Goal: Task Accomplishment & Management: Complete application form

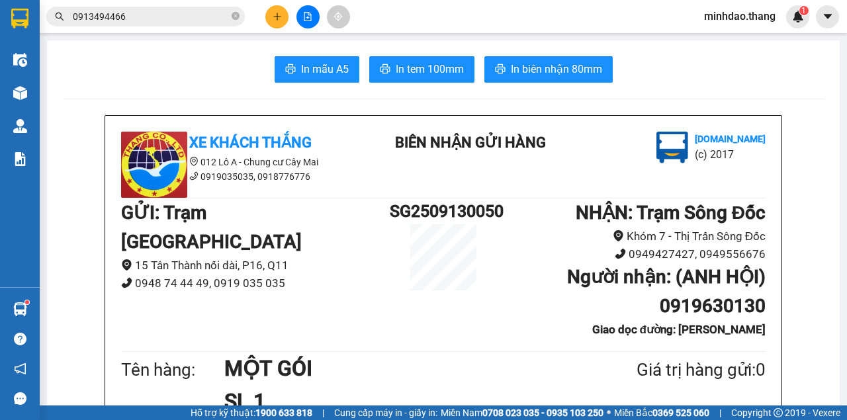
click at [281, 21] on icon "plus" at bounding box center [277, 16] width 9 height 9
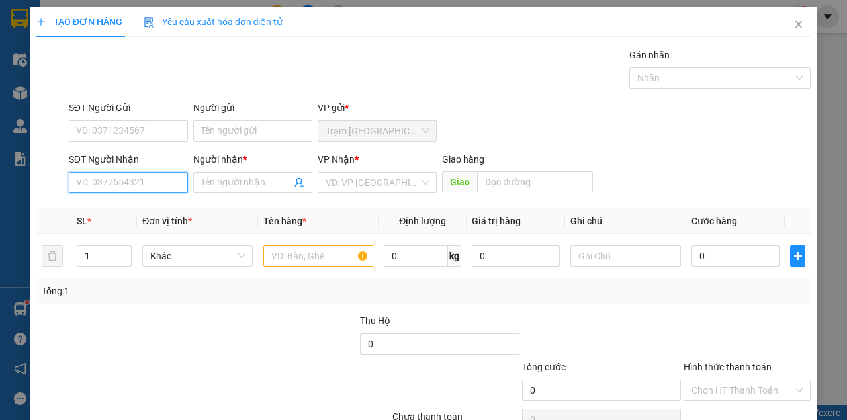
click at [115, 188] on input "SĐT Người Nhận" at bounding box center [128, 182] width 119 height 21
type input "0945718429"
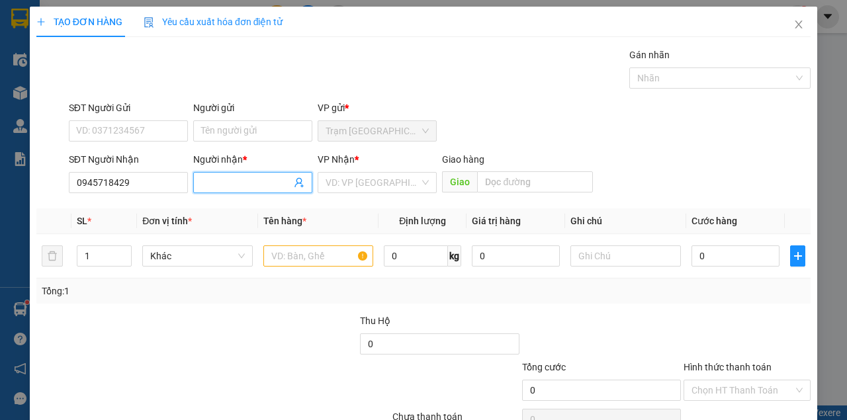
click at [240, 179] on input "Người nhận *" at bounding box center [246, 182] width 90 height 15
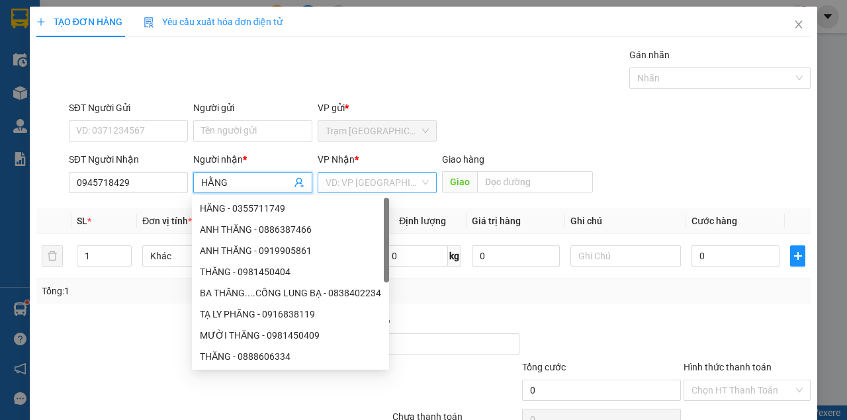
type input "HẰNG"
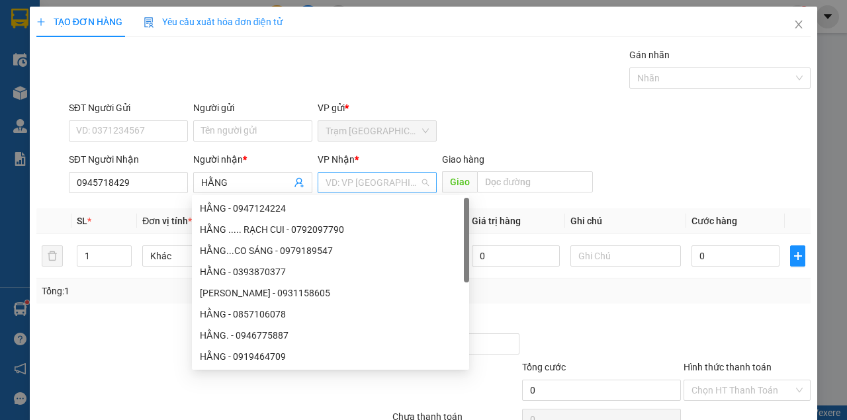
click at [348, 186] on input "search" at bounding box center [373, 183] width 94 height 20
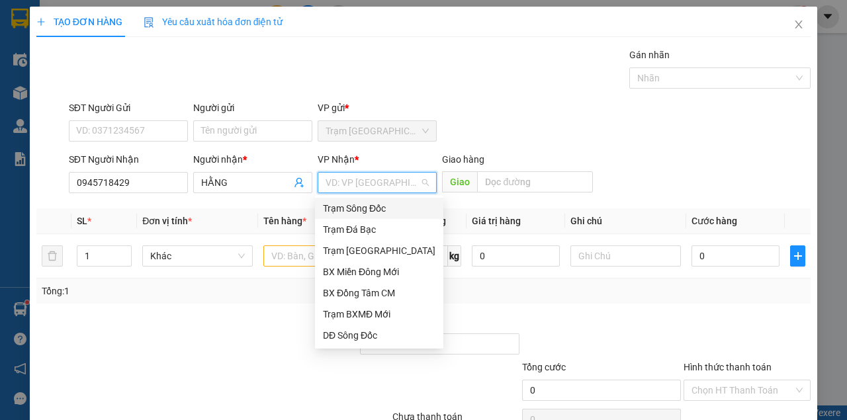
click at [357, 209] on div "Trạm Sông Đốc" at bounding box center [379, 208] width 113 height 15
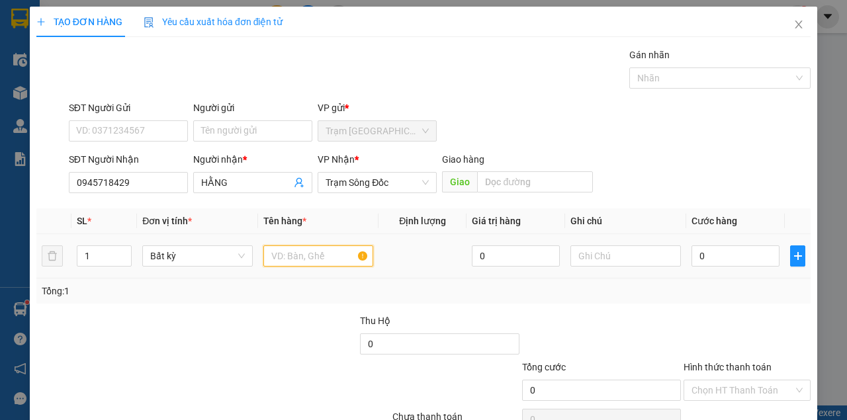
click at [310, 263] on input "text" at bounding box center [318, 256] width 111 height 21
click at [308, 263] on input "text" at bounding box center [318, 256] width 111 height 21
type input "MỘT BỌC GIẤY TỜ"
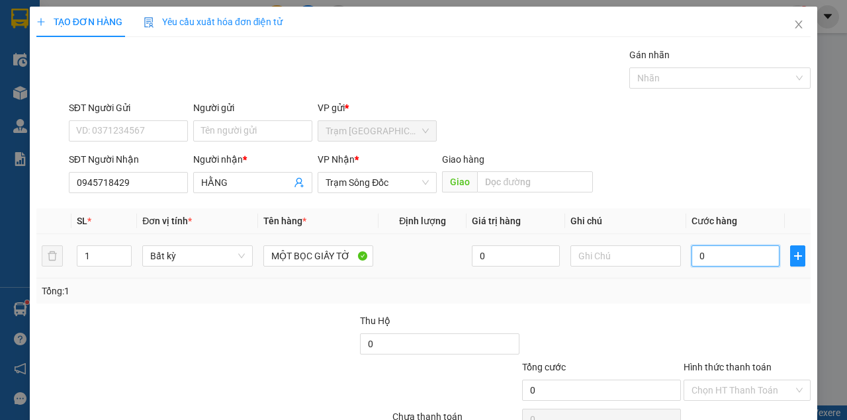
click at [743, 258] on input "0" at bounding box center [736, 256] width 88 height 21
click at [742, 258] on input "0" at bounding box center [736, 256] width 88 height 21
type input "3"
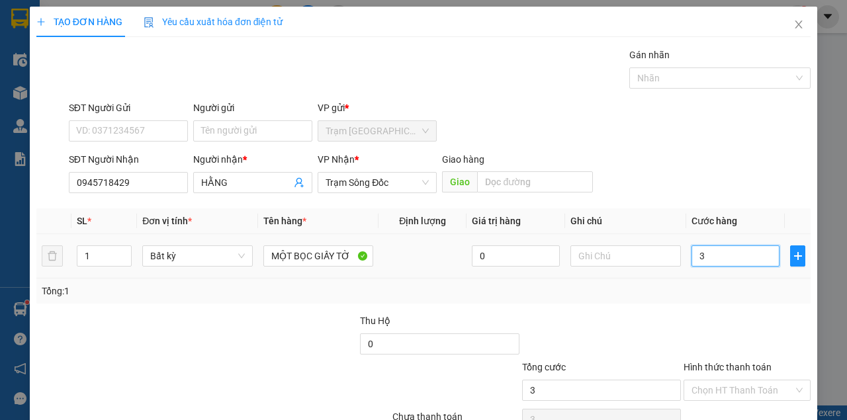
type input "30"
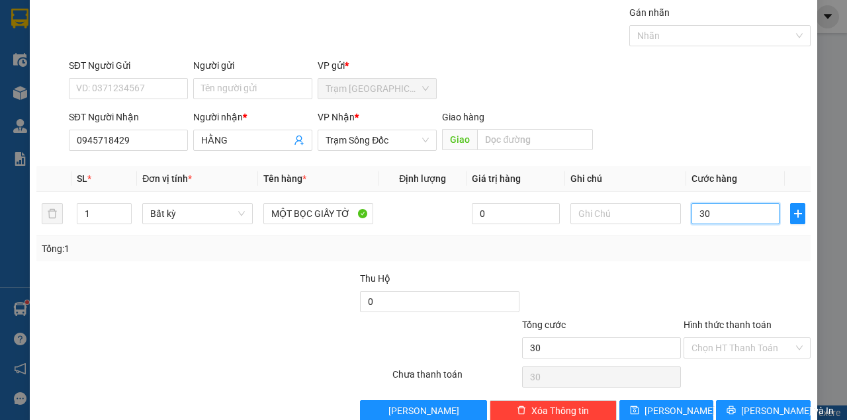
scroll to position [68, 0]
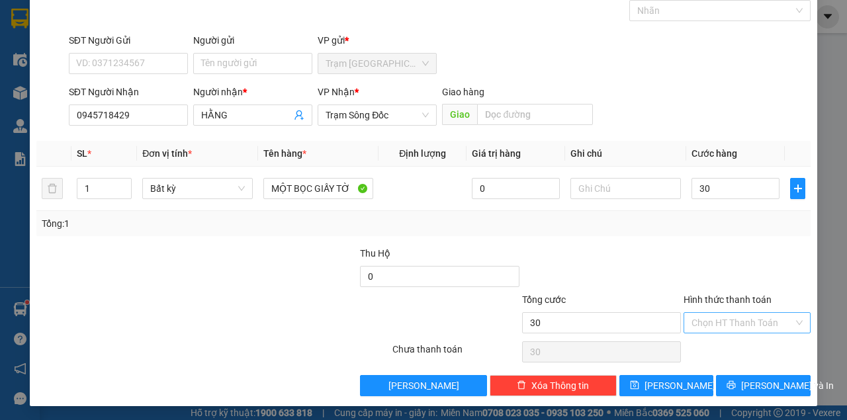
type input "30.000"
click at [727, 323] on input "Hình thức thanh toán" at bounding box center [743, 323] width 102 height 20
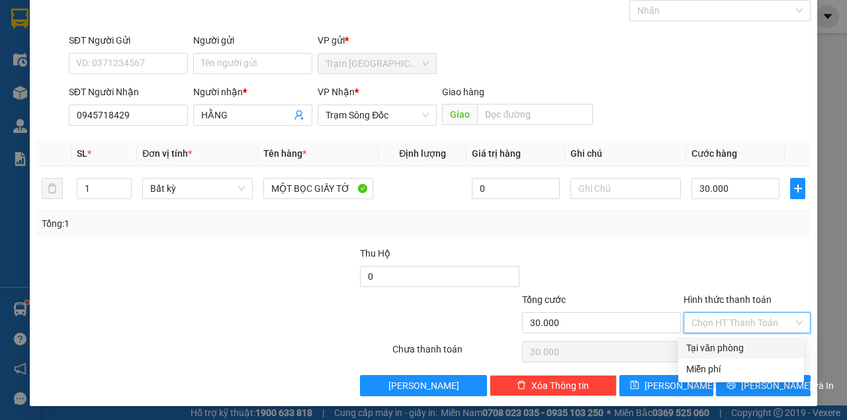
click at [724, 349] on div "Tại văn phòng" at bounding box center [741, 348] width 110 height 15
type input "0"
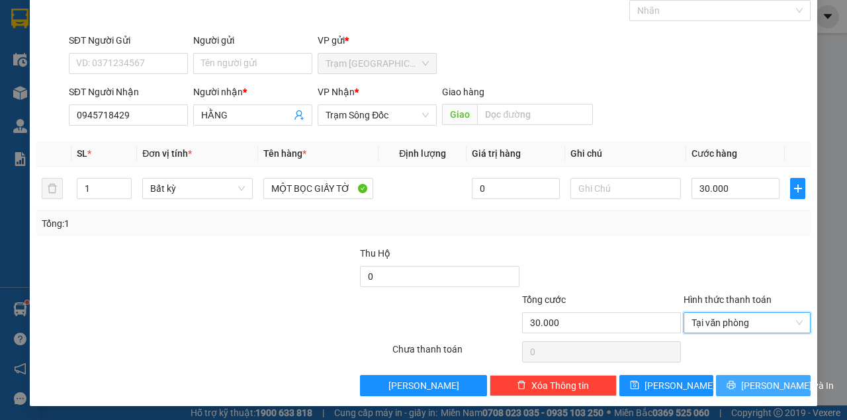
click at [757, 387] on span "[PERSON_NAME] và In" at bounding box center [787, 386] width 93 height 15
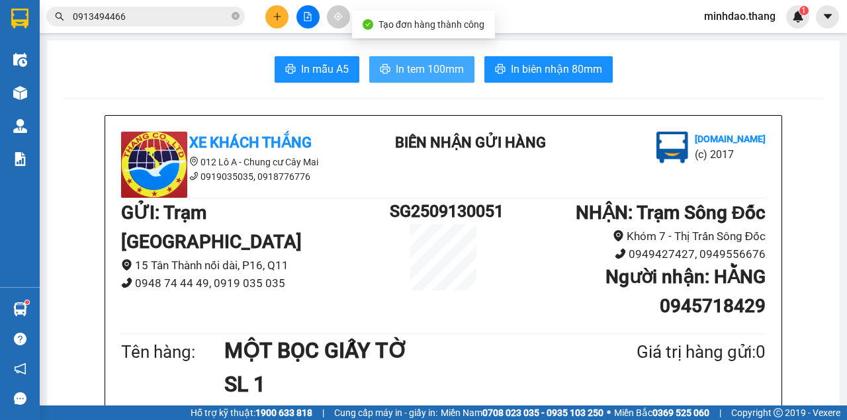
drag, startPoint x: 433, startPoint y: 68, endPoint x: 415, endPoint y: 65, distance: 18.7
click at [433, 68] on span "In tem 100mm" at bounding box center [430, 69] width 68 height 17
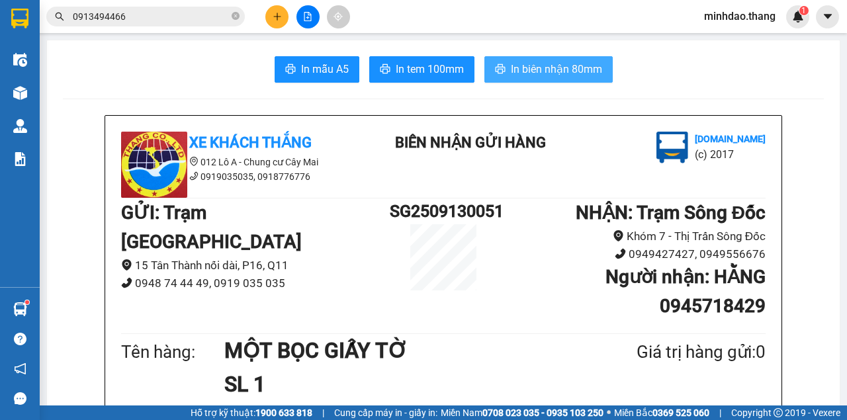
click at [557, 72] on span "In biên nhận 80mm" at bounding box center [556, 69] width 91 height 17
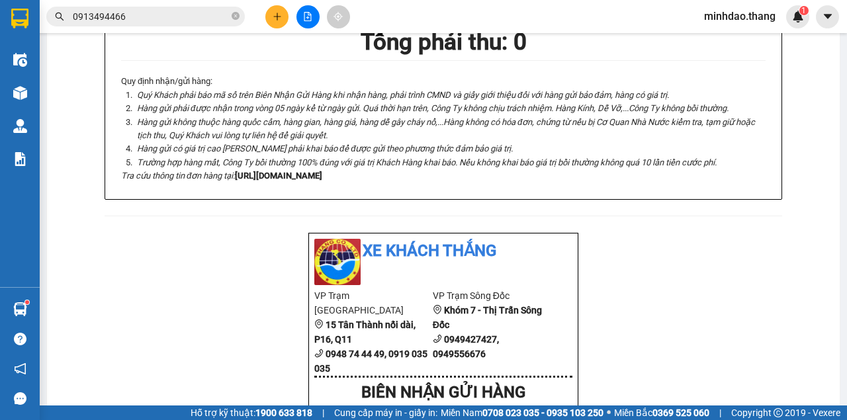
scroll to position [441, 0]
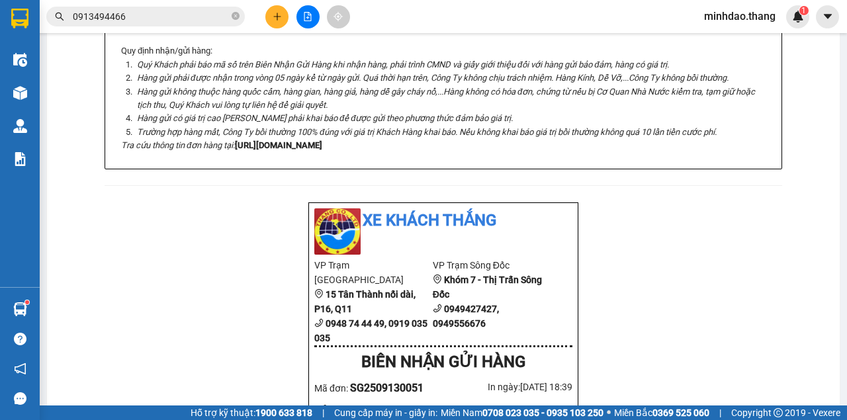
click at [270, 13] on button at bounding box center [276, 16] width 23 height 23
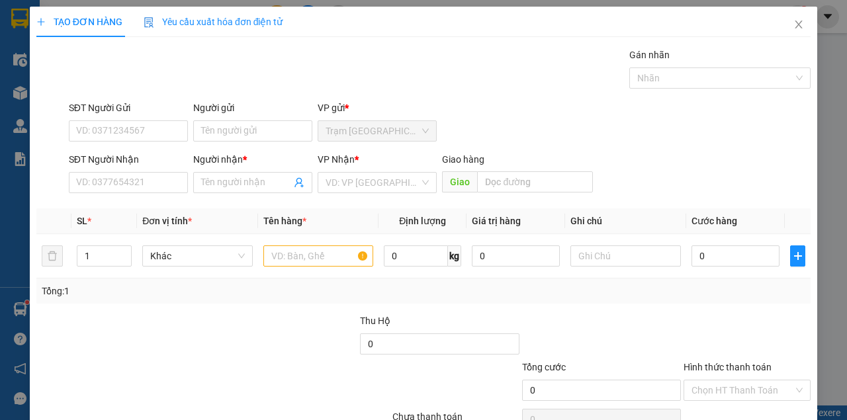
click at [116, 193] on div "SĐT Người Nhận VD: 0377654321" at bounding box center [128, 175] width 119 height 46
click at [120, 182] on input "SĐT Người Nhận" at bounding box center [128, 182] width 119 height 21
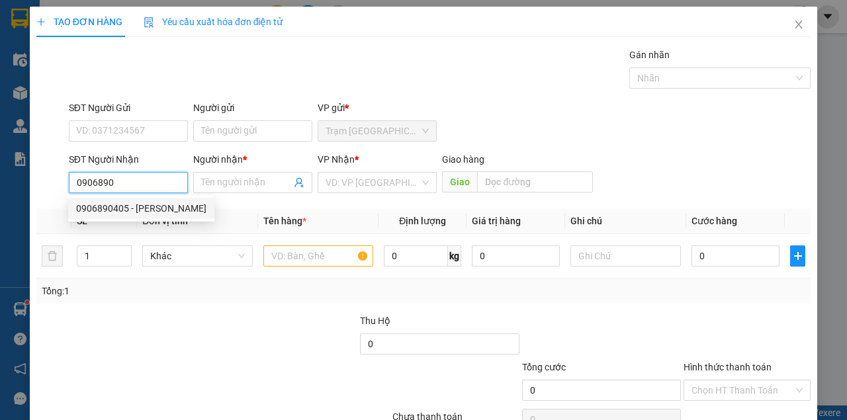
click at [142, 205] on div "0906890405 - [PERSON_NAME]" at bounding box center [141, 208] width 130 height 15
type input "0906890405"
type input "[PERSON_NAME]"
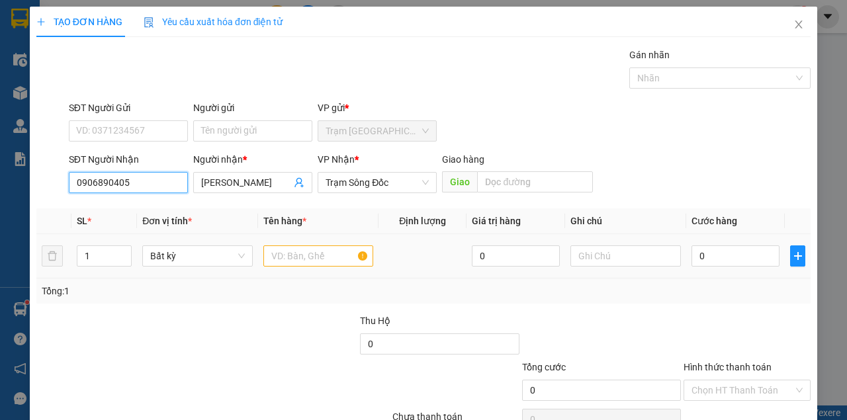
type input "0906890405"
click at [299, 252] on input "text" at bounding box center [318, 256] width 111 height 21
click at [299, 253] on input "text" at bounding box center [318, 256] width 111 height 21
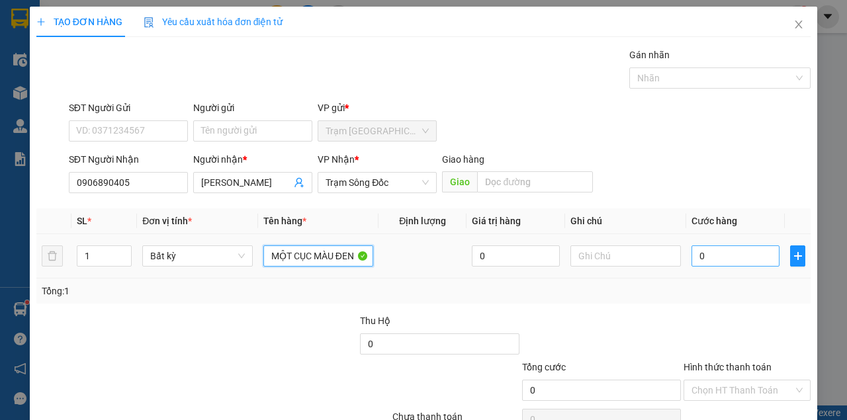
type input "MỘT CỤC MÀU ĐEN"
click at [712, 248] on input "0" at bounding box center [736, 256] width 88 height 21
type input "4"
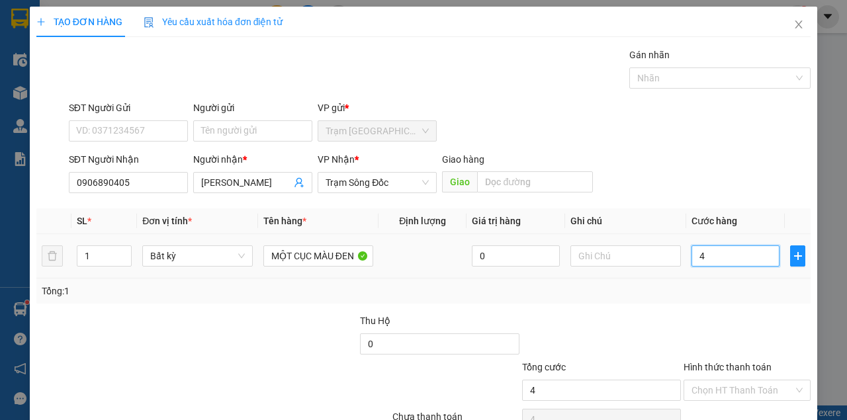
type input "40"
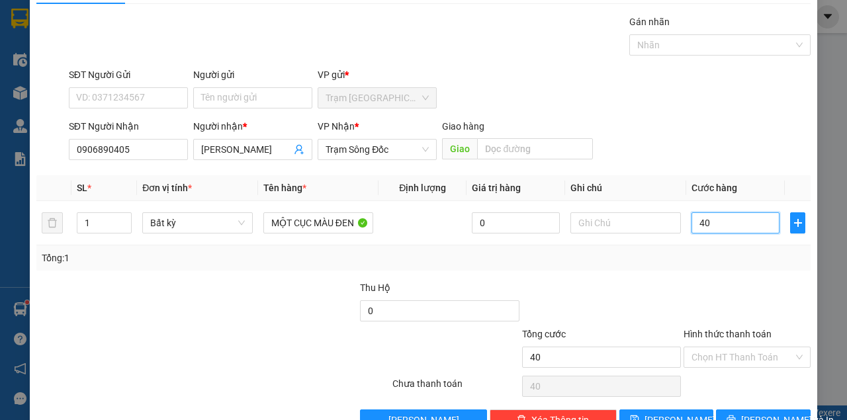
scroll to position [68, 0]
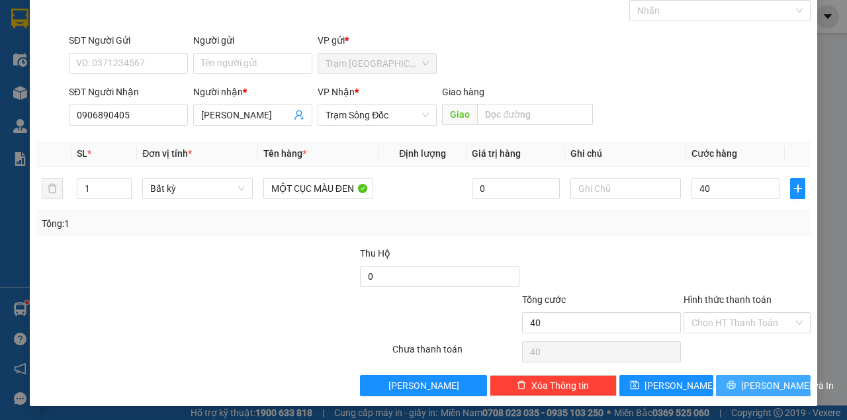
type input "40.000"
click at [756, 387] on span "[PERSON_NAME] và In" at bounding box center [787, 386] width 93 height 15
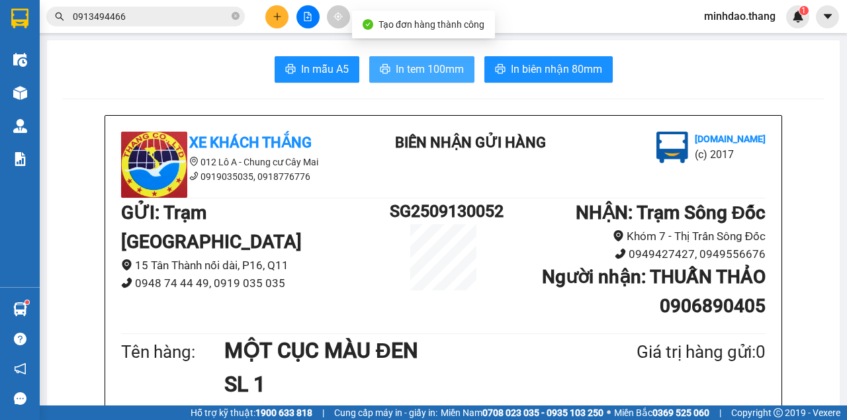
click at [441, 72] on span "In tem 100mm" at bounding box center [430, 69] width 68 height 17
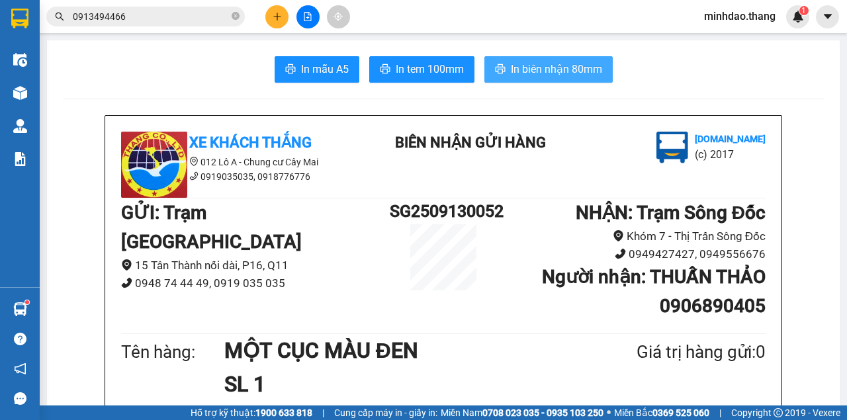
click at [578, 60] on button "In biên nhận 80mm" at bounding box center [548, 69] width 128 height 26
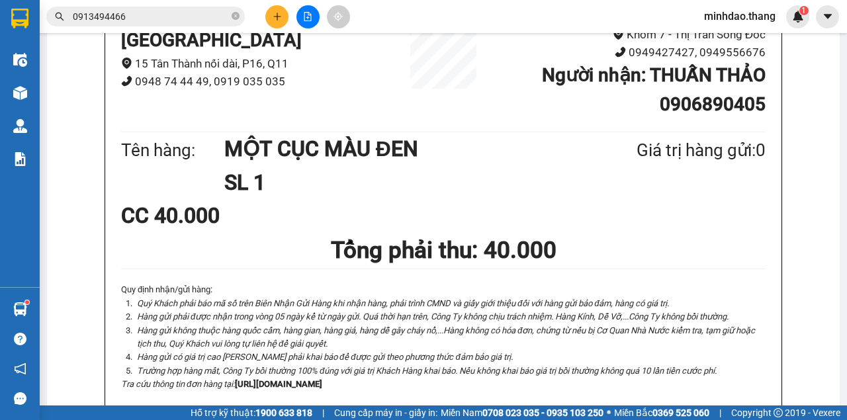
scroll to position [308, 0]
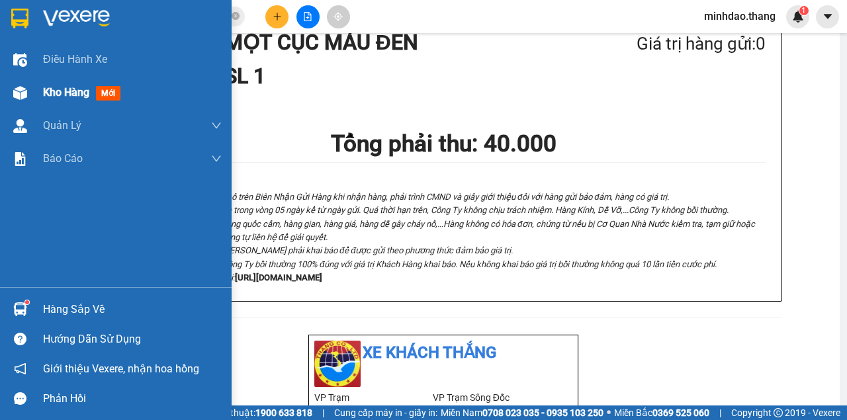
click at [30, 97] on div at bounding box center [20, 92] width 23 height 23
click at [32, 99] on div "Kho hàng mới" at bounding box center [116, 92] width 232 height 33
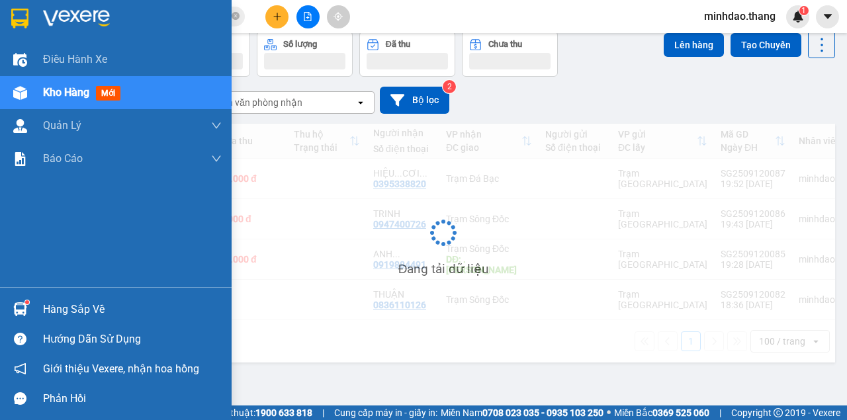
scroll to position [61, 0]
click at [33, 100] on div "Kho hàng mới" at bounding box center [116, 92] width 232 height 33
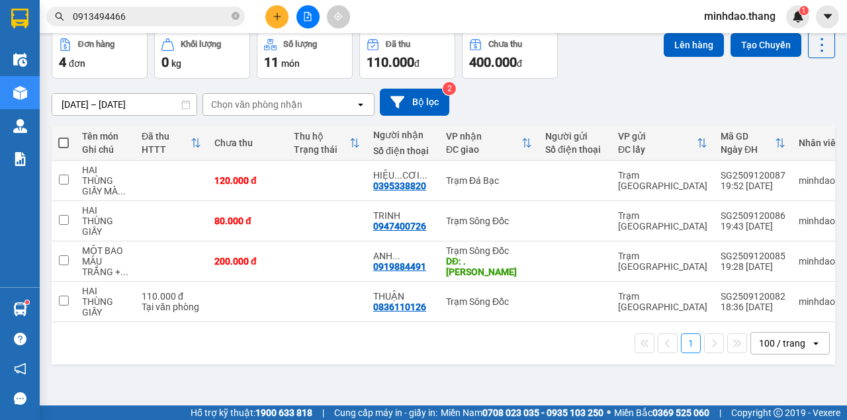
click at [769, 354] on div "100 / trang" at bounding box center [781, 343] width 60 height 21
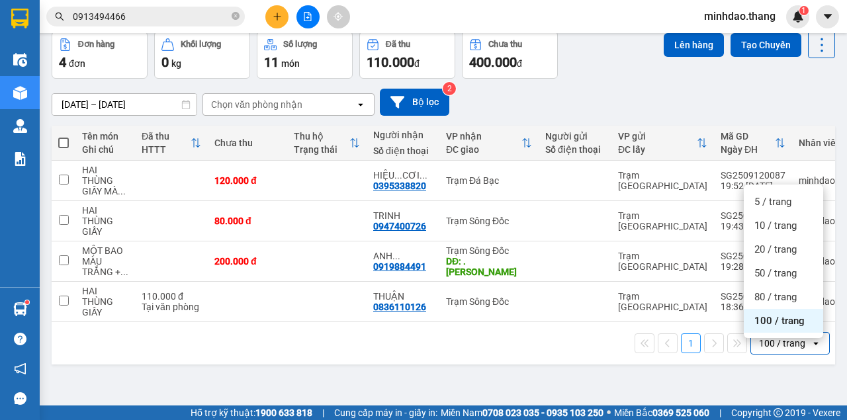
click at [774, 316] on span "100 / trang" at bounding box center [779, 320] width 50 height 13
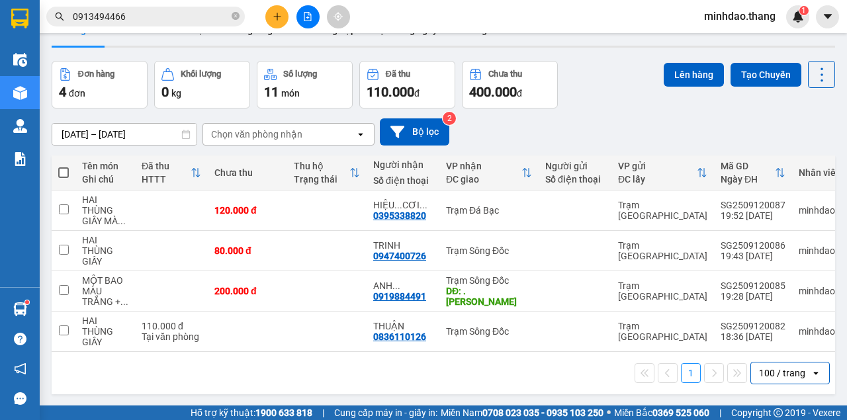
scroll to position [0, 0]
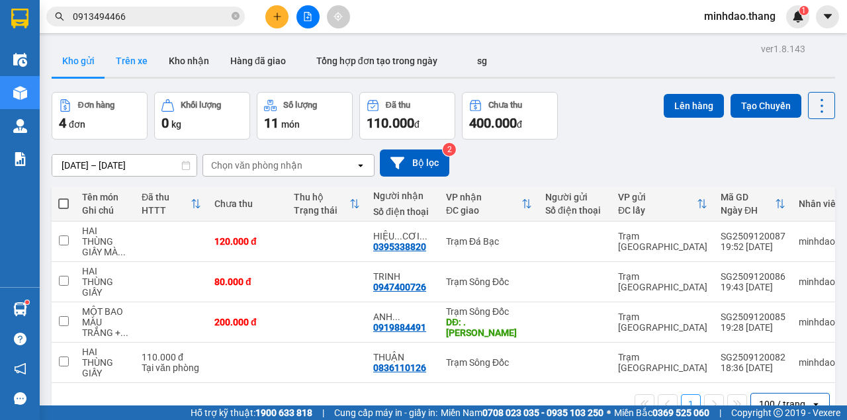
drag, startPoint x: 138, startPoint y: 83, endPoint x: 136, endPoint y: 65, distance: 18.0
click at [138, 81] on div "ver 1.8.143 Kho gửi Trên xe Kho nhận Hàng đã giao Tổng hợp đơn tạo trong ngày s…" at bounding box center [443, 250] width 794 height 420
click at [136, 63] on button "Trên xe" at bounding box center [131, 61] width 53 height 32
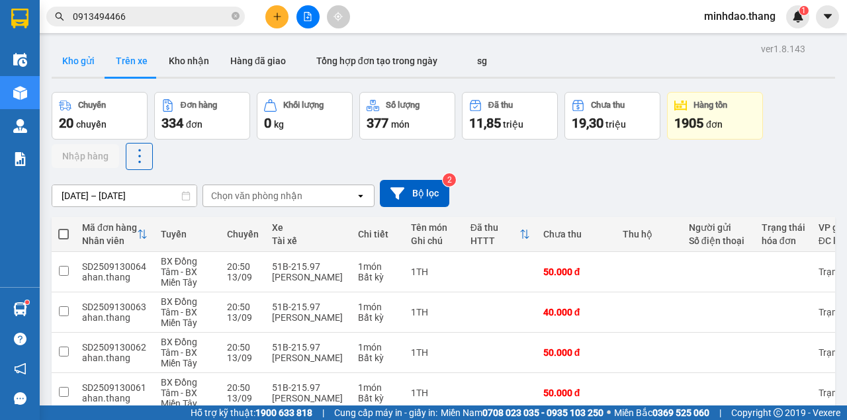
click at [89, 60] on button "Kho gửi" at bounding box center [79, 61] width 54 height 32
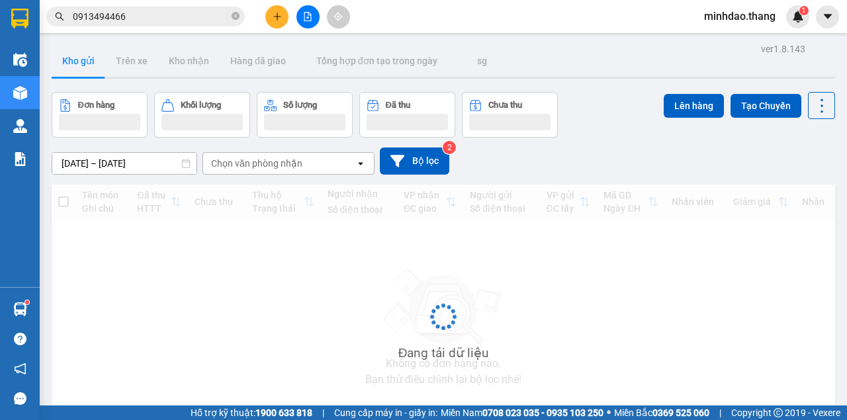
click at [89, 61] on button "Kho gửi" at bounding box center [79, 61] width 54 height 32
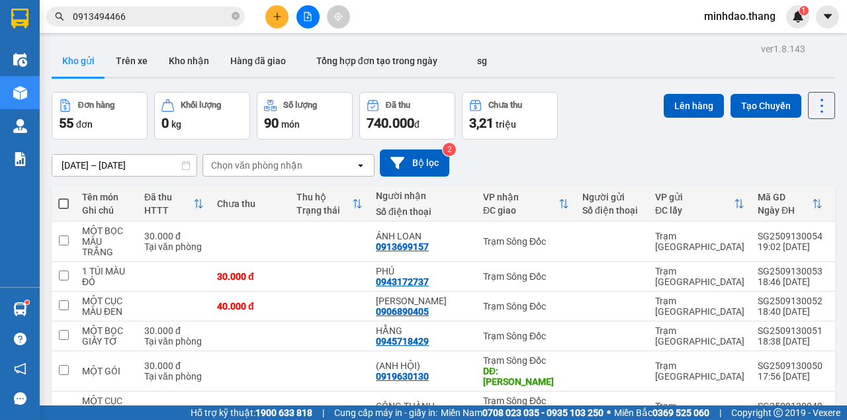
click at [66, 203] on span at bounding box center [63, 204] width 11 height 11
click at [64, 197] on input "checkbox" at bounding box center [64, 197] width 0 height 0
checkbox input "true"
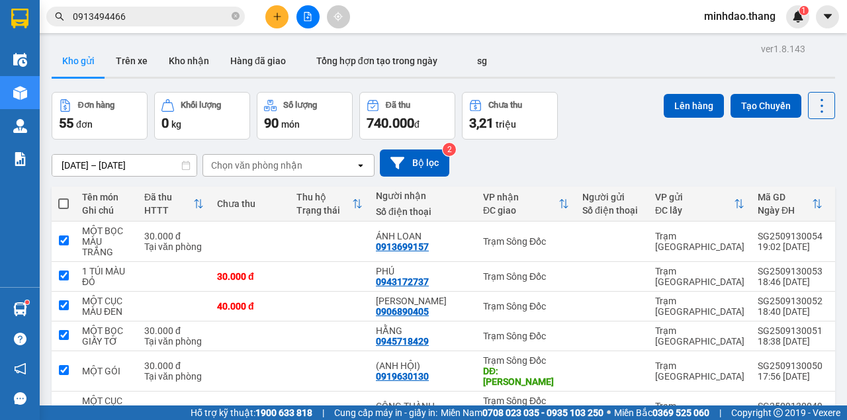
checkbox input "true"
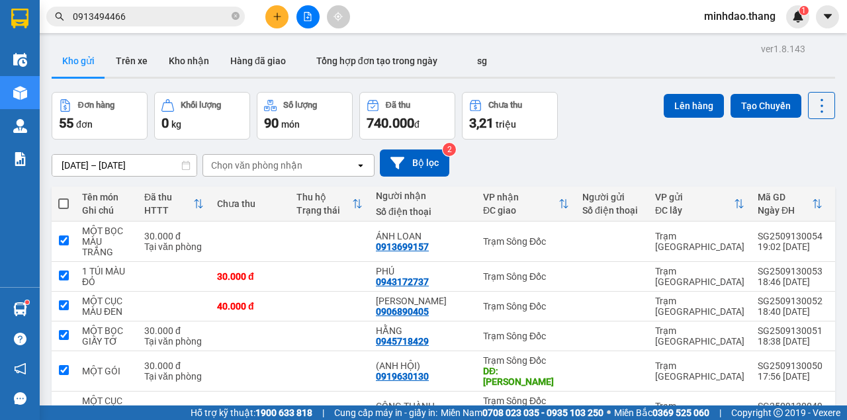
checkbox input "true"
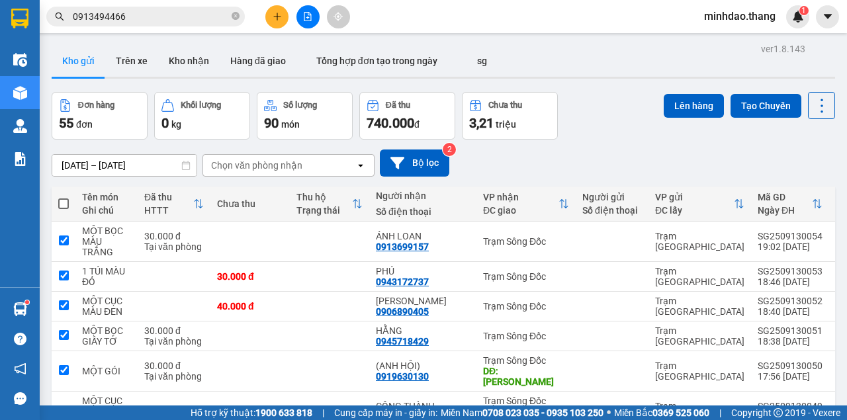
checkbox input "true"
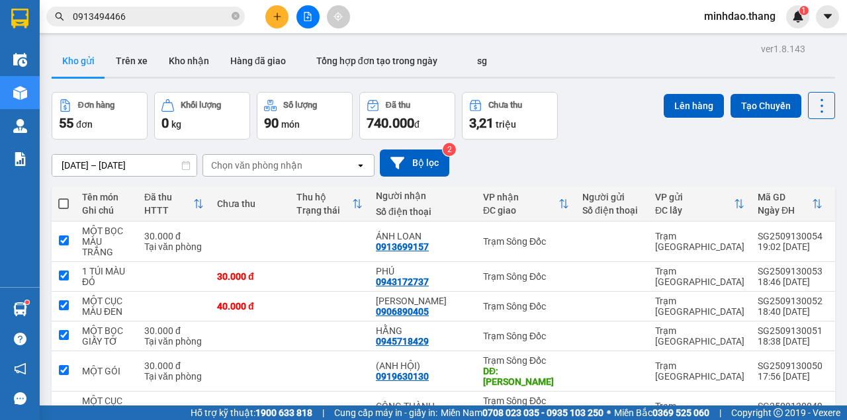
checkbox input "true"
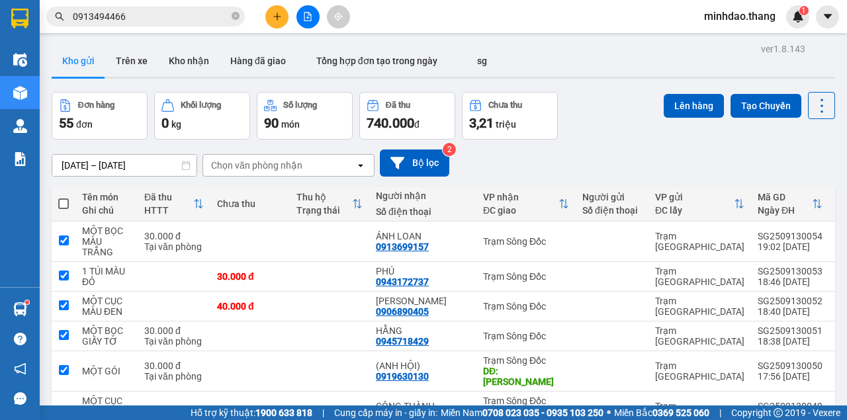
checkbox input "true"
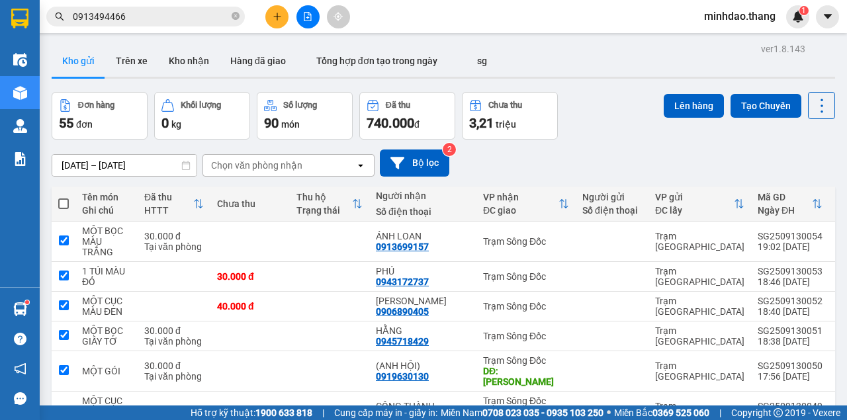
checkbox input "true"
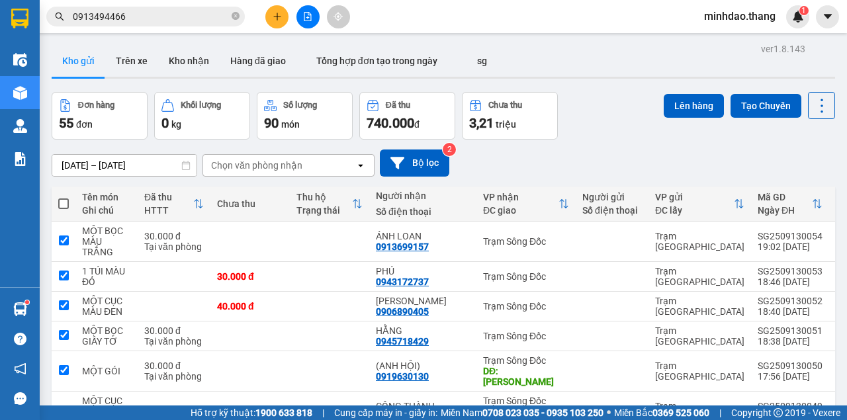
checkbox input "true"
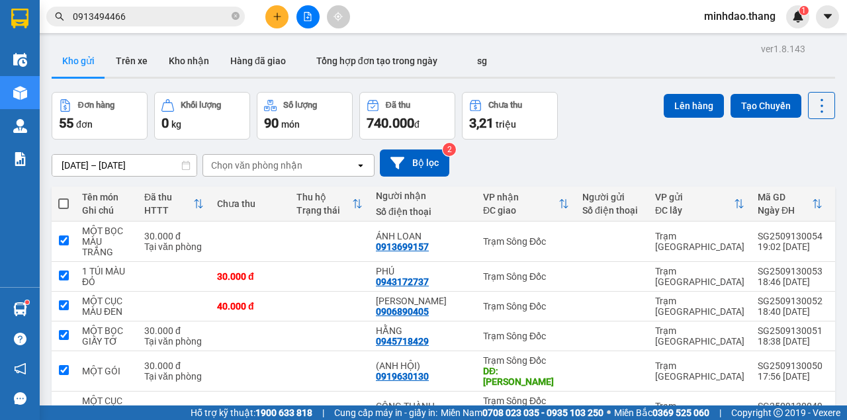
checkbox input "true"
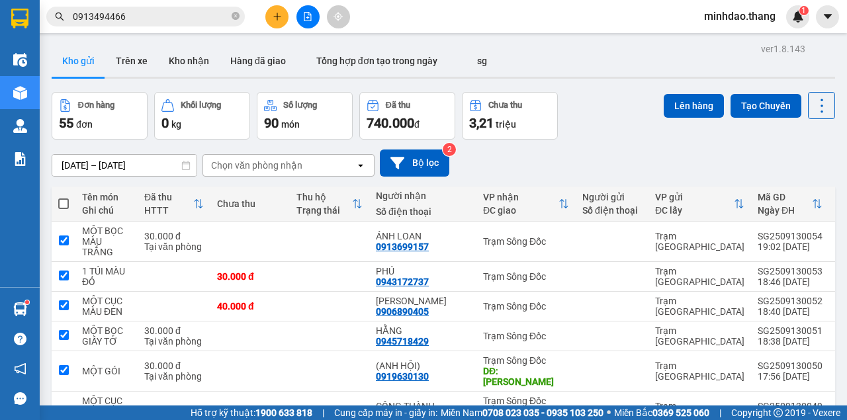
checkbox input "true"
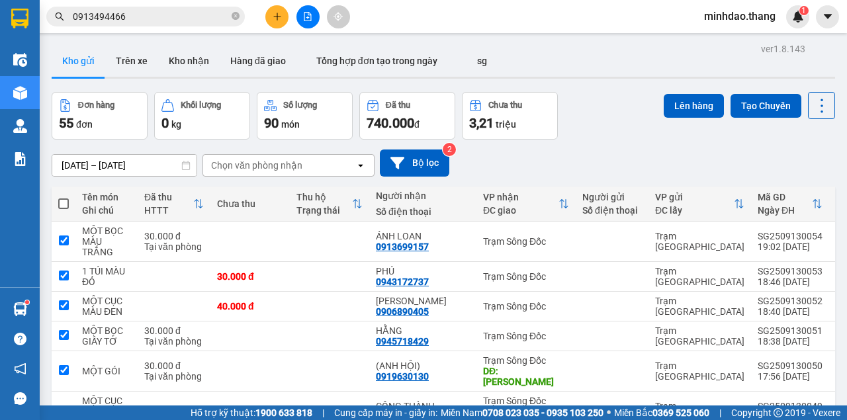
checkbox input "true"
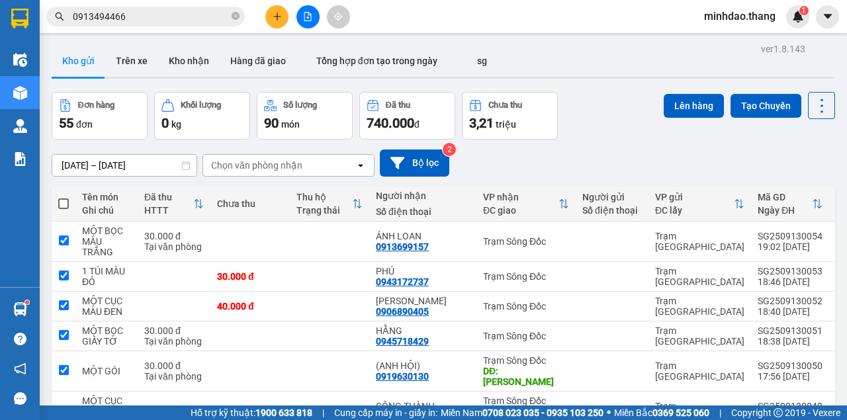
checkbox input "true"
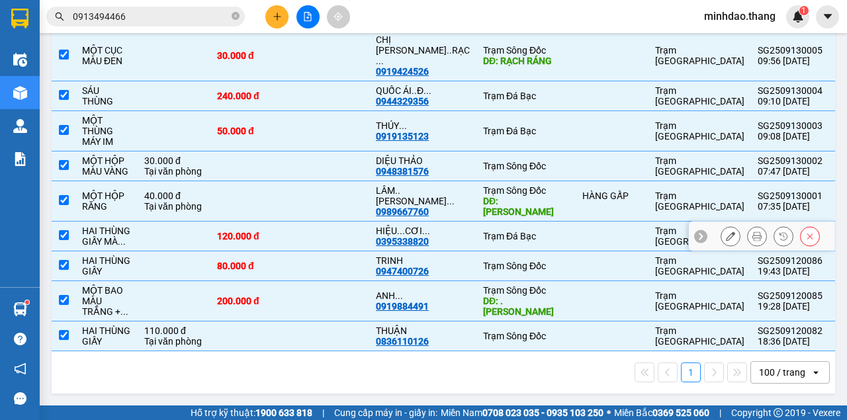
scroll to position [1948, 0]
click at [779, 375] on div "100 / trang" at bounding box center [782, 372] width 46 height 13
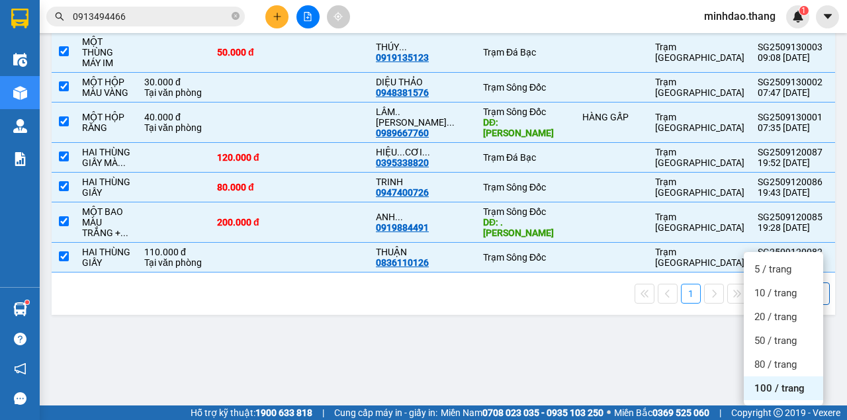
click at [792, 382] on span "100 / trang" at bounding box center [779, 388] width 50 height 13
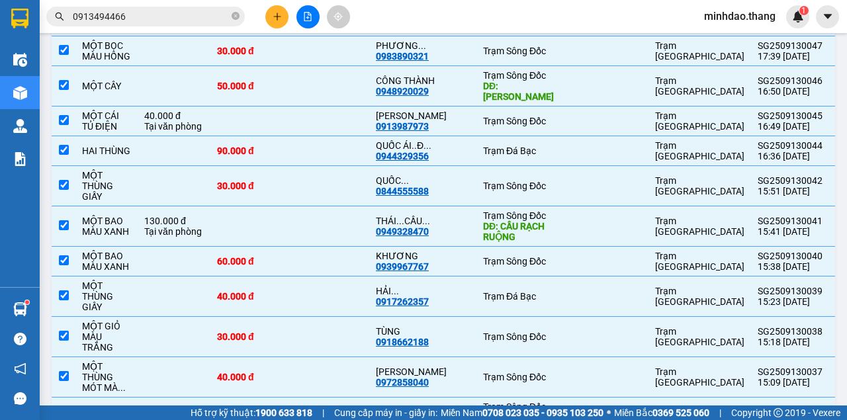
scroll to position [0, 0]
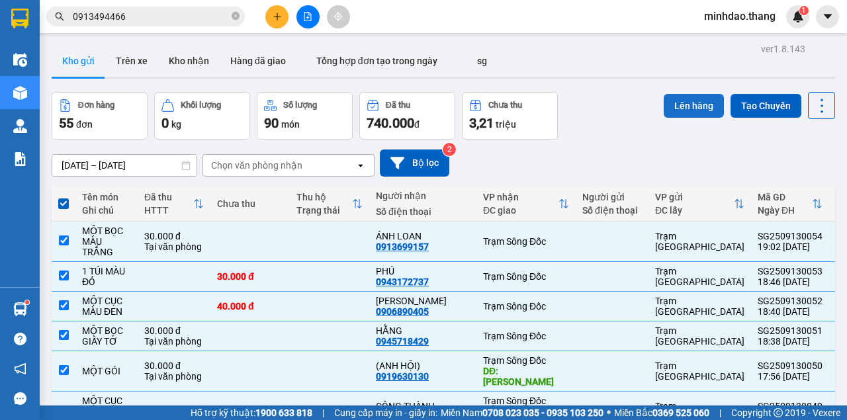
click at [696, 105] on button "Lên hàng" at bounding box center [694, 106] width 60 height 24
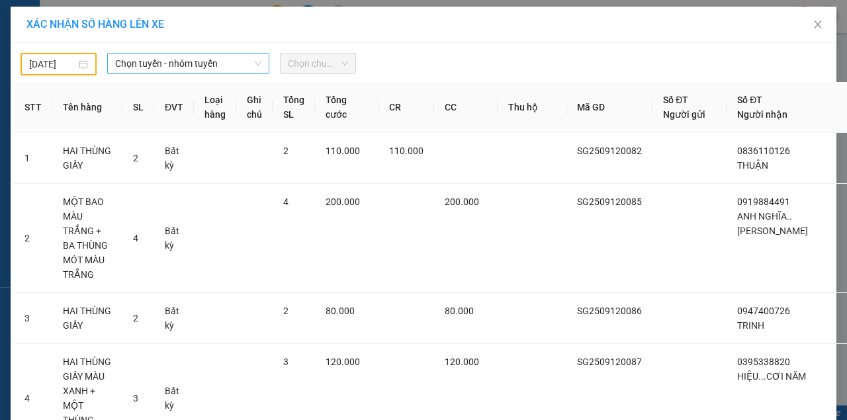
click at [192, 62] on span "Chọn tuyến - nhóm tuyến" at bounding box center [188, 64] width 146 height 20
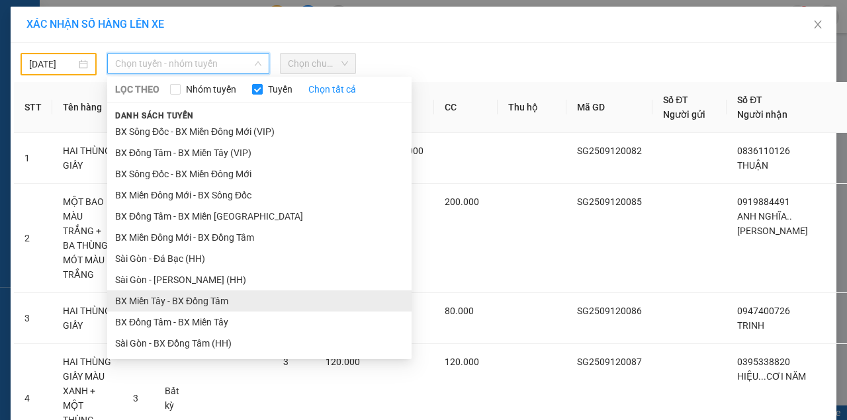
click at [198, 170] on ul "BX Đồng Tâm - BX Sông Đốc BX Miền Tây - BX Đồng Tâm (VIP) BX Sông Đốc - BX Miền…" at bounding box center [259, 237] width 304 height 231
click at [176, 303] on li "BX Miền Tây - BX Đồng Tâm" at bounding box center [259, 301] width 304 height 21
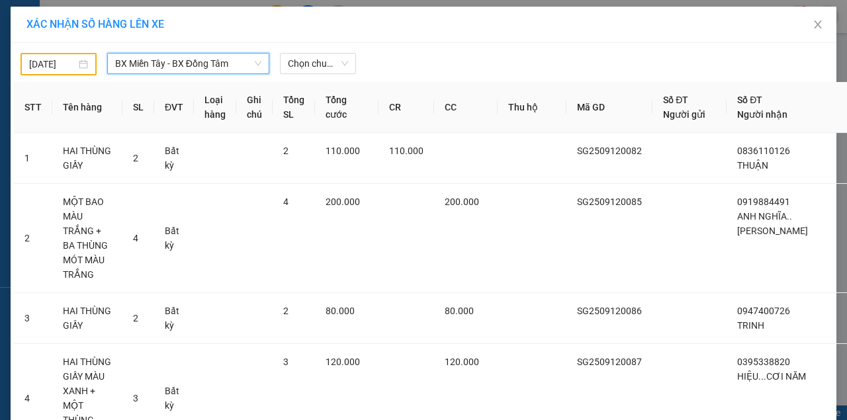
click at [68, 66] on input "[DATE]" at bounding box center [52, 64] width 47 height 15
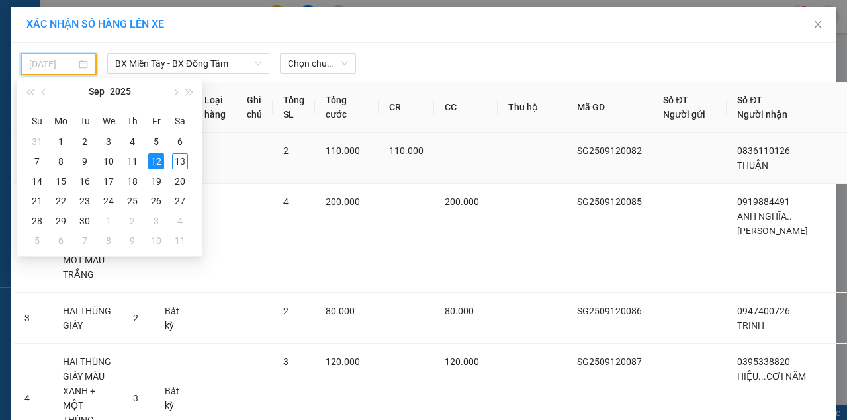
click at [178, 163] on div "13" at bounding box center [180, 162] width 16 height 16
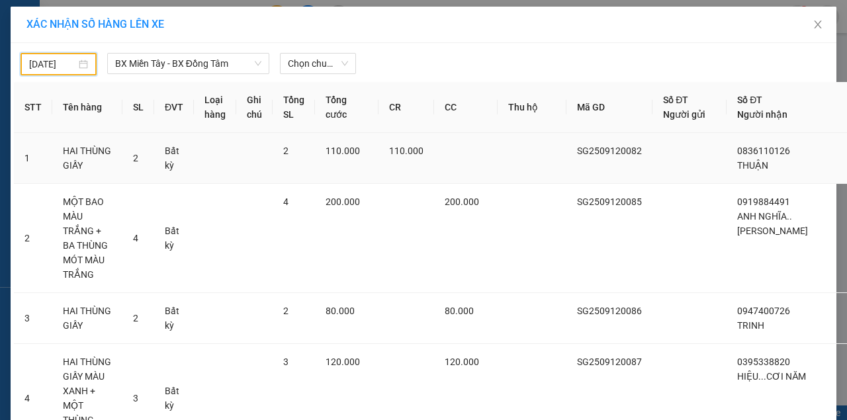
type input "[DATE]"
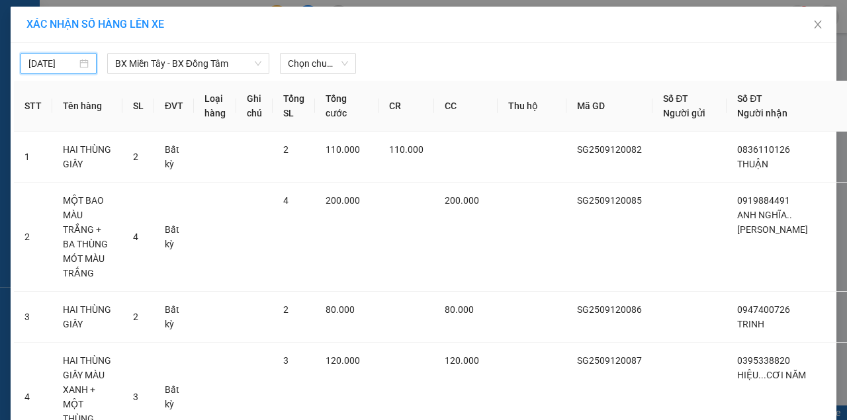
drag, startPoint x: 330, startPoint y: 65, endPoint x: 322, endPoint y: 76, distance: 13.4
click at [330, 65] on span "Chọn chuyến" at bounding box center [318, 64] width 60 height 20
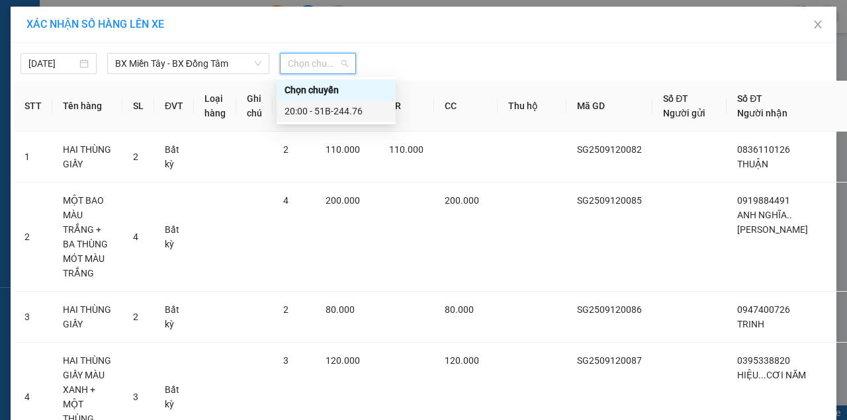
click at [308, 111] on div "20:00 - 51B-244.76" at bounding box center [336, 111] width 103 height 15
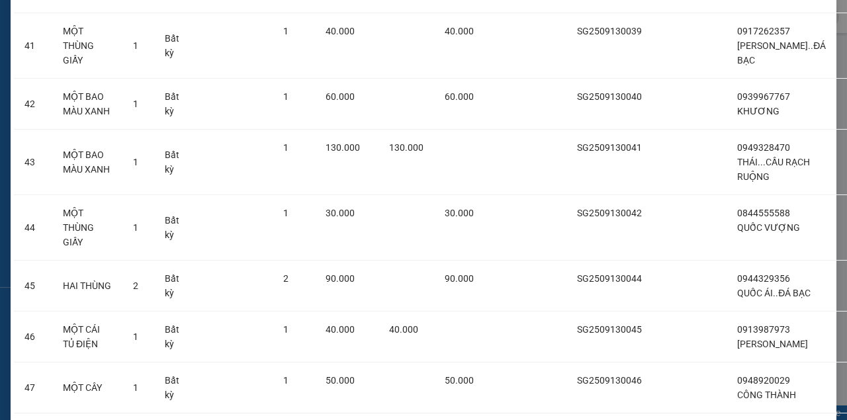
scroll to position [3188, 0]
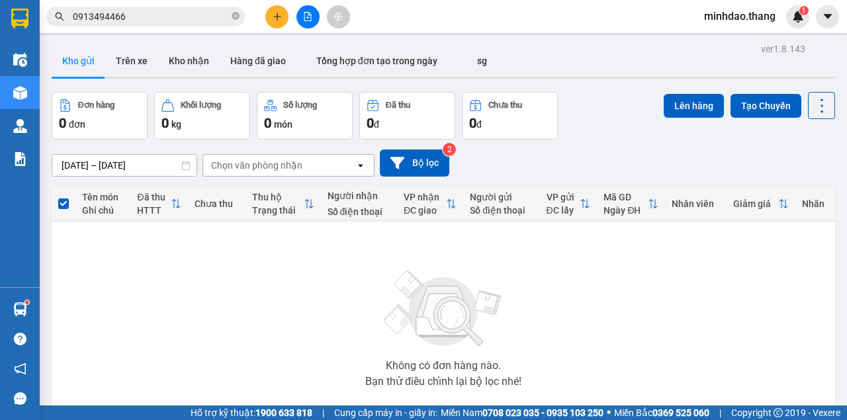
click at [312, 24] on button at bounding box center [307, 16] width 23 height 23
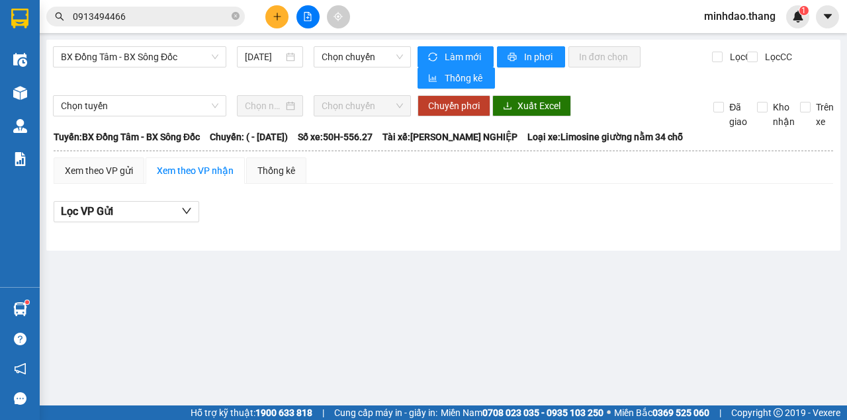
click at [160, 68] on div "BX Đồng Tâm - BX Sông Đốc [DATE] Chọn chuyến" at bounding box center [232, 67] width 358 height 42
click at [159, 62] on span "BX Đồng Tâm - BX Sông Đốc" at bounding box center [140, 57] width 158 height 20
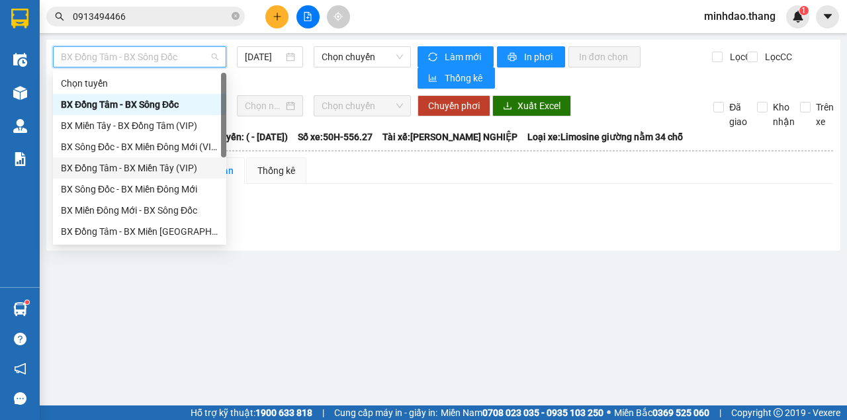
scroll to position [127, 0]
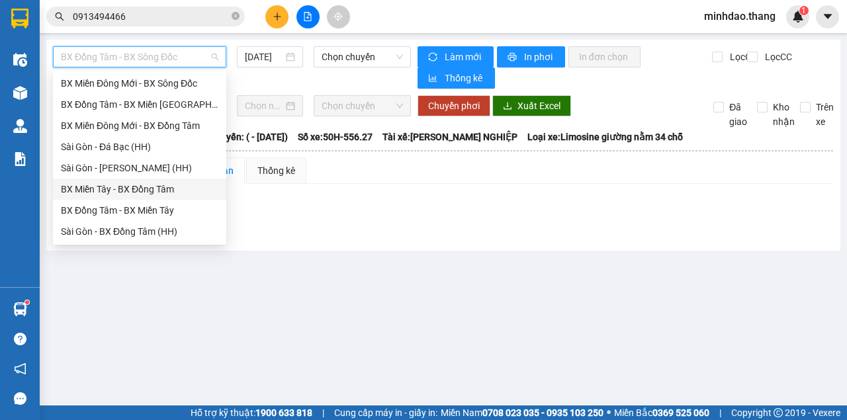
click at [149, 191] on div "BX Miền Tây - BX Đồng Tâm" at bounding box center [140, 189] width 158 height 15
type input "[DATE]"
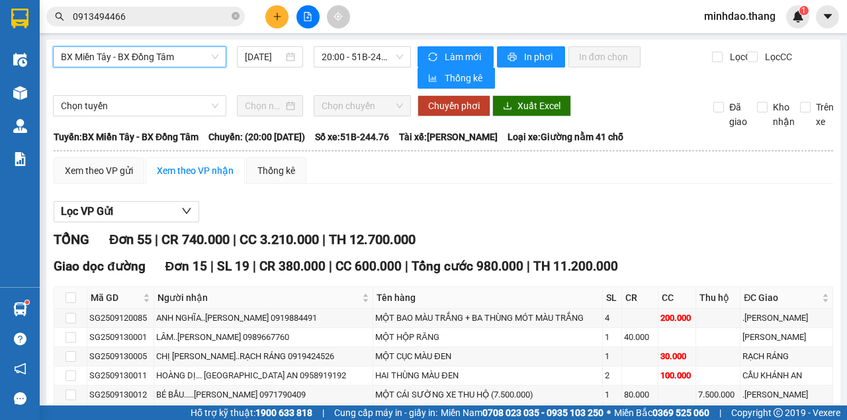
drag, startPoint x: 348, startPoint y: 56, endPoint x: 346, endPoint y: 68, distance: 12.1
click at [348, 57] on span "20:00 - 51B-244.76" at bounding box center [362, 57] width 81 height 20
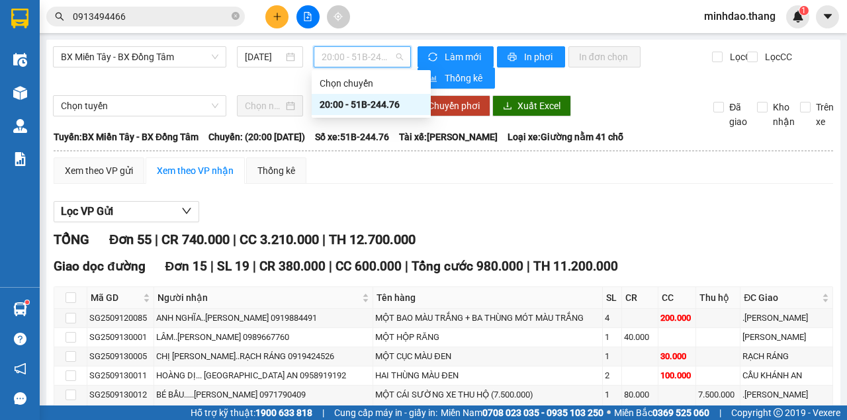
click at [346, 110] on div "20:00 - 51B-244.76" at bounding box center [371, 104] width 103 height 15
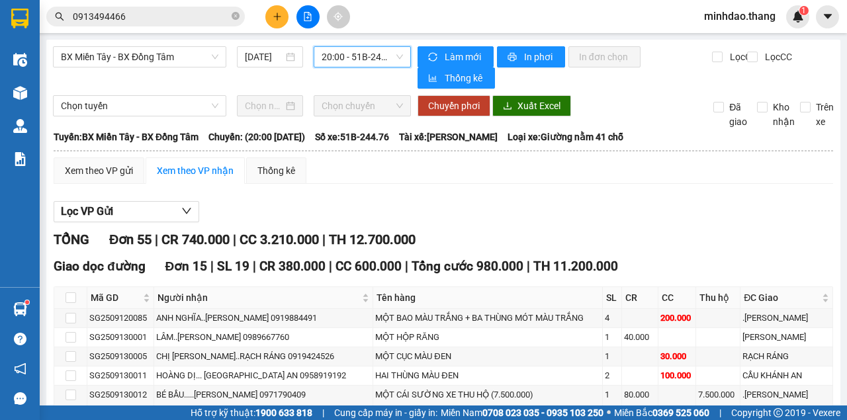
drag, startPoint x: 159, startPoint y: 50, endPoint x: 144, endPoint y: 101, distance: 52.6
click at [159, 52] on span "BX Miền Tây - BX Đồng Tâm" at bounding box center [140, 57] width 158 height 20
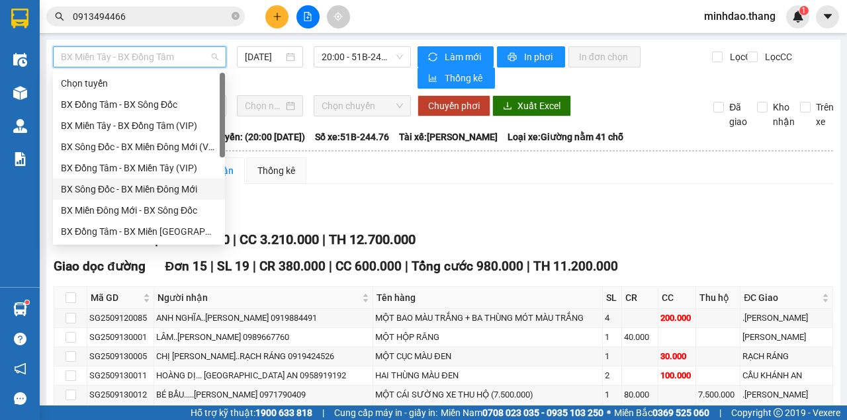
click at [143, 189] on div "BX Sông Đốc - BX Miền Đông Mới" at bounding box center [139, 189] width 156 height 15
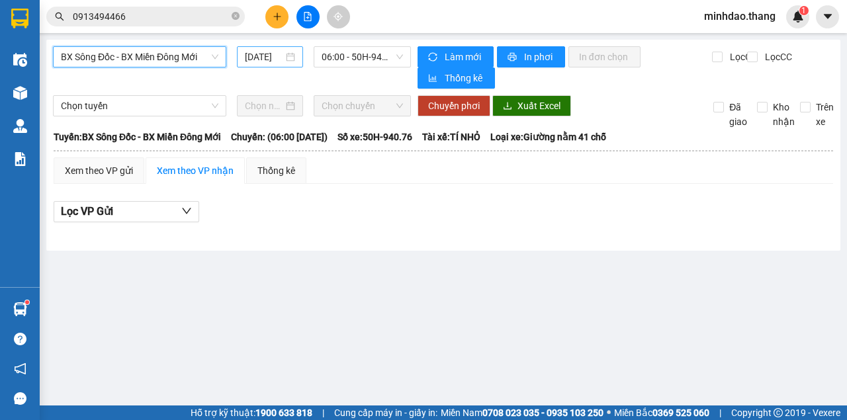
click at [271, 59] on input "[DATE]" at bounding box center [264, 57] width 38 height 15
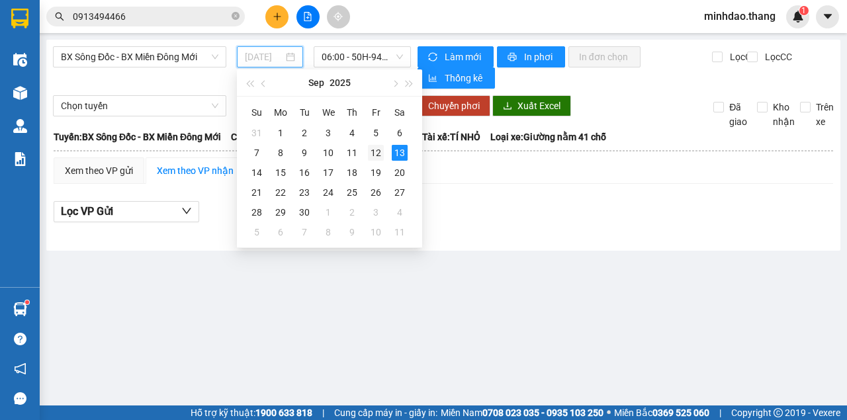
click at [372, 150] on div "12" at bounding box center [376, 153] width 16 height 16
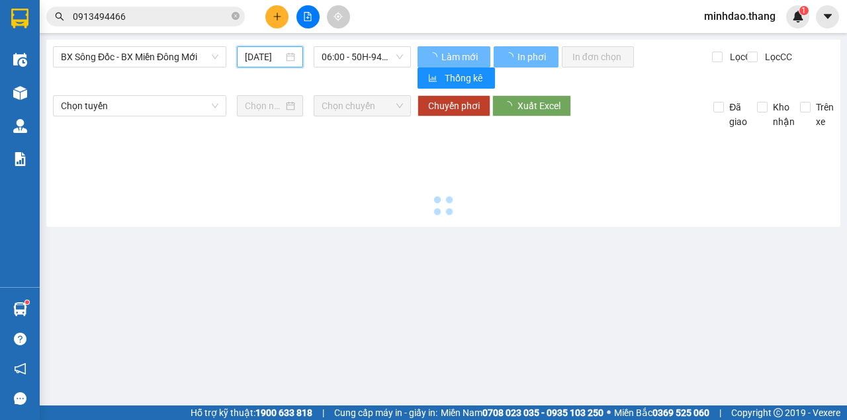
type input "[DATE]"
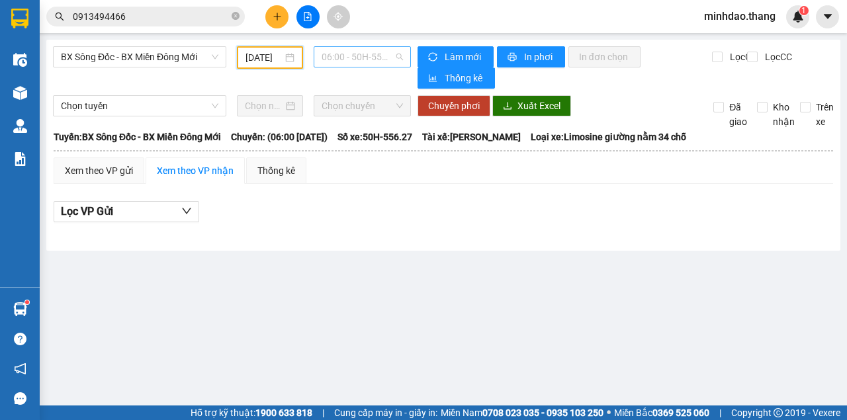
drag, startPoint x: 365, startPoint y: 50, endPoint x: 367, endPoint y: 60, distance: 10.0
click at [365, 50] on span "06:00 - 50H-556.27" at bounding box center [362, 57] width 81 height 20
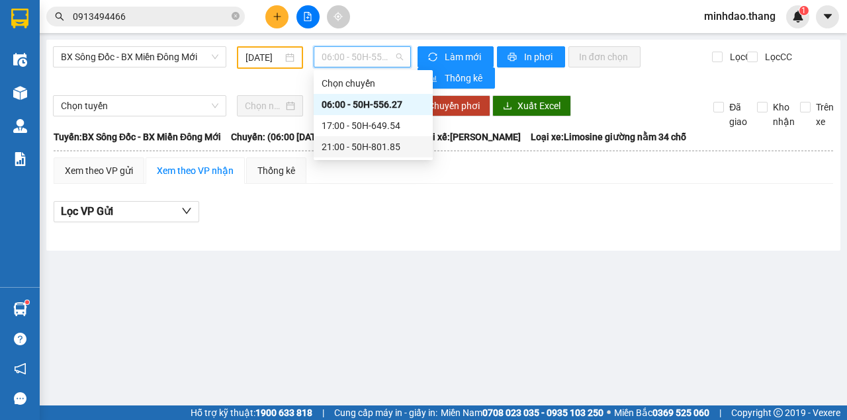
click at [353, 147] on div "21:00 - 50H-801.85" at bounding box center [373, 147] width 103 height 15
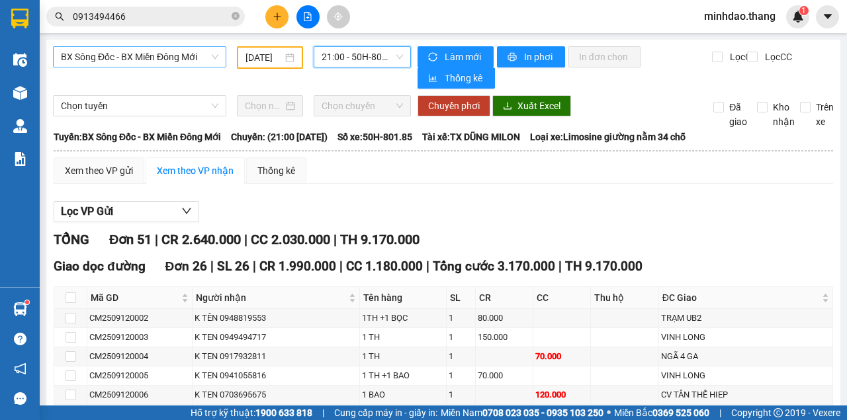
click at [150, 56] on span "BX Sông Đốc - BX Miền Đông Mới" at bounding box center [140, 57] width 158 height 20
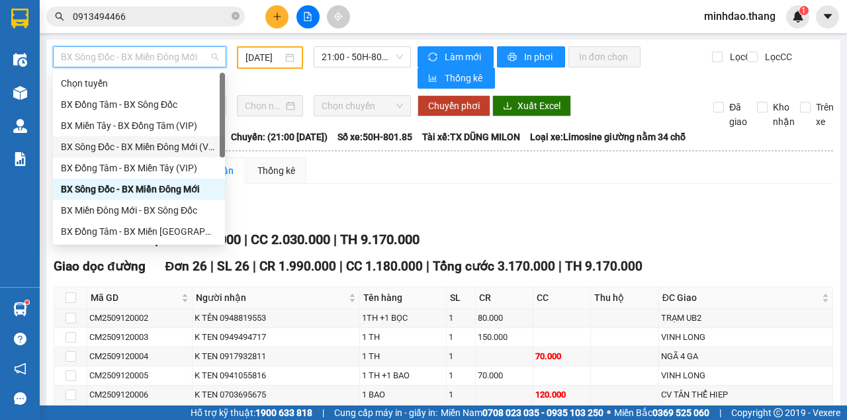
scroll to position [127, 0]
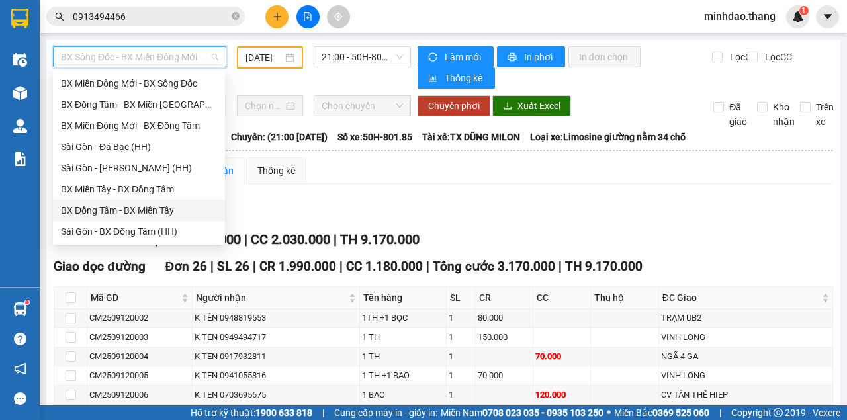
click at [123, 210] on div "BX Đồng Tâm - BX Miền Tây" at bounding box center [139, 210] width 156 height 15
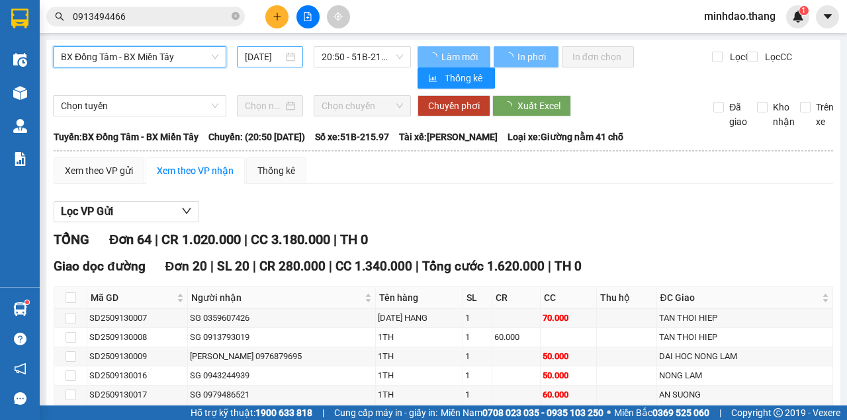
click at [269, 57] on input "[DATE]" at bounding box center [264, 57] width 38 height 15
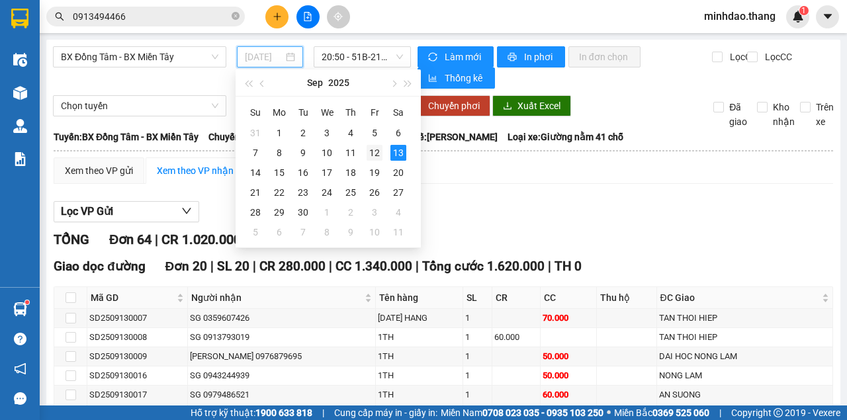
click at [372, 150] on div "12" at bounding box center [375, 153] width 16 height 16
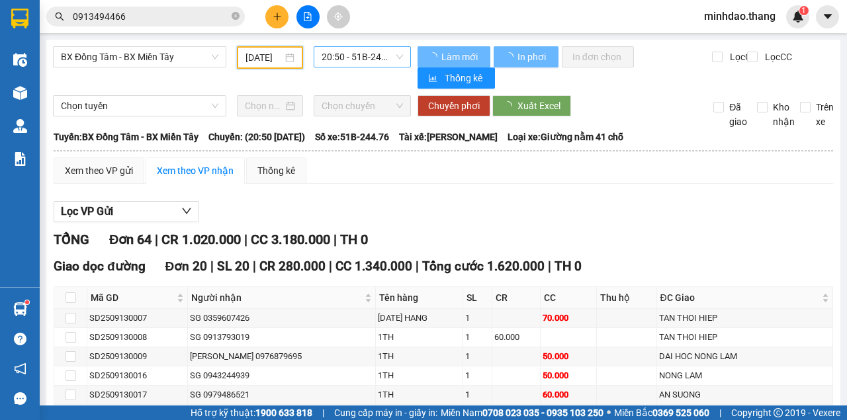
type input "[DATE]"
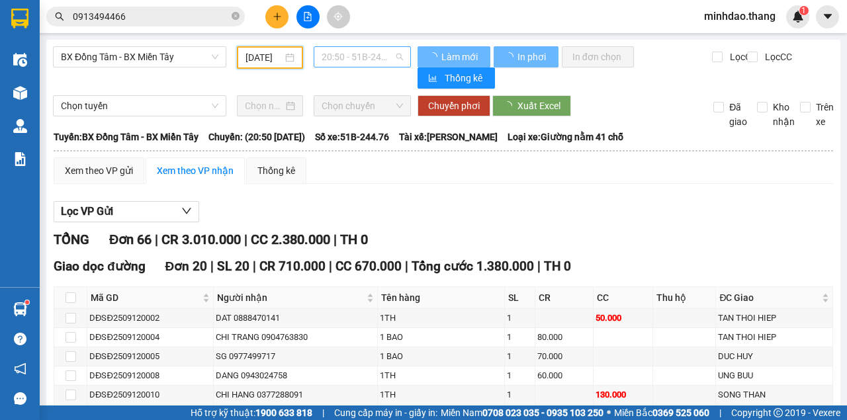
click at [345, 52] on span "20:50 - 51B-244.76" at bounding box center [362, 57] width 81 height 20
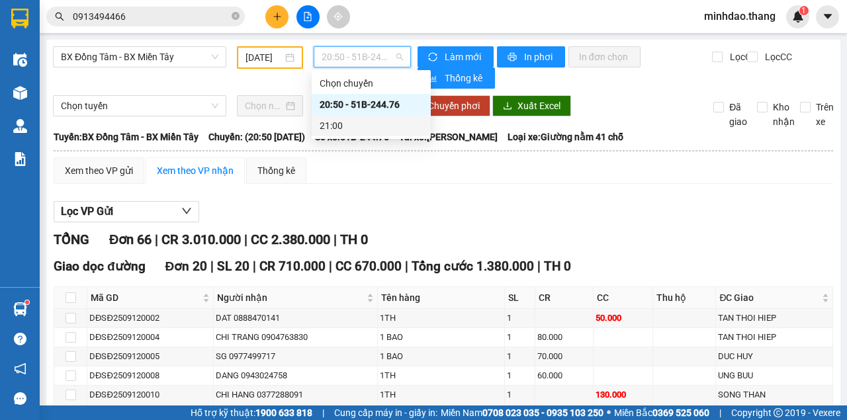
click at [331, 128] on div "21:00" at bounding box center [371, 125] width 103 height 15
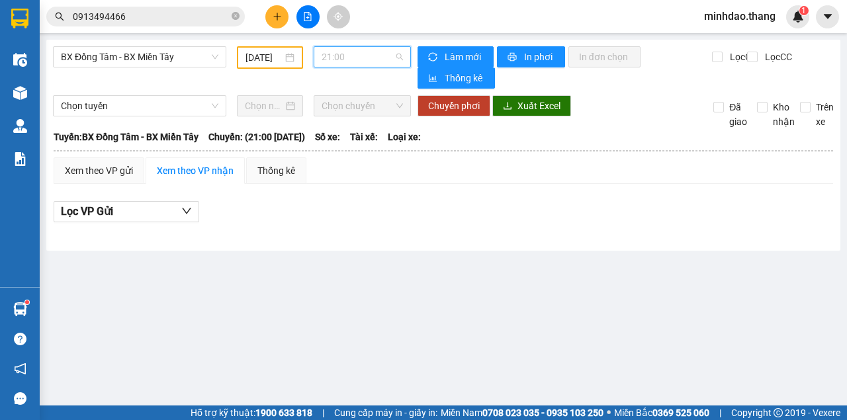
drag, startPoint x: 367, startPoint y: 61, endPoint x: 360, endPoint y: 77, distance: 17.2
click at [367, 63] on span "21:00" at bounding box center [362, 57] width 81 height 20
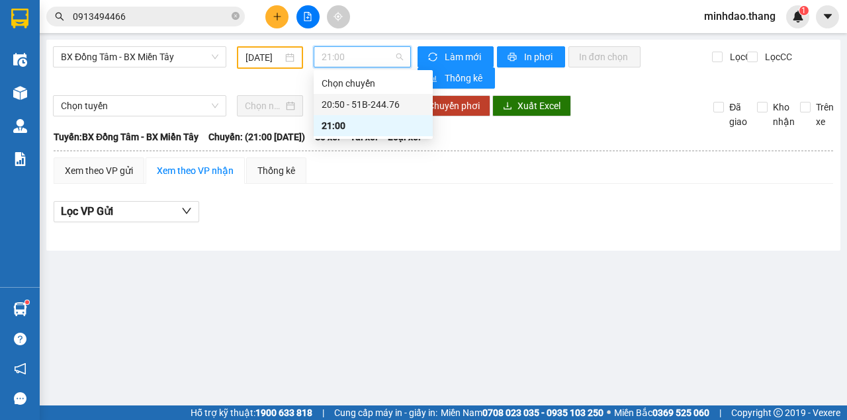
click at [345, 99] on div "20:50 - 51B-244.76" at bounding box center [373, 104] width 103 height 15
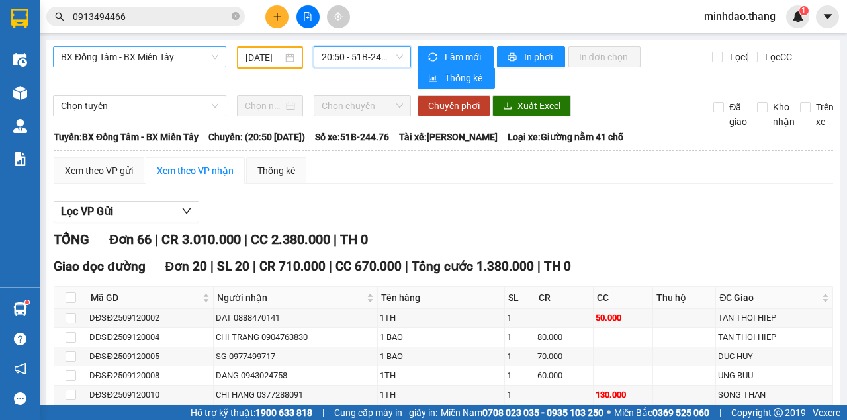
click at [161, 60] on span "BX Đồng Tâm - BX Miền Tây" at bounding box center [140, 57] width 158 height 20
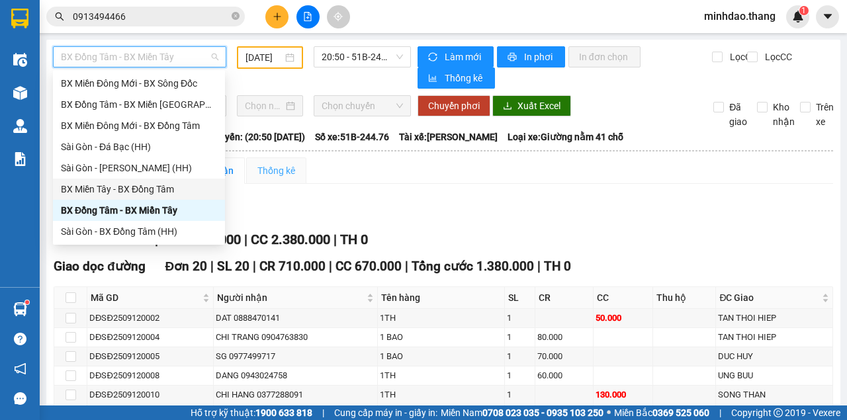
drag, startPoint x: 139, startPoint y: 191, endPoint x: 253, endPoint y: 176, distance: 114.8
click at [248, 179] on body "Kết quả tìm kiếm ( 90 ) Bộ lọc Mã ĐH Trạng thái Món hàng Thu hộ Tổng cước Chưa …" at bounding box center [423, 210] width 847 height 420
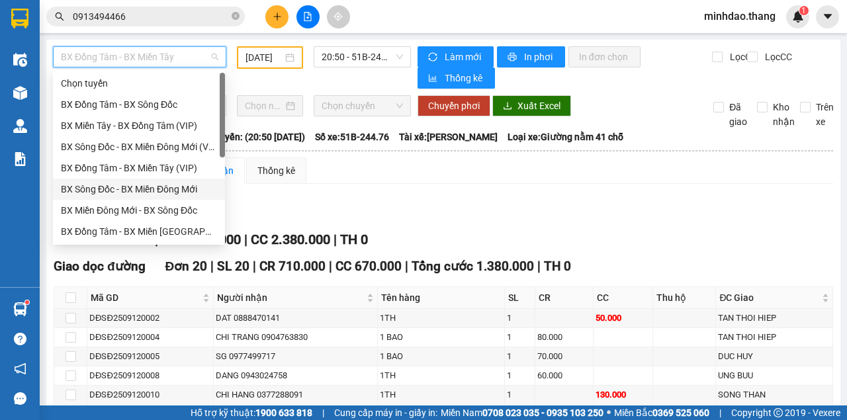
click at [146, 193] on div "BX Sông Đốc - BX Miền Đông Mới" at bounding box center [139, 189] width 156 height 15
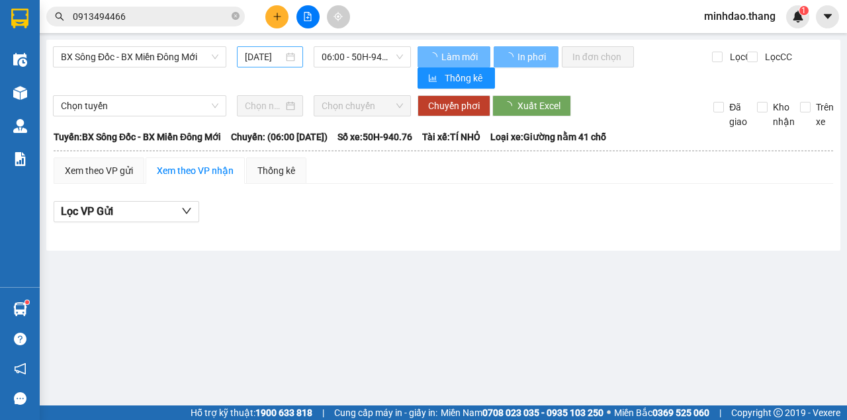
drag, startPoint x: 284, startPoint y: 48, endPoint x: 286, endPoint y: 55, distance: 7.5
click at [284, 48] on div "[DATE]" at bounding box center [270, 56] width 66 height 21
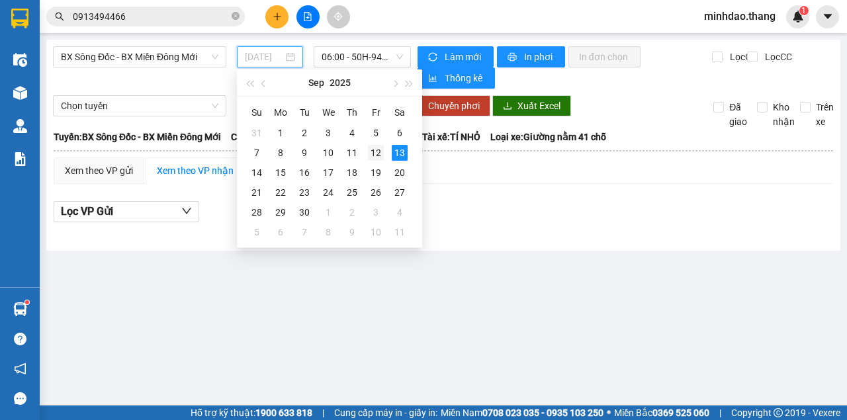
click at [371, 151] on div "12" at bounding box center [376, 153] width 16 height 16
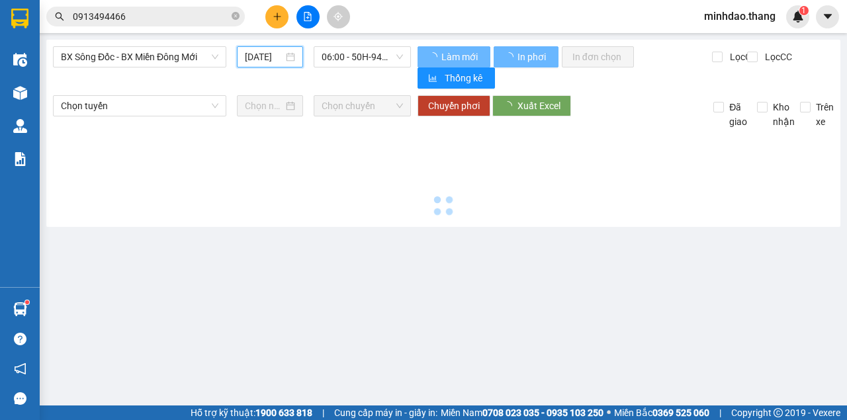
type input "[DATE]"
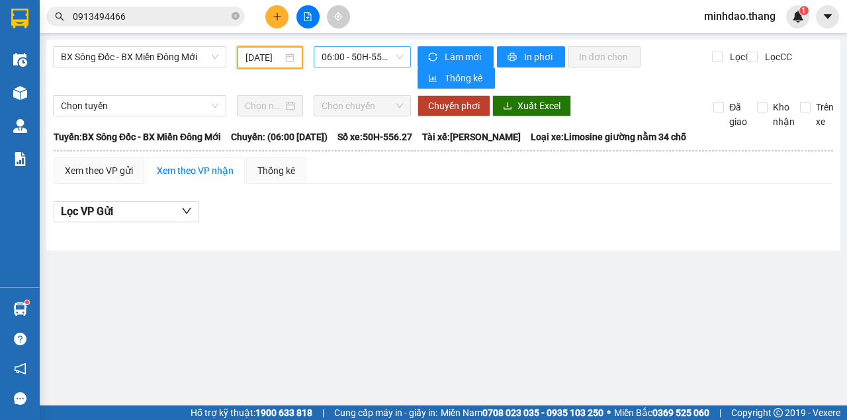
click at [380, 57] on span "06:00 - 50H-556.27" at bounding box center [362, 57] width 81 height 20
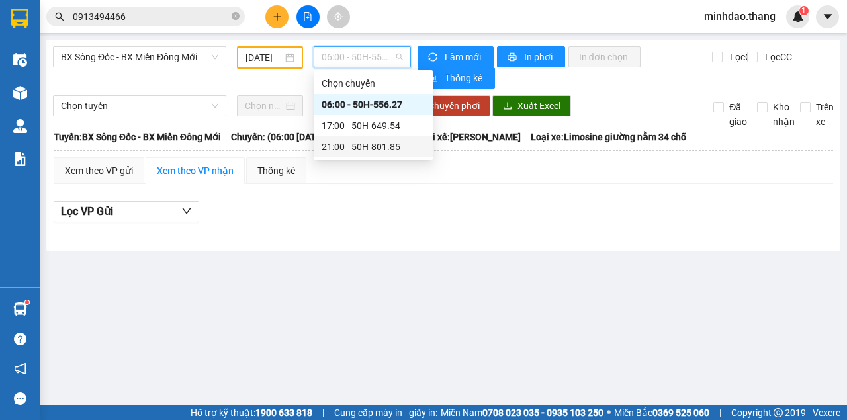
click at [349, 145] on div "21:00 - 50H-801.85" at bounding box center [373, 147] width 103 height 15
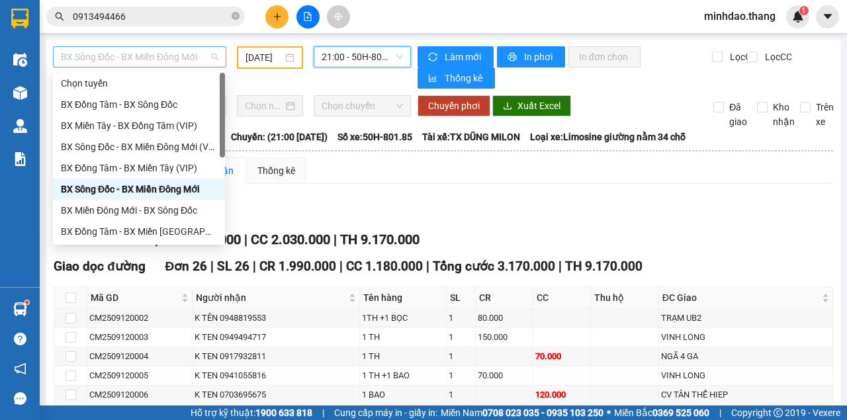
click at [158, 61] on span "BX Sông Đốc - BX Miền Đông Mới" at bounding box center [140, 57] width 158 height 20
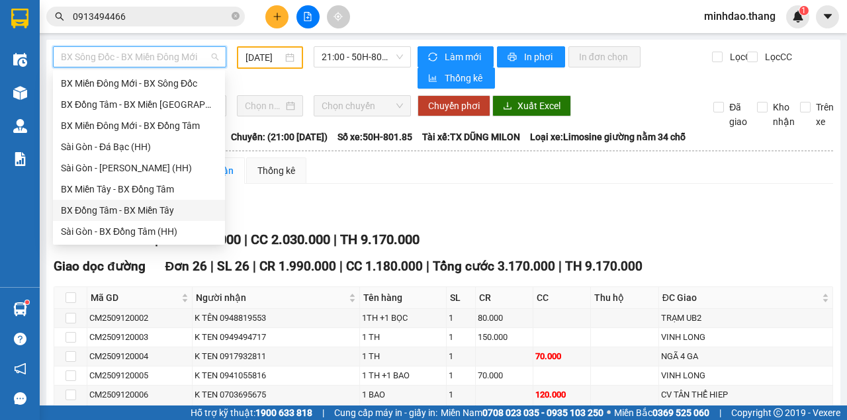
click at [136, 211] on div "BX Đồng Tâm - BX Miền Tây" at bounding box center [139, 210] width 156 height 15
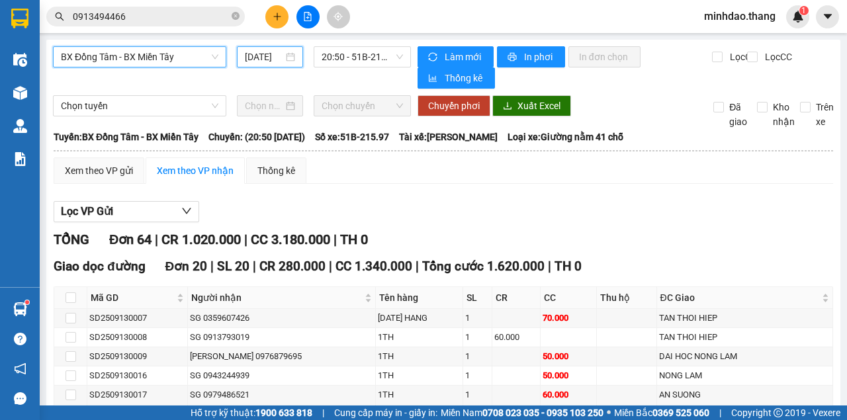
click at [277, 57] on input "[DATE]" at bounding box center [264, 57] width 38 height 15
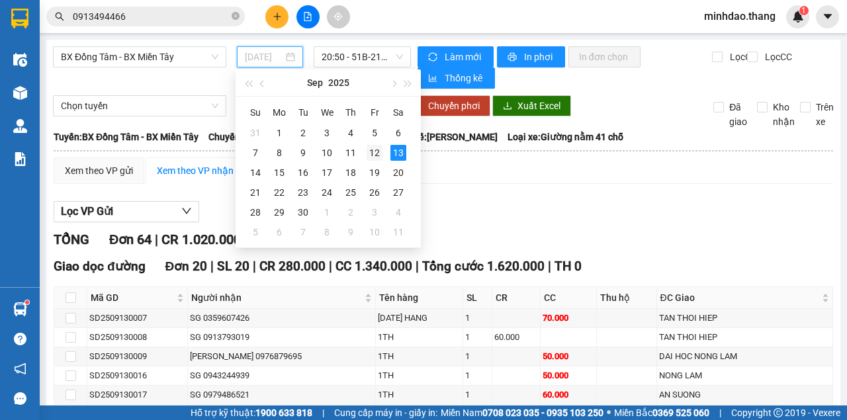
click at [379, 156] on div "12" at bounding box center [375, 153] width 16 height 16
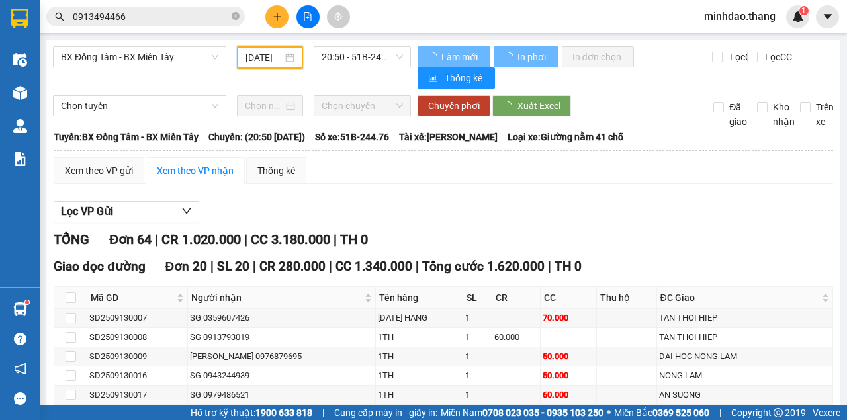
type input "[DATE]"
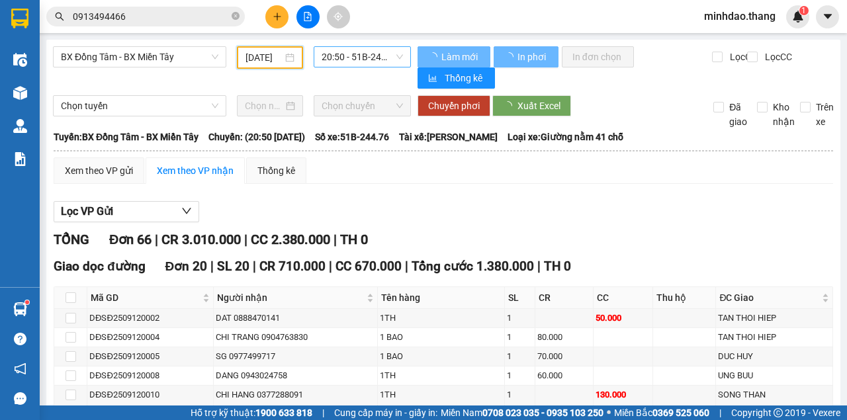
click at [375, 52] on span "20:50 - 51B-244.76" at bounding box center [362, 57] width 81 height 20
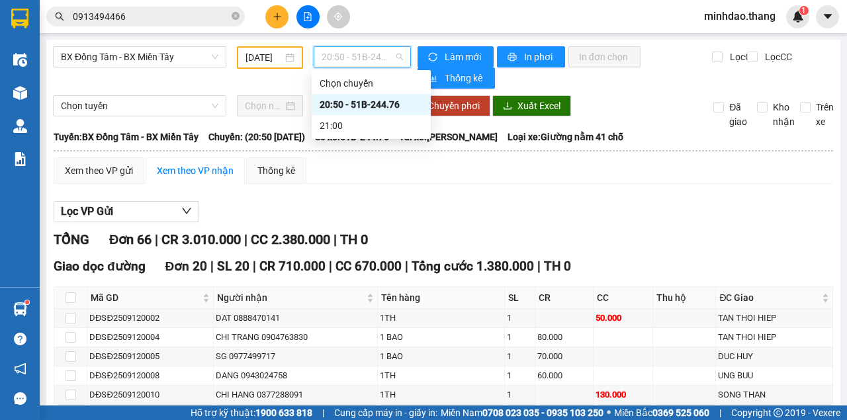
click at [355, 108] on div "20:50 - 51B-244.76" at bounding box center [371, 104] width 103 height 15
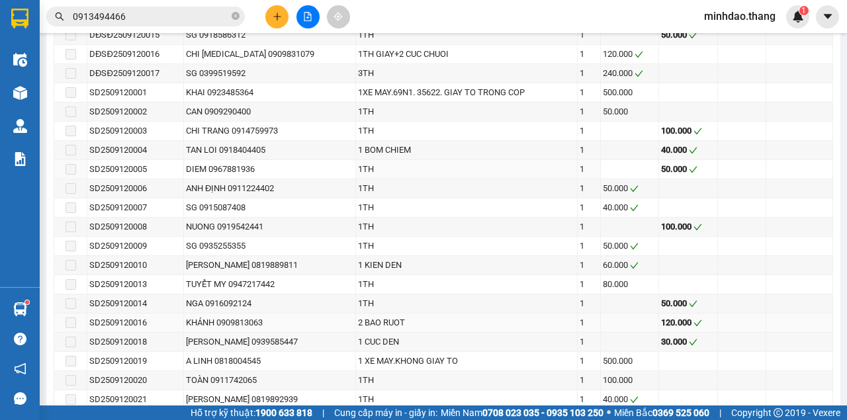
scroll to position [1059, 0]
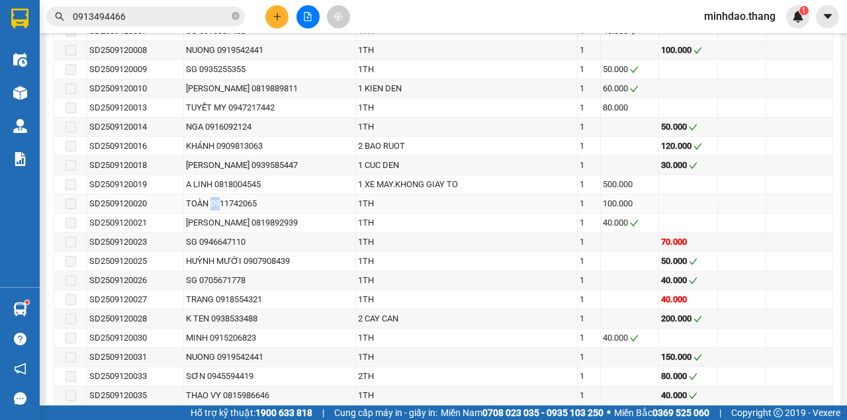
drag, startPoint x: 212, startPoint y: 196, endPoint x: 222, endPoint y: 195, distance: 9.4
click at [222, 197] on div "TOÀN 0911742065" at bounding box center [269, 203] width 167 height 13
click at [253, 197] on div "TOÀN 0911742065" at bounding box center [269, 203] width 167 height 13
drag, startPoint x: 212, startPoint y: 191, endPoint x: 283, endPoint y: 188, distance: 70.9
click at [283, 197] on div "TOÀN 0911742065" at bounding box center [269, 203] width 167 height 13
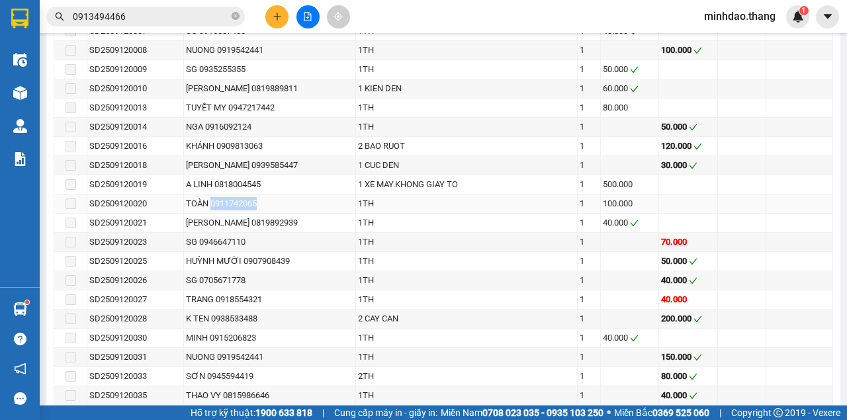
copy div "0911742065"
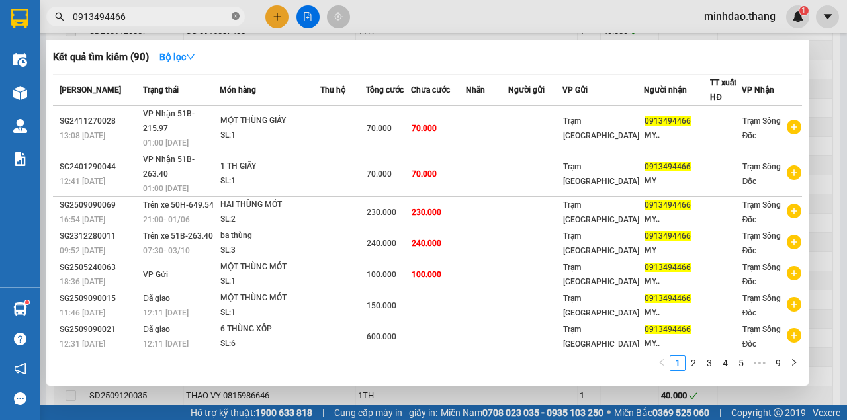
click at [232, 13] on icon "close-circle" at bounding box center [236, 16] width 8 height 8
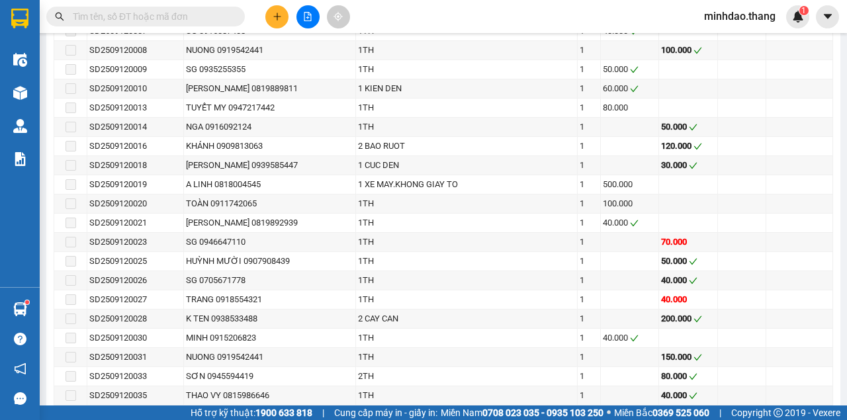
paste input "0911742065"
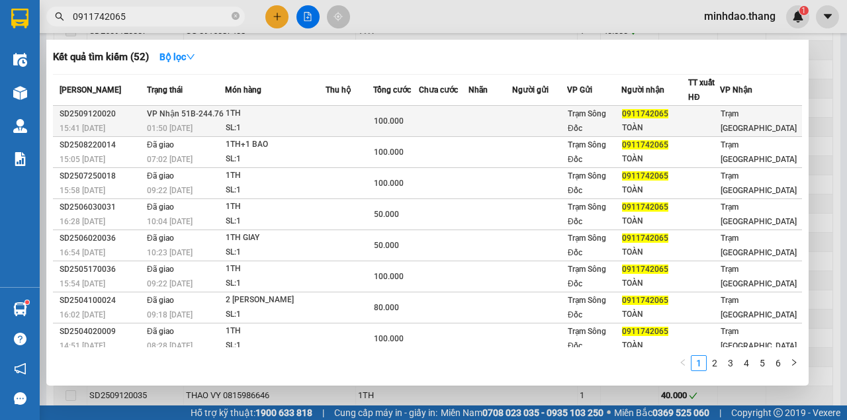
type input "0911742065"
click at [399, 120] on span "100.000" at bounding box center [389, 120] width 30 height 9
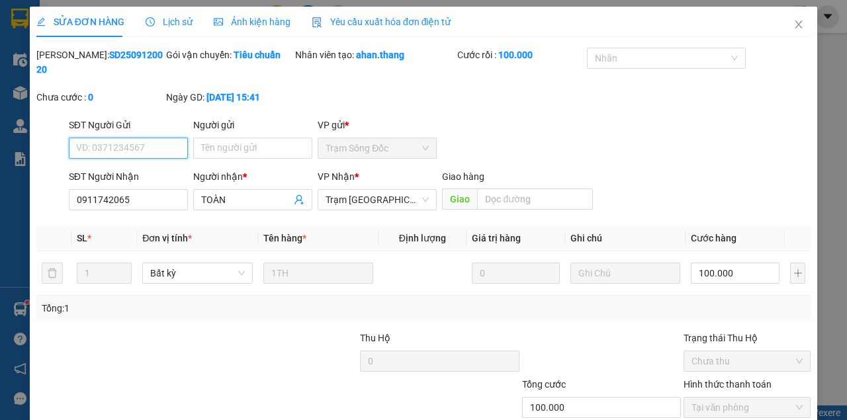
scroll to position [85, 0]
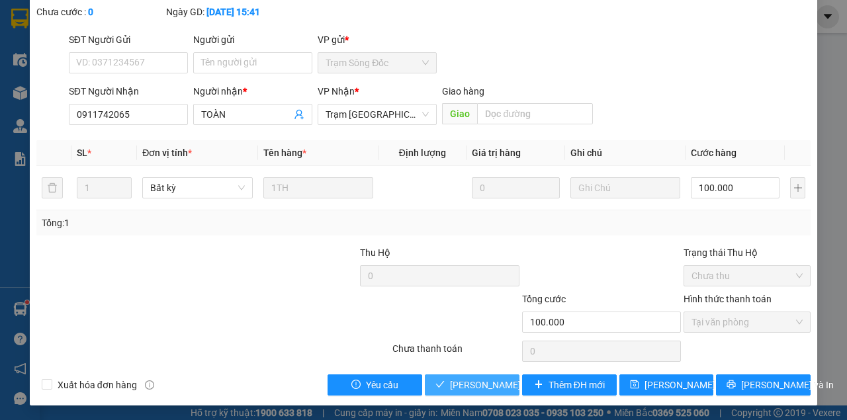
click at [495, 381] on span "[PERSON_NAME] và Giao hàng" at bounding box center [513, 385] width 127 height 15
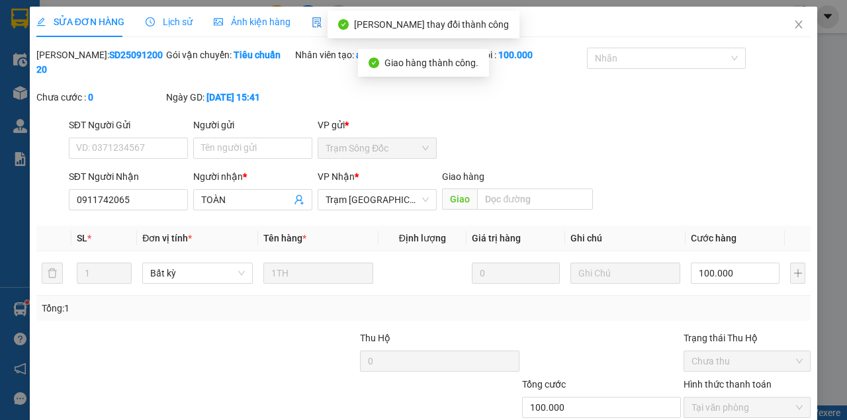
scroll to position [0, 0]
click at [794, 28] on icon "close" at bounding box center [799, 24] width 11 height 11
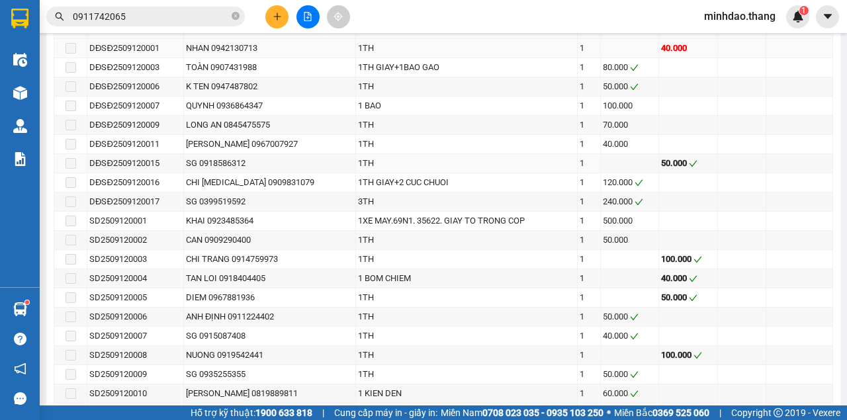
scroll to position [660, 0]
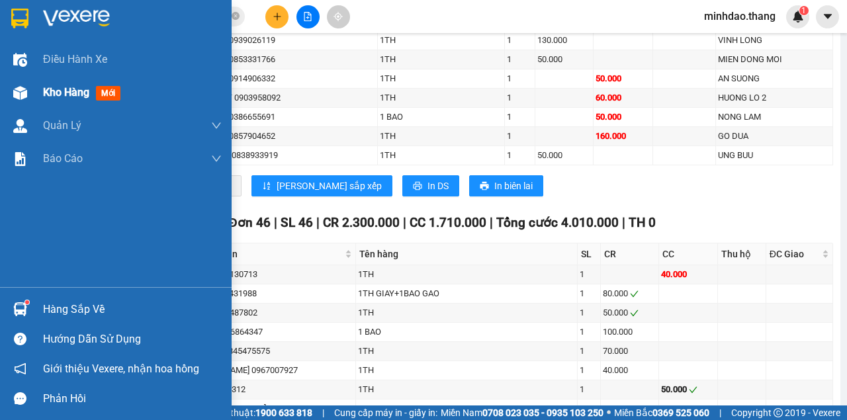
click at [37, 91] on div "Kho hàng mới" at bounding box center [116, 92] width 232 height 33
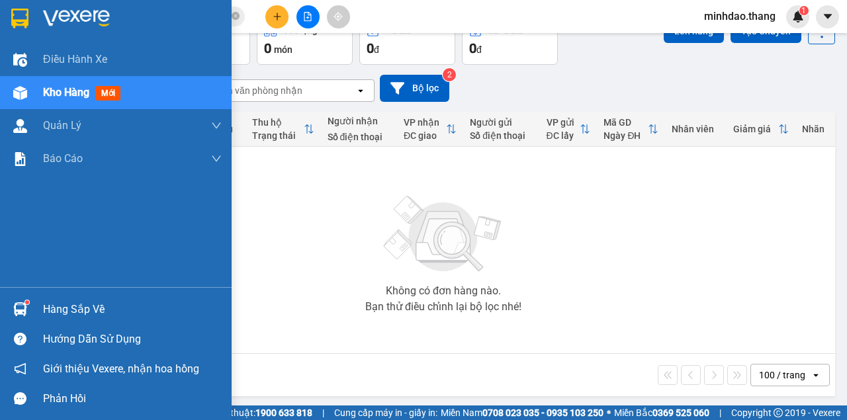
scroll to position [77, 0]
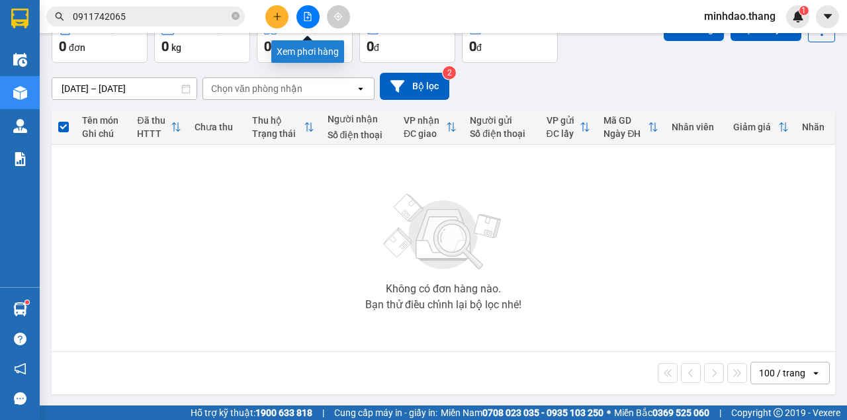
drag, startPoint x: 303, startPoint y: 22, endPoint x: 313, endPoint y: 38, distance: 18.7
click at [303, 23] on button at bounding box center [307, 16] width 23 height 23
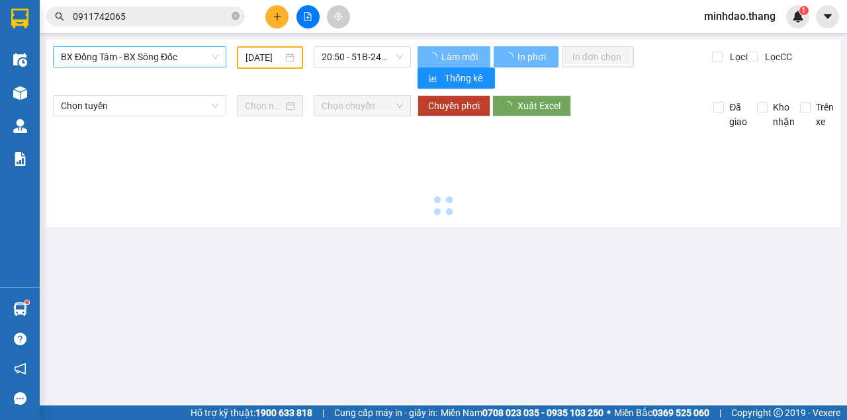
type input "[DATE]"
click at [156, 59] on span "BX Đồng Tâm - BX Sông Đốc" at bounding box center [140, 57] width 158 height 20
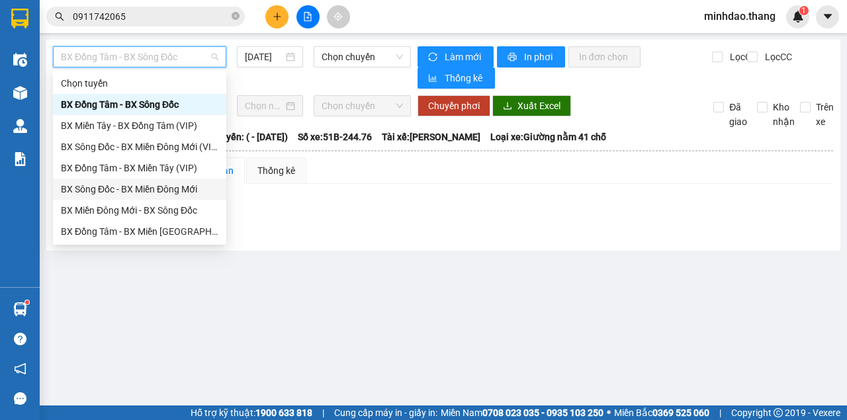
click at [165, 188] on div "BX Sông Đốc - BX Miền Đông Mới" at bounding box center [140, 189] width 158 height 15
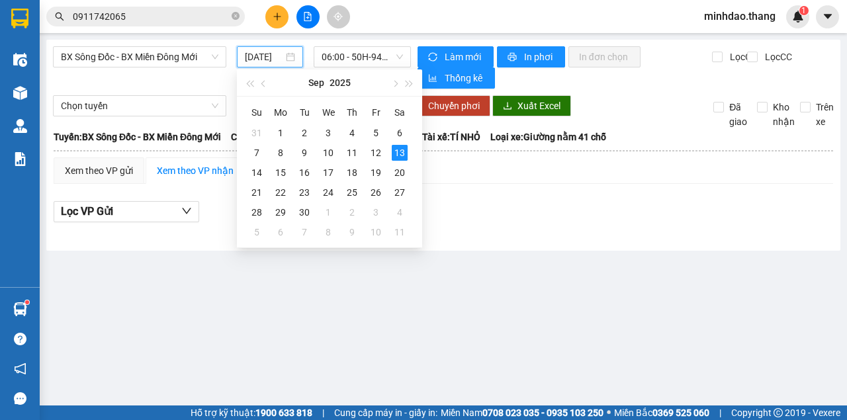
click at [274, 59] on input "[DATE]" at bounding box center [264, 57] width 38 height 15
click at [351, 152] on div "11" at bounding box center [352, 153] width 16 height 16
type input "[DATE]"
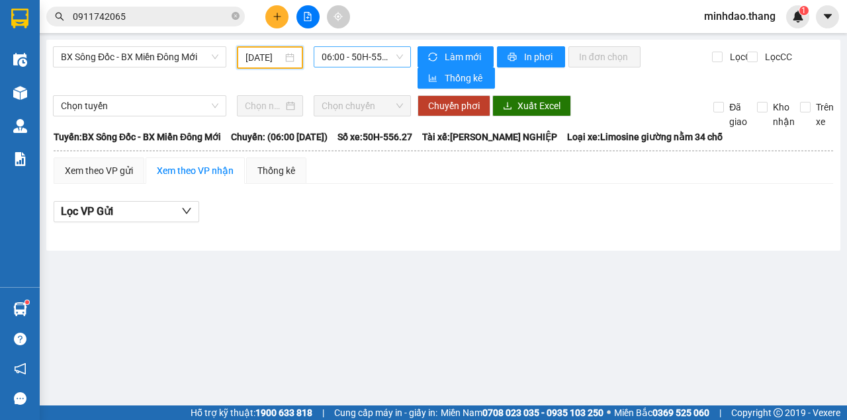
drag, startPoint x: 381, startPoint y: 57, endPoint x: 380, endPoint y: 64, distance: 6.7
click at [380, 59] on span "06:00 - 50H-556.27" at bounding box center [362, 57] width 81 height 20
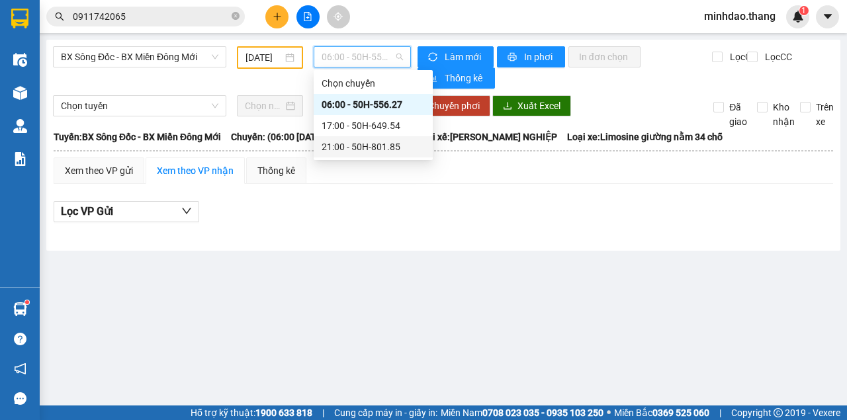
click at [358, 144] on div "21:00 - 50H-801.85" at bounding box center [373, 147] width 103 height 15
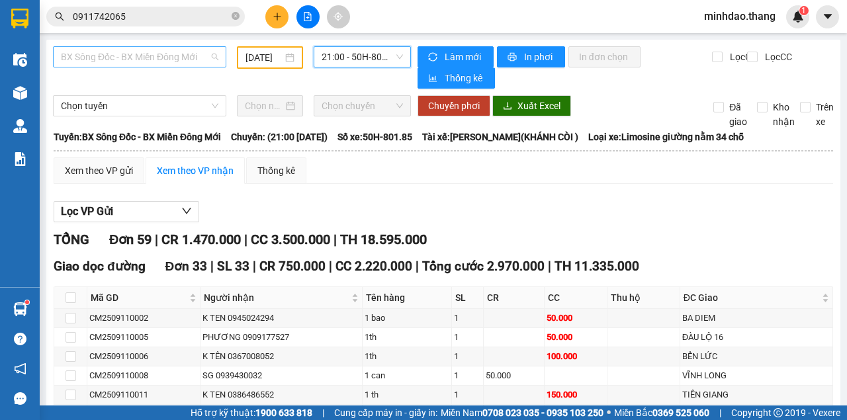
click at [138, 61] on span "BX Sông Đốc - BX Miền Đông Mới" at bounding box center [140, 57] width 158 height 20
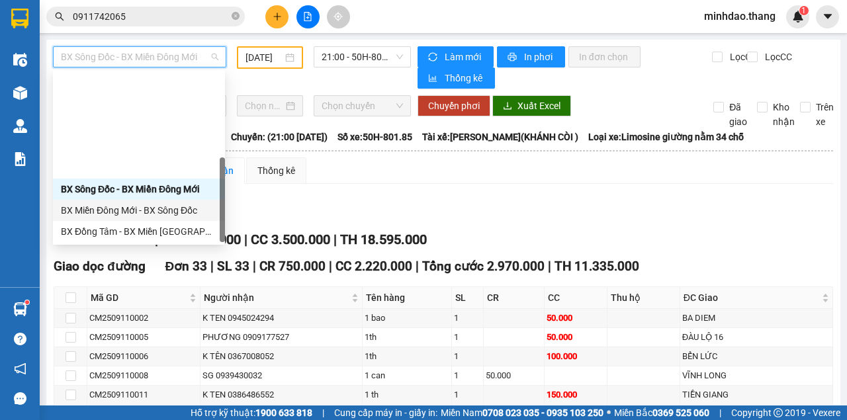
scroll to position [127, 0]
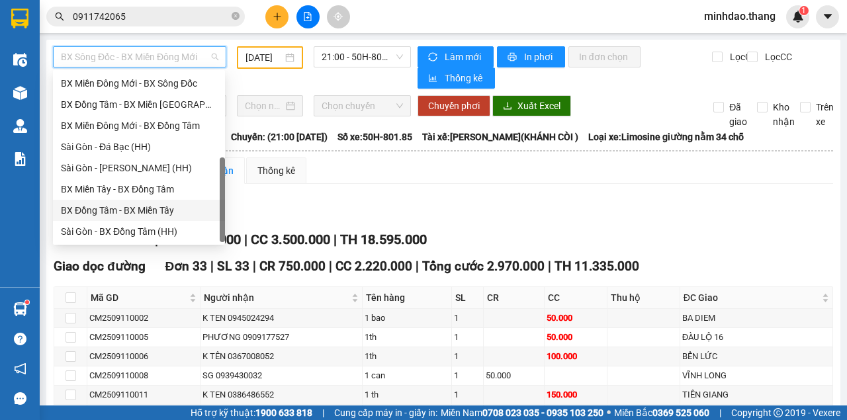
click at [131, 210] on div "BX Đồng Tâm - BX Miền Tây" at bounding box center [139, 210] width 156 height 15
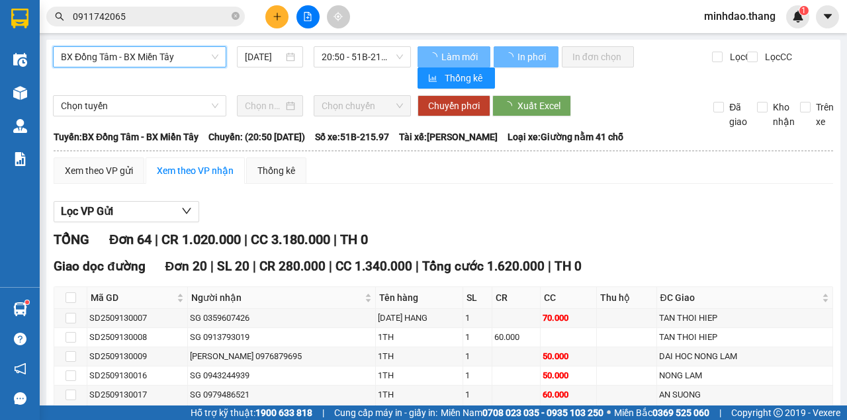
click at [269, 58] on input "[DATE]" at bounding box center [264, 57] width 38 height 15
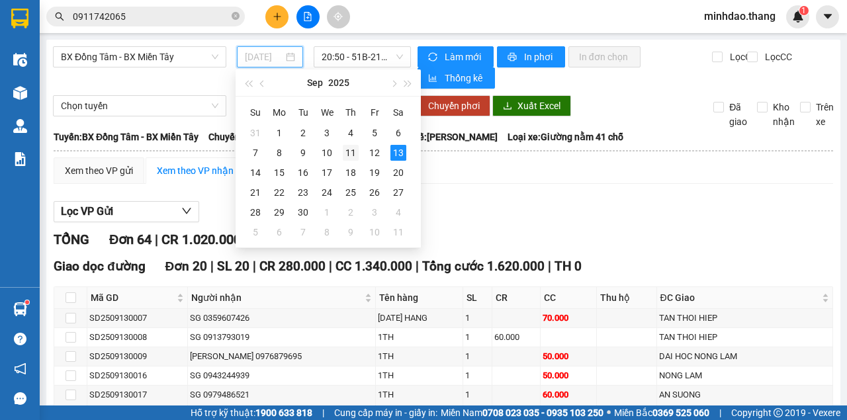
click at [351, 154] on div "11" at bounding box center [351, 153] width 16 height 16
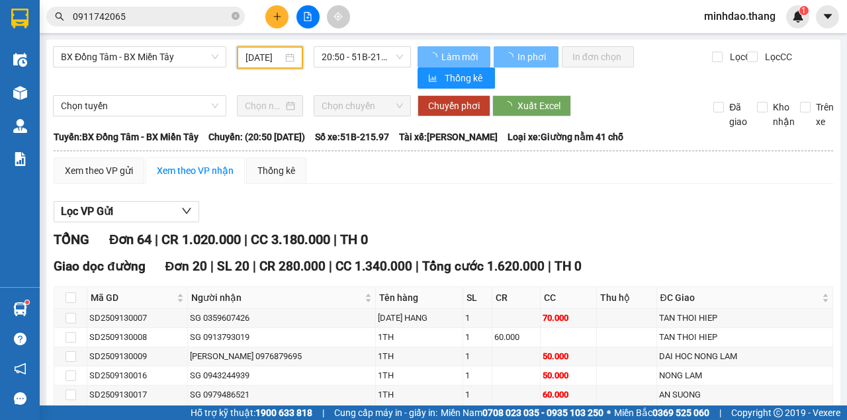
type input "[DATE]"
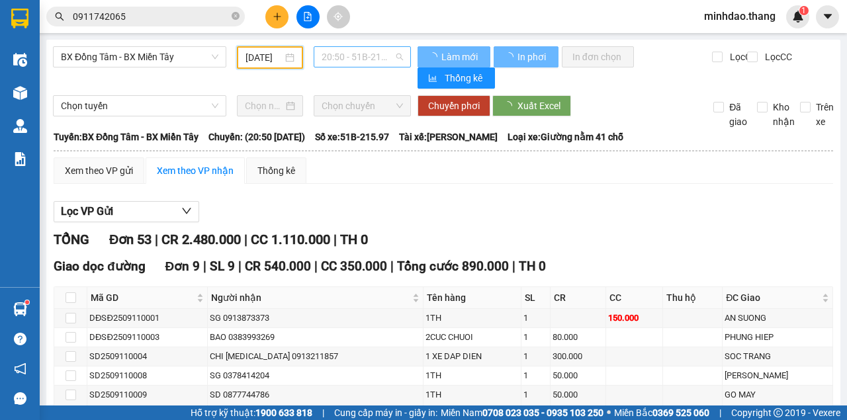
click at [375, 52] on span "20:50 - 51B-215.97" at bounding box center [362, 57] width 81 height 20
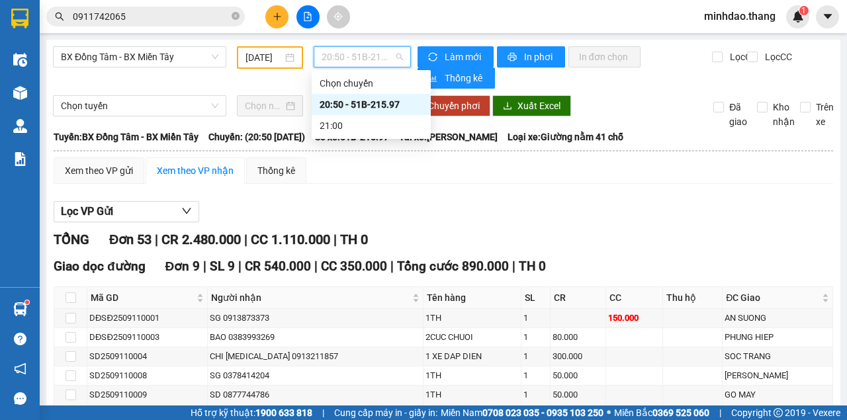
click at [359, 107] on div "20:50 - 51B-215.97" at bounding box center [371, 104] width 103 height 15
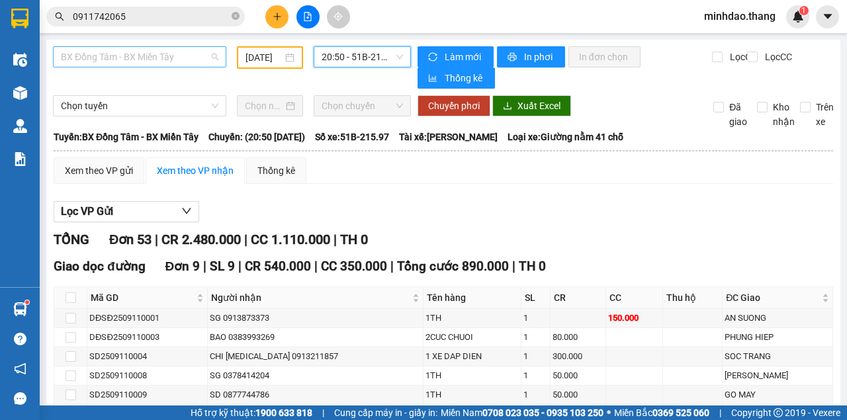
click at [149, 53] on span "BX Đồng Tâm - BX Miền Tây" at bounding box center [140, 57] width 158 height 20
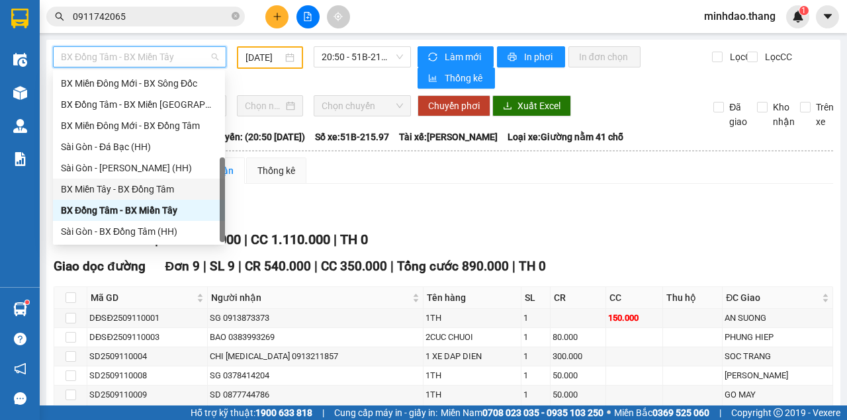
click at [118, 187] on div "BX Miền Tây - BX Đồng Tâm" at bounding box center [139, 189] width 156 height 15
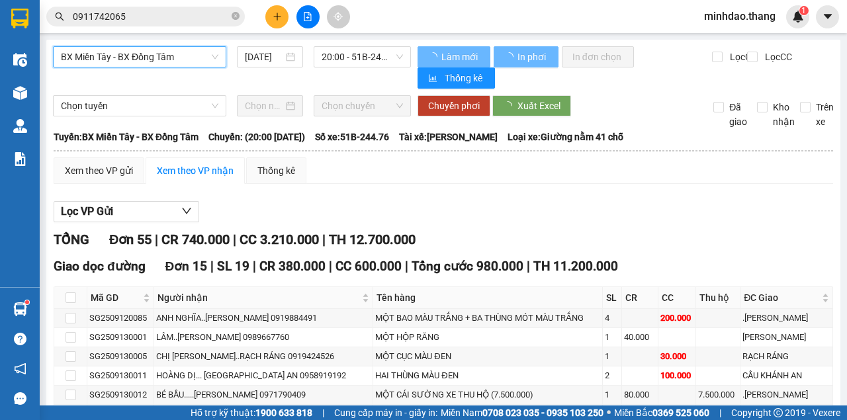
click at [373, 56] on span "20:00 - 51B-244.76" at bounding box center [362, 57] width 81 height 20
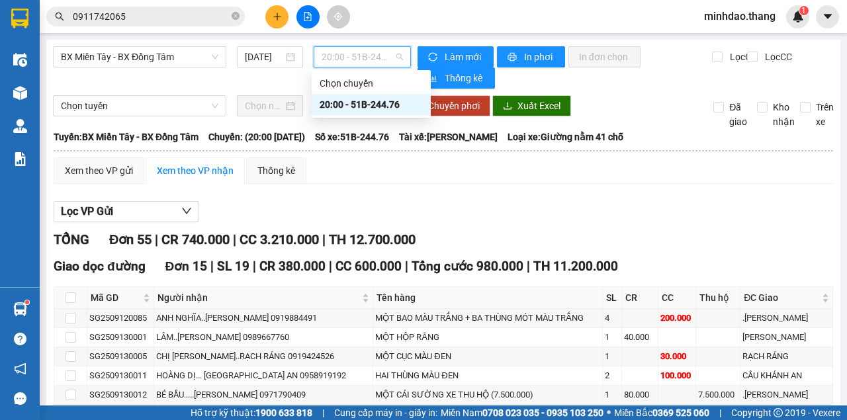
click at [356, 105] on div "20:00 - 51B-244.76" at bounding box center [371, 104] width 103 height 15
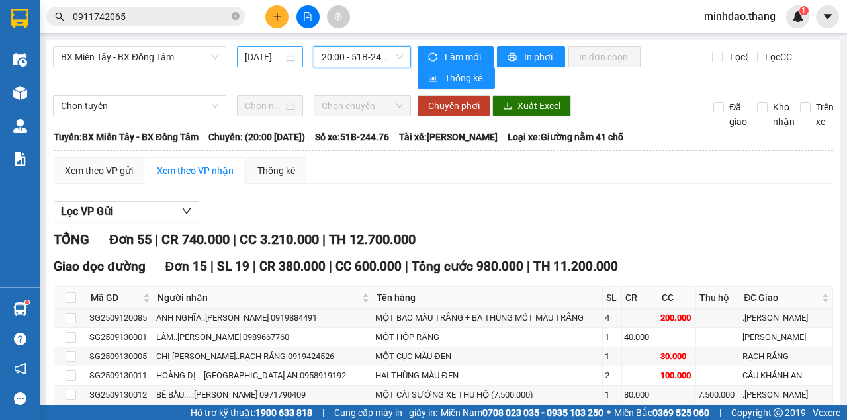
click at [268, 60] on input "[DATE]" at bounding box center [264, 57] width 38 height 15
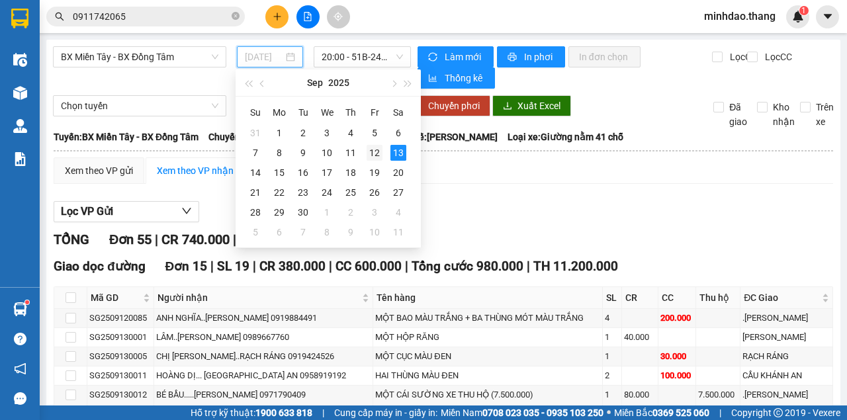
click at [371, 151] on div "12" at bounding box center [375, 153] width 16 height 16
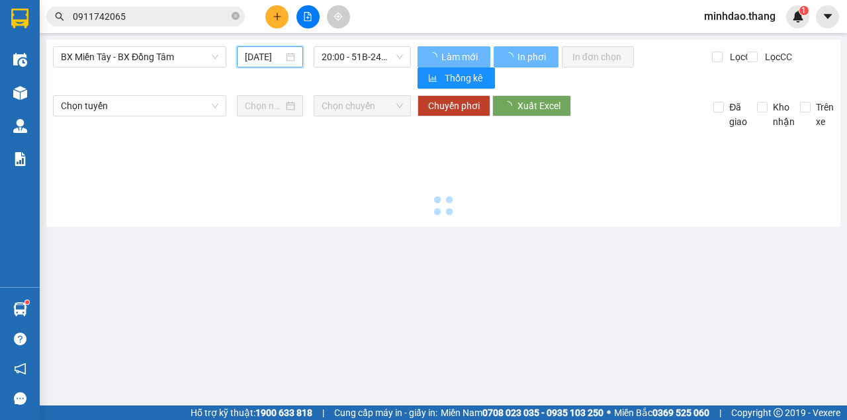
type input "[DATE]"
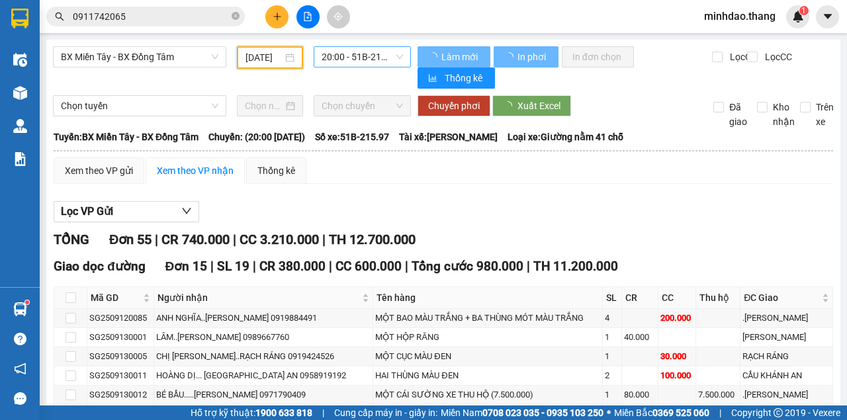
click at [370, 55] on span "20:00 - 51B-215.97" at bounding box center [362, 57] width 81 height 20
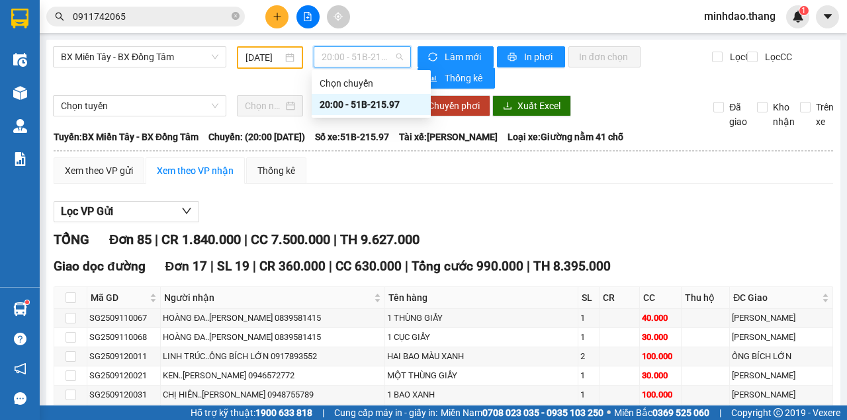
click at [360, 102] on div "20:00 - 51B-215.97" at bounding box center [371, 104] width 103 height 15
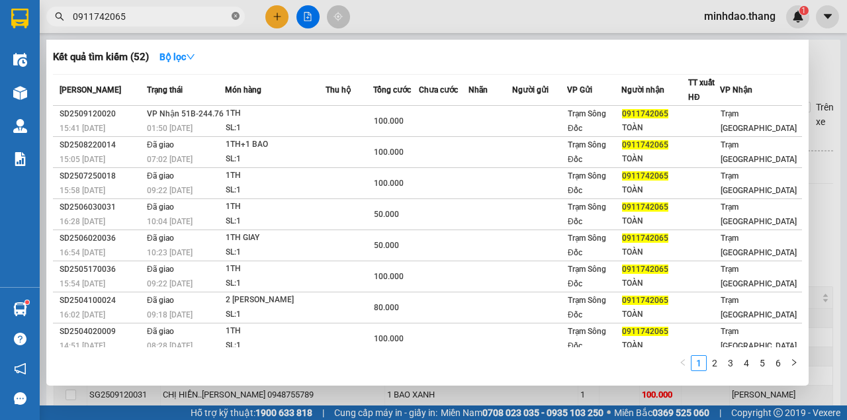
click at [234, 19] on icon "close-circle" at bounding box center [236, 16] width 8 height 8
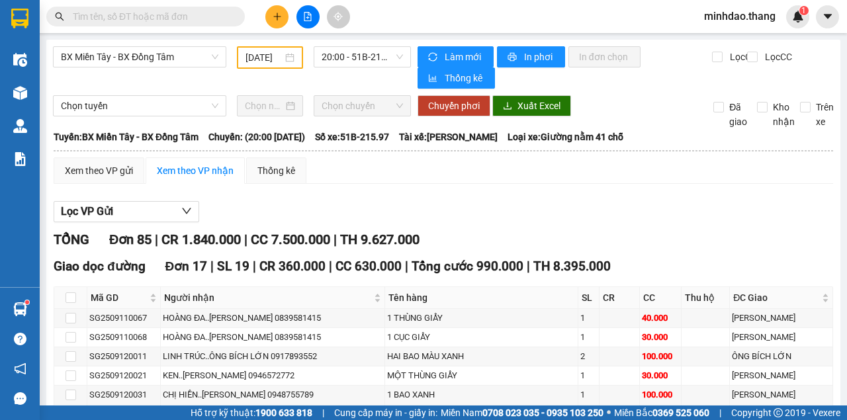
click at [212, 19] on input "text" at bounding box center [151, 16] width 156 height 15
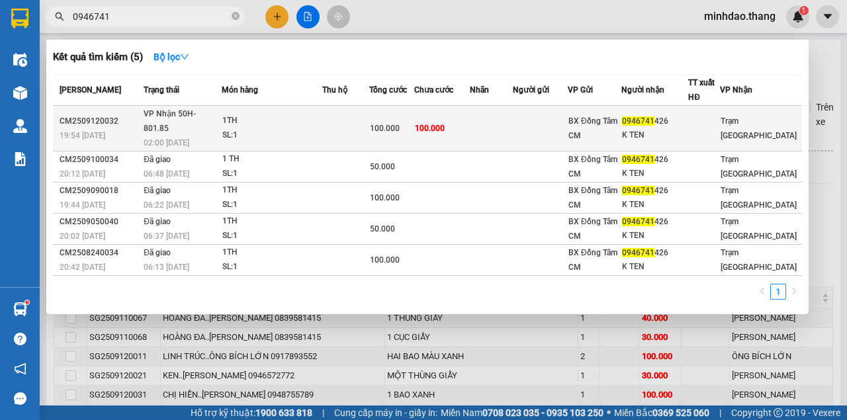
type input "0946741"
click at [465, 111] on td "100.000" at bounding box center [442, 129] width 56 height 46
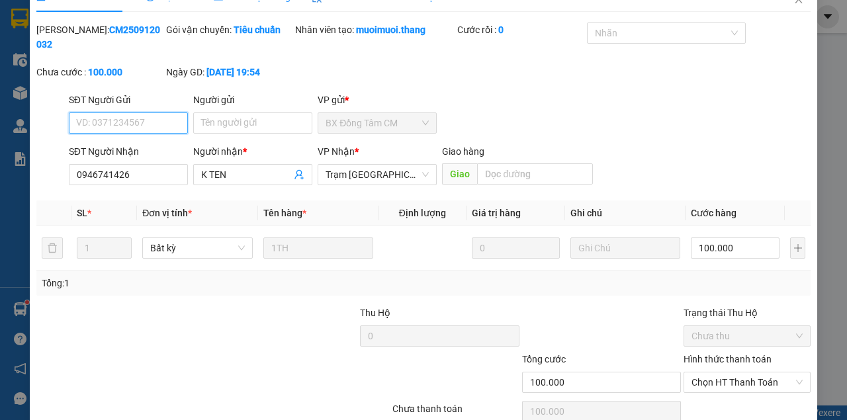
type input "0946741426"
type input "K TEN"
type input "100.000"
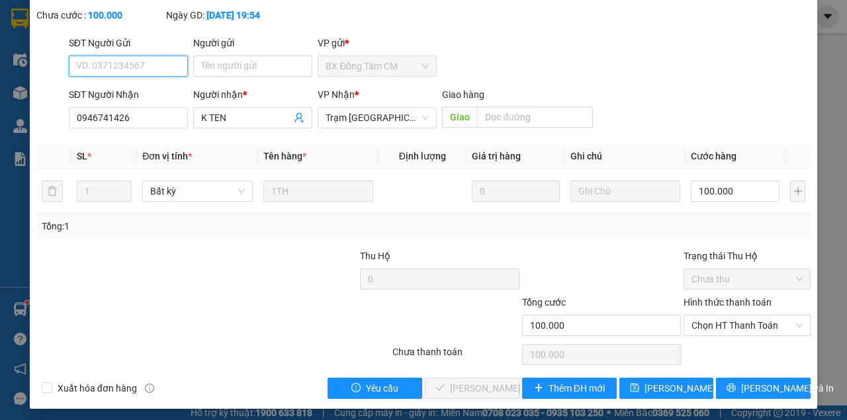
scroll to position [85, 0]
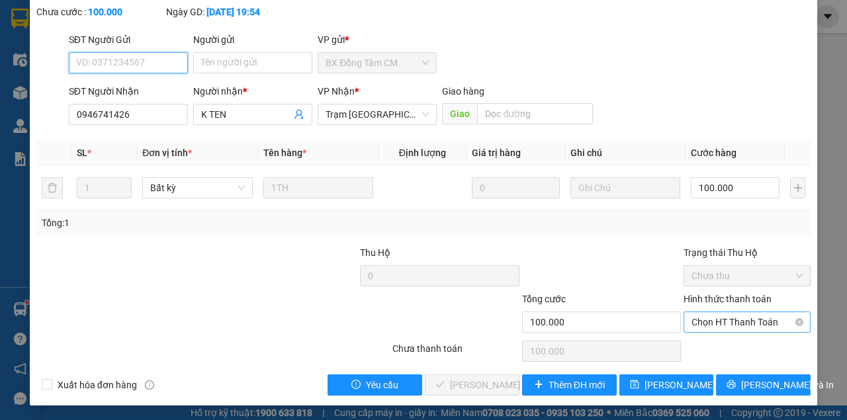
click at [717, 324] on span "Chọn HT Thanh Toán" at bounding box center [747, 322] width 111 height 20
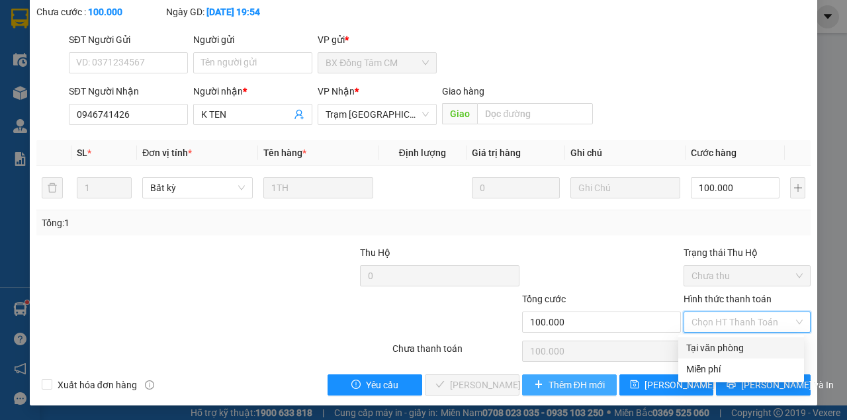
drag, startPoint x: 709, startPoint y: 343, endPoint x: 590, endPoint y: 387, distance: 126.3
click at [706, 345] on div "Tại văn phòng" at bounding box center [741, 348] width 110 height 15
type input "0"
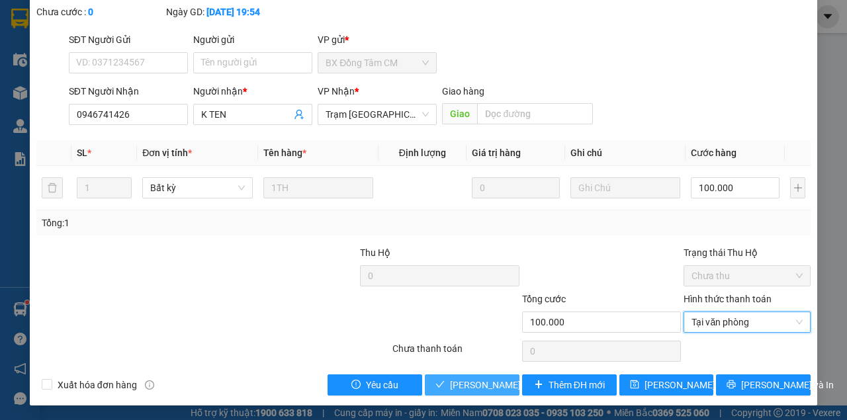
drag, startPoint x: 479, startPoint y: 381, endPoint x: 488, endPoint y: 368, distance: 15.6
click at [478, 380] on span "[PERSON_NAME] và Giao hàng" at bounding box center [513, 385] width 127 height 15
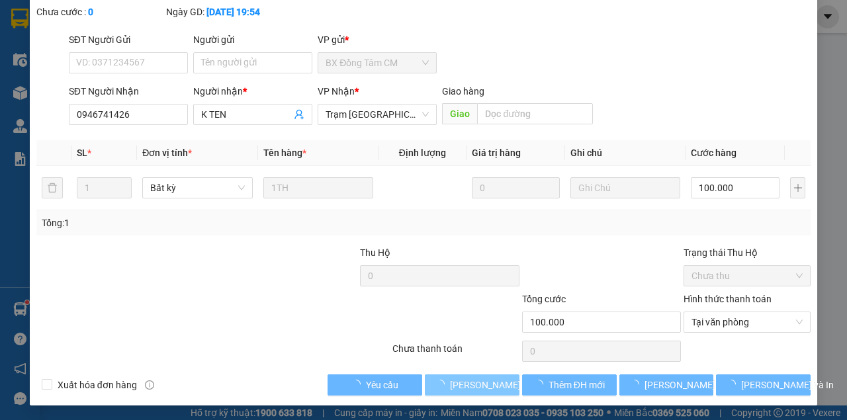
scroll to position [0, 0]
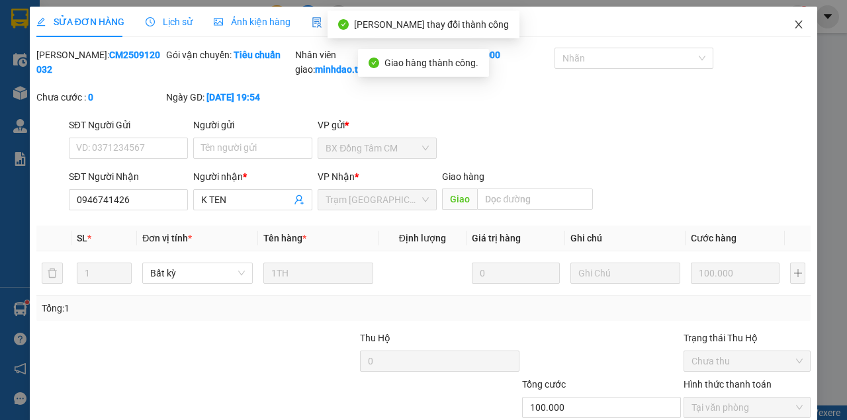
drag, startPoint x: 792, startPoint y: 15, endPoint x: 226, endPoint y: 24, distance: 566.6
click at [790, 16] on span "Close" at bounding box center [798, 25] width 37 height 37
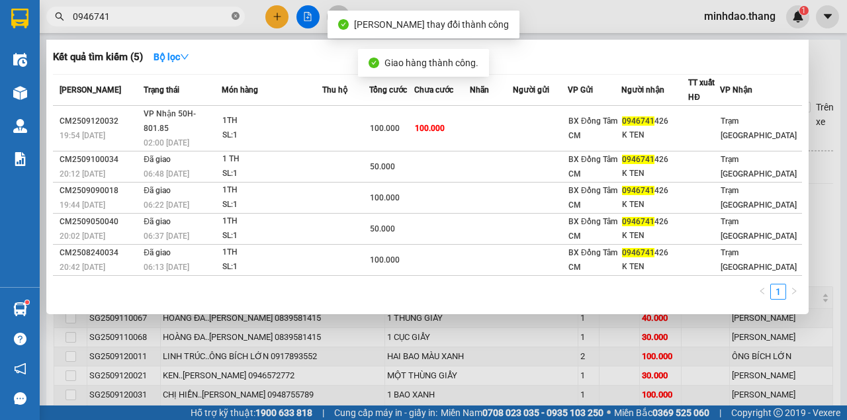
click at [234, 17] on icon "close-circle" at bounding box center [236, 16] width 8 height 8
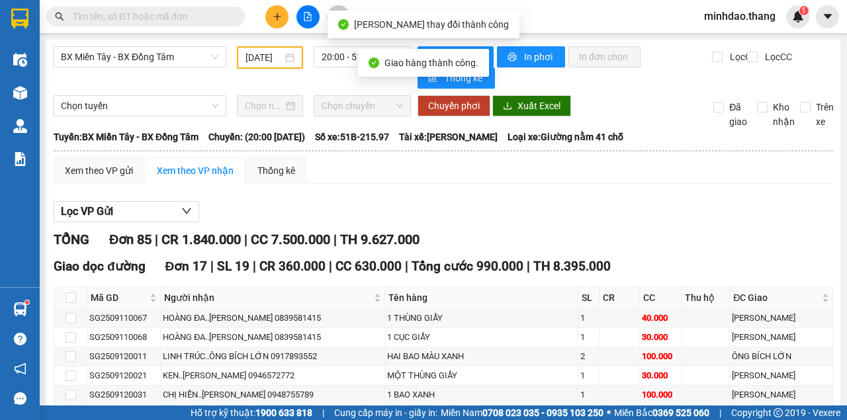
click at [216, 16] on input "text" at bounding box center [151, 16] width 156 height 15
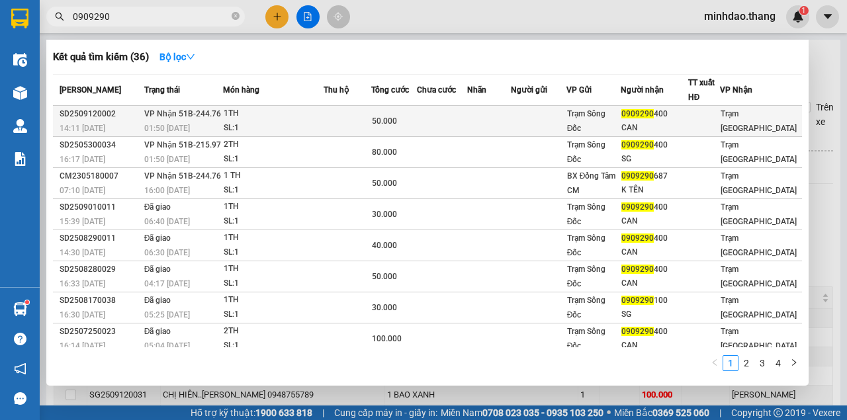
type input "0909290"
click at [396, 115] on div "50.000" at bounding box center [394, 121] width 44 height 15
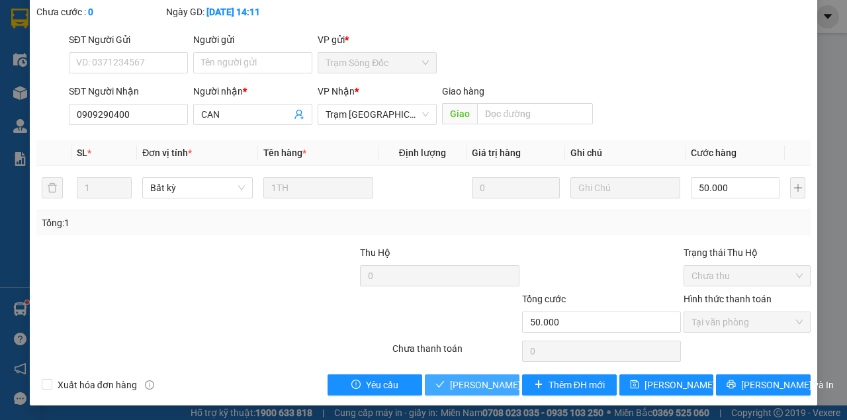
click at [483, 382] on span "[PERSON_NAME] và Giao hàng" at bounding box center [513, 385] width 127 height 15
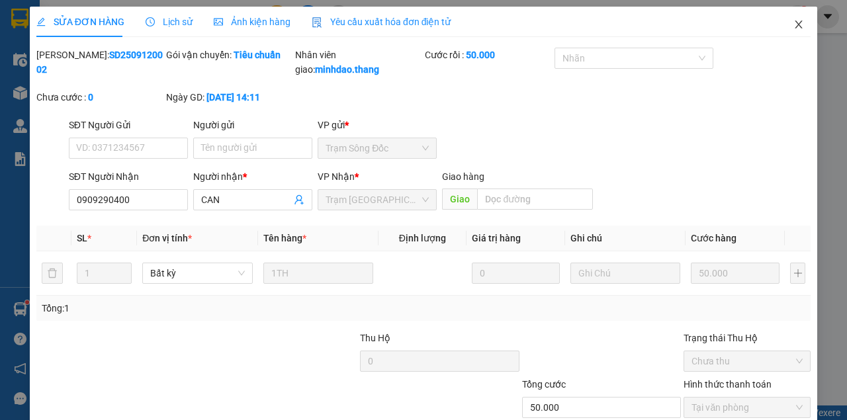
drag, startPoint x: 791, startPoint y: 27, endPoint x: 222, endPoint y: 22, distance: 569.2
click at [794, 28] on icon "close" at bounding box center [799, 24] width 11 height 11
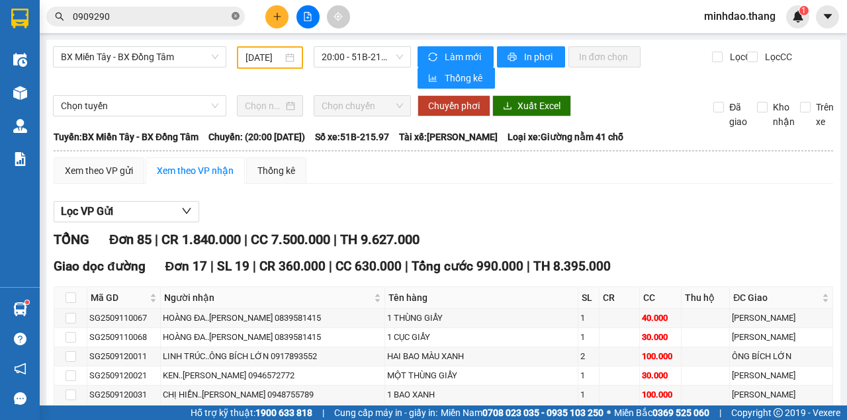
click at [234, 14] on icon "close-circle" at bounding box center [236, 16] width 8 height 8
click at [218, 15] on input "text" at bounding box center [151, 16] width 156 height 15
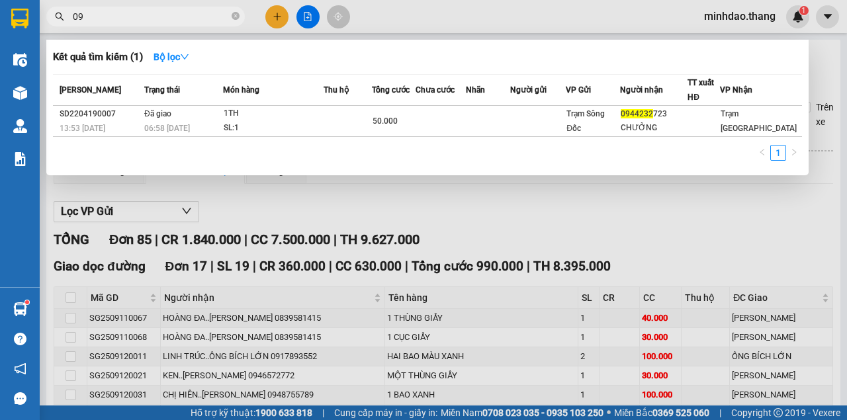
type input "0"
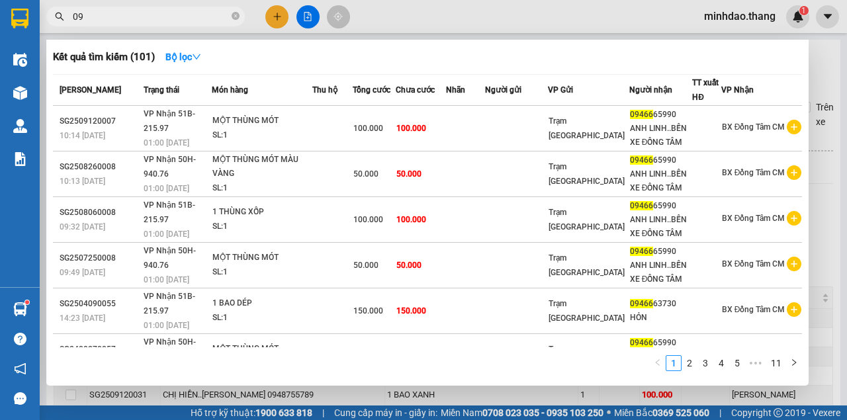
type input "0"
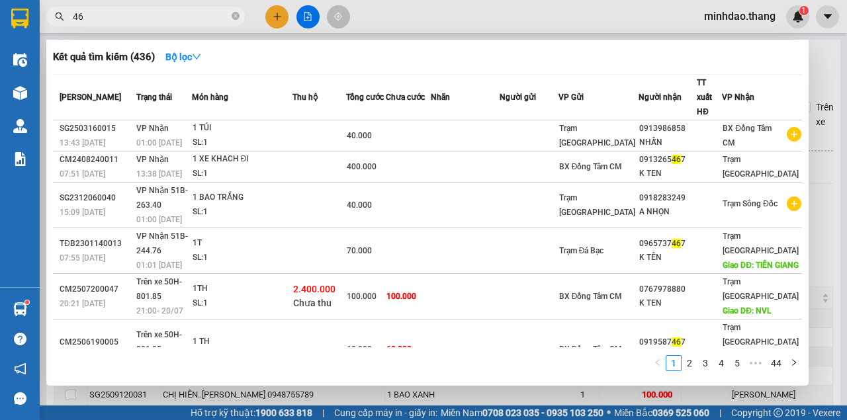
type input "4"
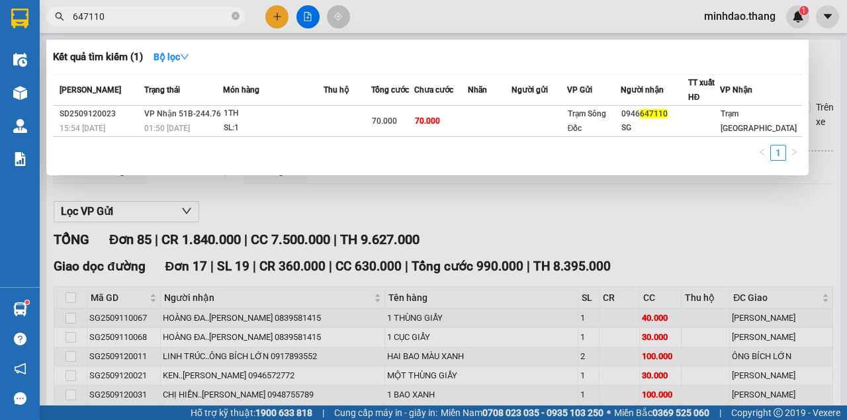
type input "647110"
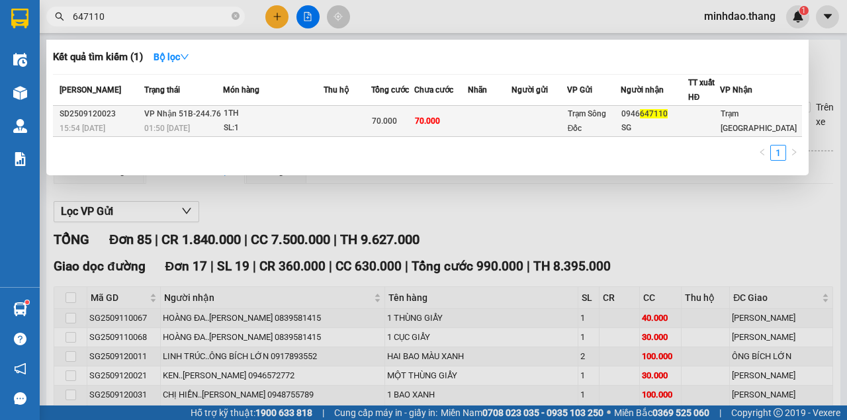
click at [432, 101] on th "Chưa cước" at bounding box center [441, 90] width 54 height 31
click at [432, 107] on td "70.000" at bounding box center [441, 121] width 54 height 31
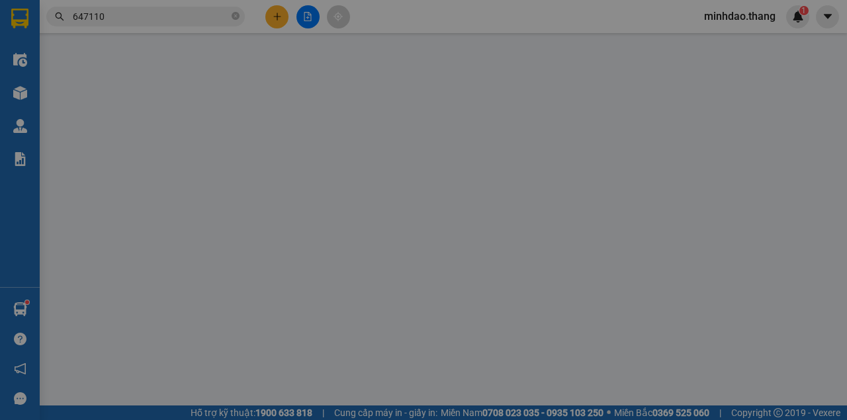
type input "0946647110"
type input "SG"
type input "70.000"
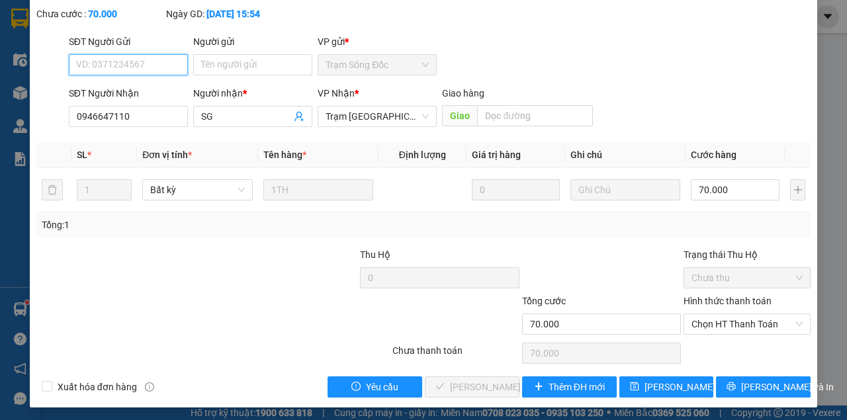
scroll to position [85, 0]
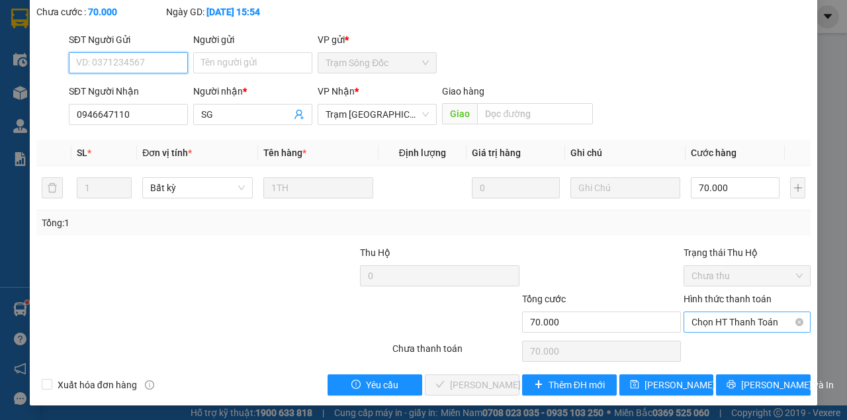
click at [753, 327] on span "Chọn HT Thanh Toán" at bounding box center [747, 322] width 111 height 20
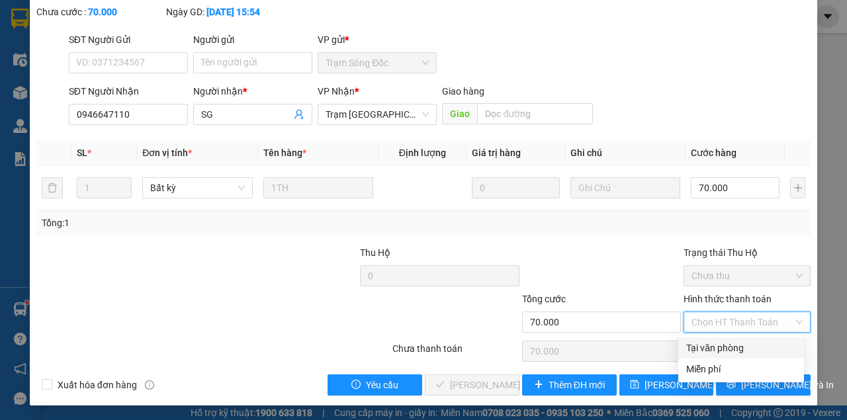
drag, startPoint x: 733, startPoint y: 351, endPoint x: 617, endPoint y: 370, distance: 118.1
click at [733, 351] on div "Tại văn phòng" at bounding box center [741, 348] width 110 height 15
type input "0"
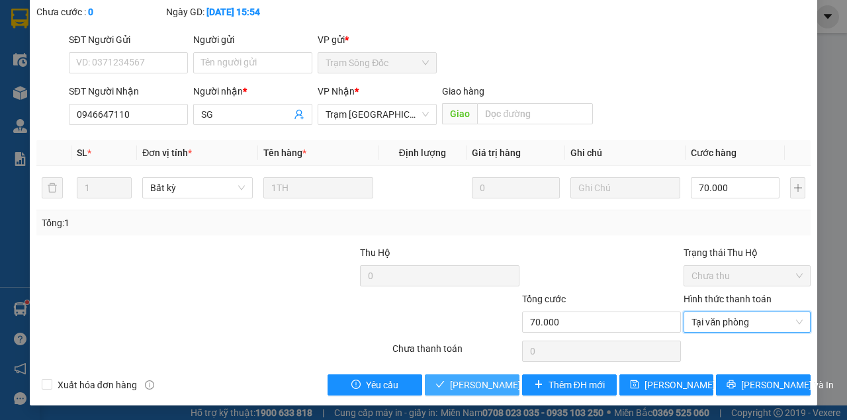
click at [480, 381] on span "[PERSON_NAME] và Giao hàng" at bounding box center [513, 385] width 127 height 15
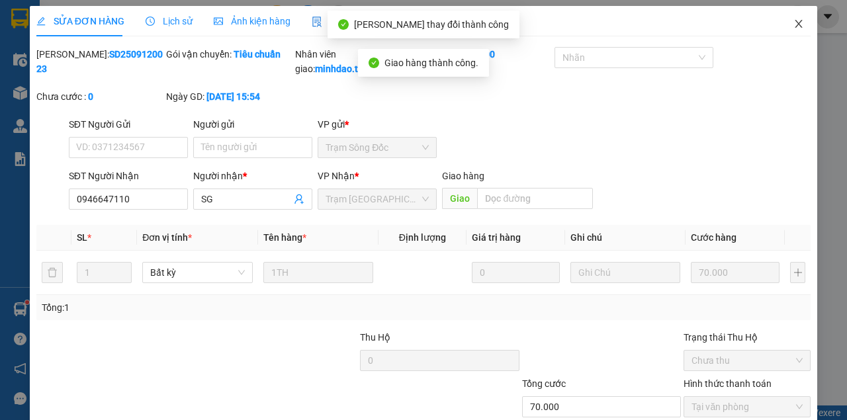
scroll to position [0, 0]
click at [805, 22] on span "Close" at bounding box center [798, 25] width 37 height 37
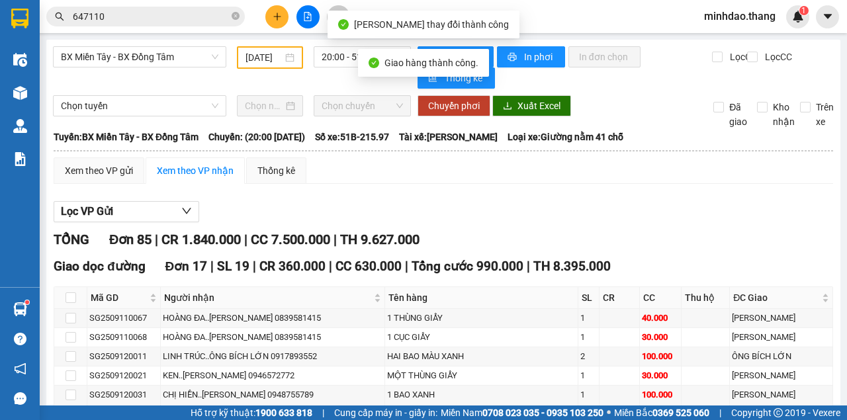
click at [236, 16] on icon "close-circle" at bounding box center [236, 16] width 8 height 8
click at [217, 16] on input "text" at bounding box center [151, 16] width 156 height 15
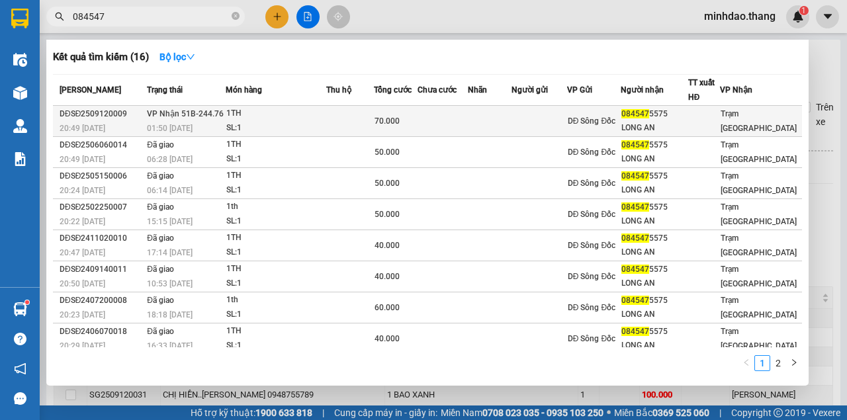
type input "084547"
click at [418, 118] on td "70.000" at bounding box center [396, 121] width 44 height 31
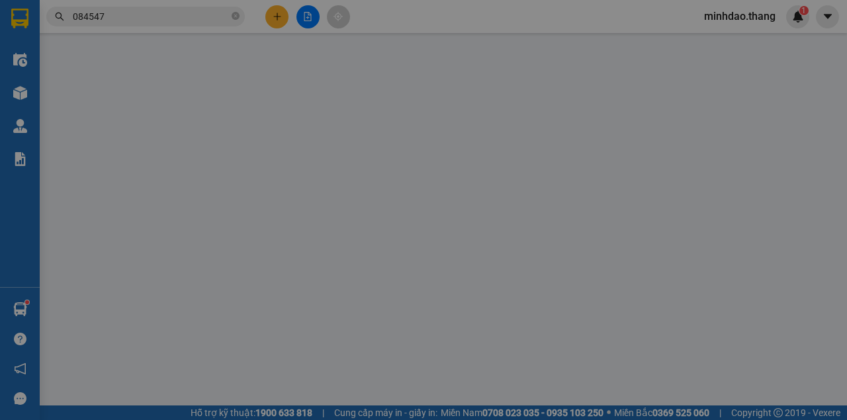
type input "0845475575"
type input "LONG AN"
type input "70.000"
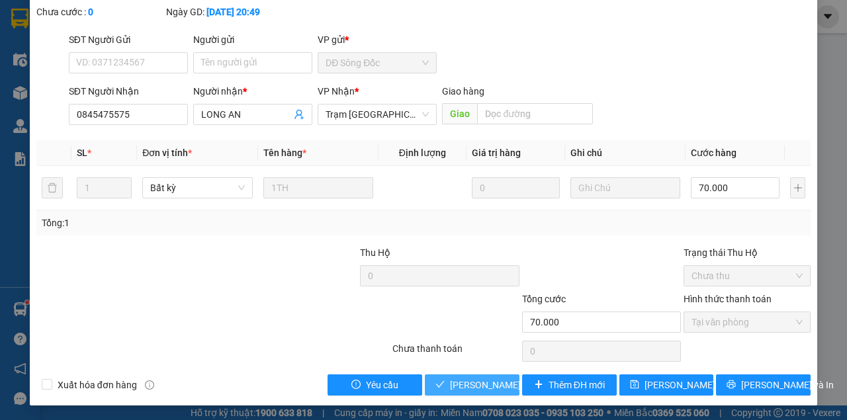
click at [481, 379] on span "[PERSON_NAME] và Giao hàng" at bounding box center [513, 385] width 127 height 15
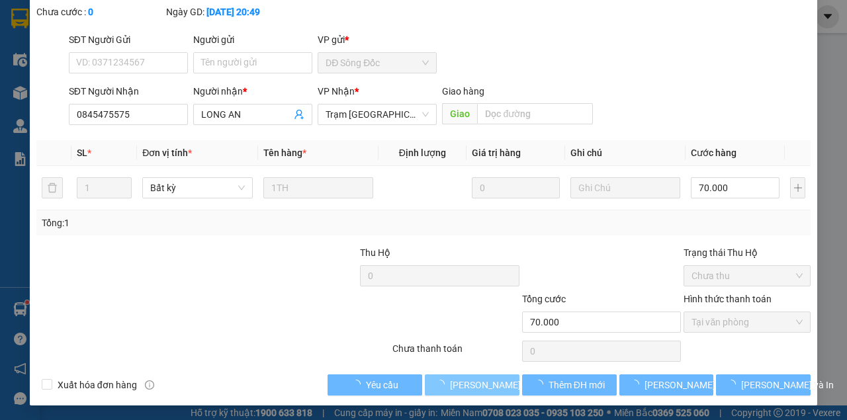
click at [425, 375] on button "[PERSON_NAME] và Giao hàng" at bounding box center [472, 385] width 95 height 21
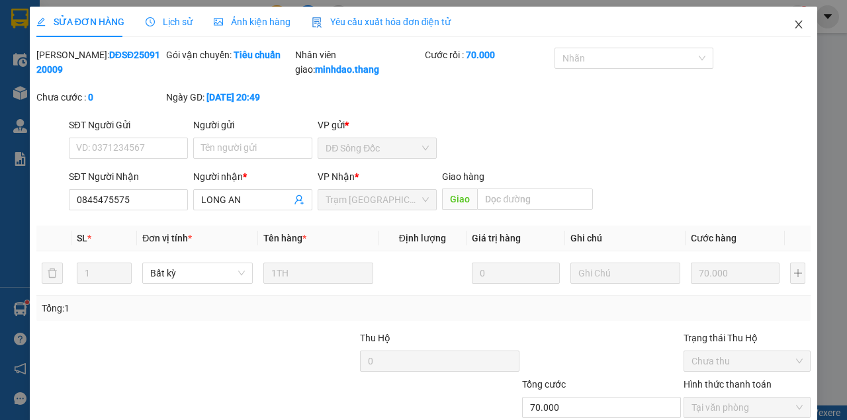
click at [789, 12] on span "Close" at bounding box center [798, 25] width 37 height 37
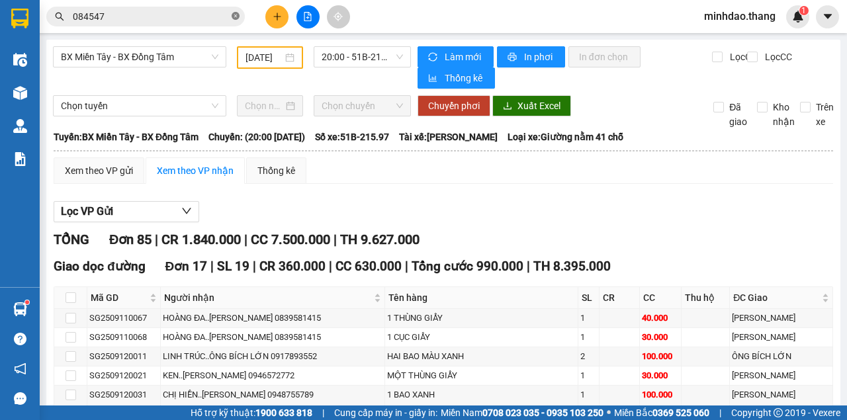
click at [236, 19] on icon "close-circle" at bounding box center [236, 16] width 8 height 8
click at [214, 16] on input "text" at bounding box center [151, 16] width 156 height 15
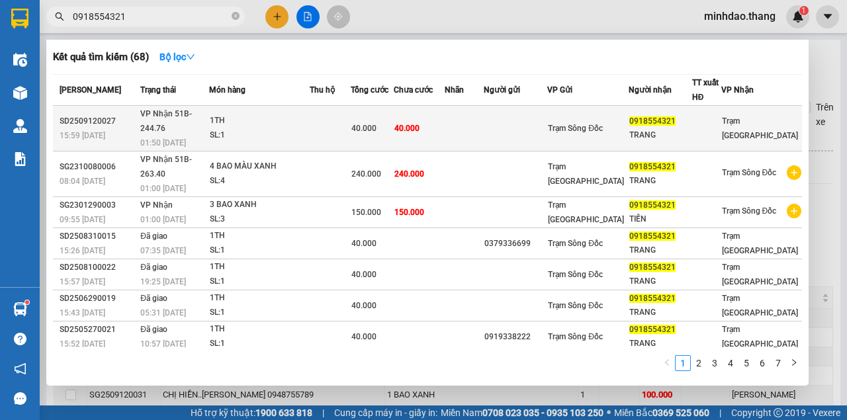
type input "0918554321"
click at [445, 122] on td "40.000" at bounding box center [419, 129] width 51 height 46
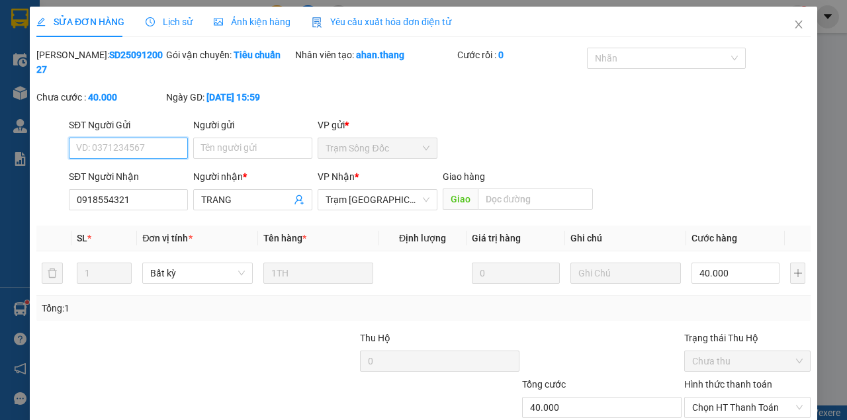
scroll to position [85, 0]
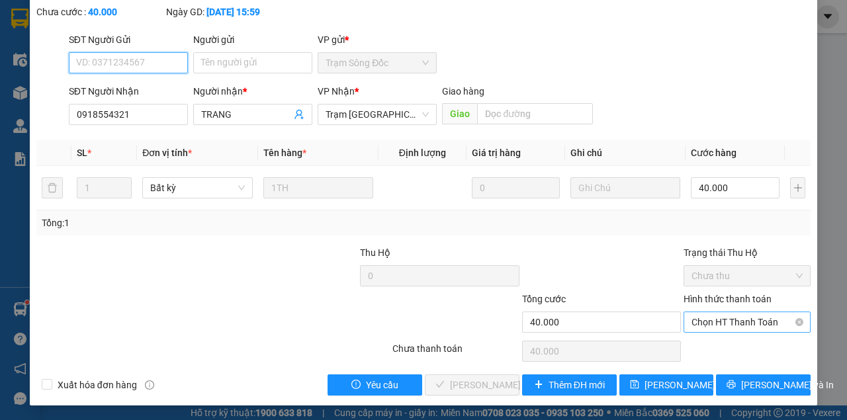
click at [719, 326] on span "Chọn HT Thanh Toán" at bounding box center [747, 322] width 111 height 20
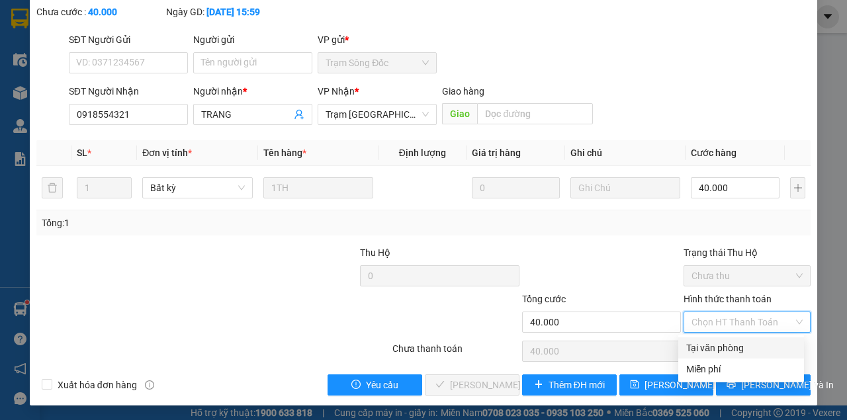
click at [711, 347] on div "Tại văn phòng" at bounding box center [741, 348] width 110 height 15
type input "0"
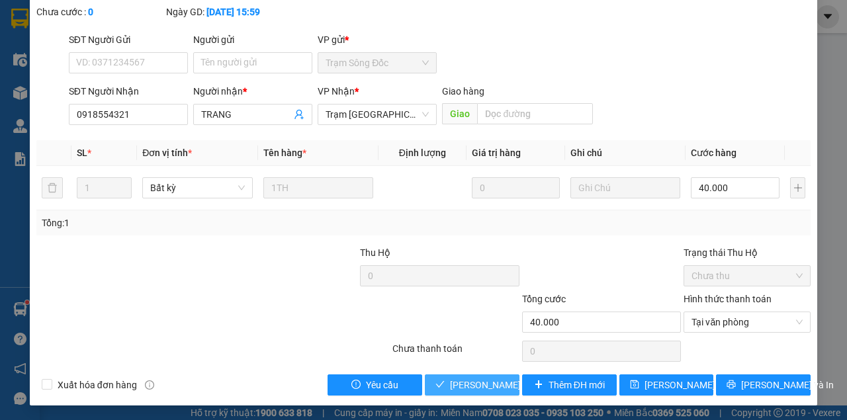
click at [488, 390] on span "[PERSON_NAME] và Giao hàng" at bounding box center [513, 385] width 127 height 15
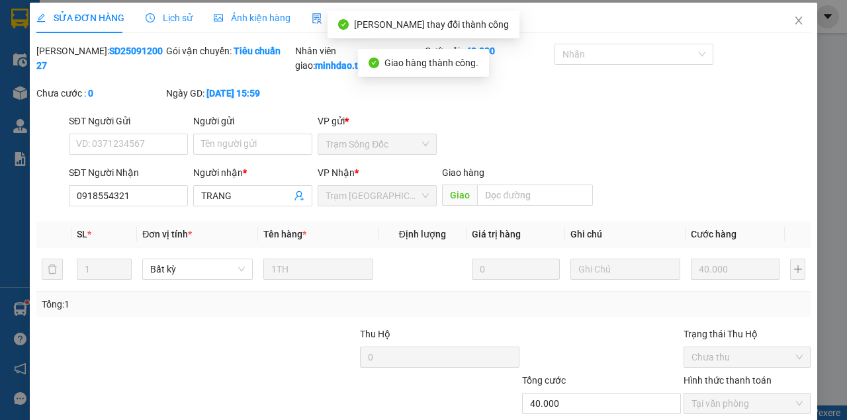
scroll to position [0, 0]
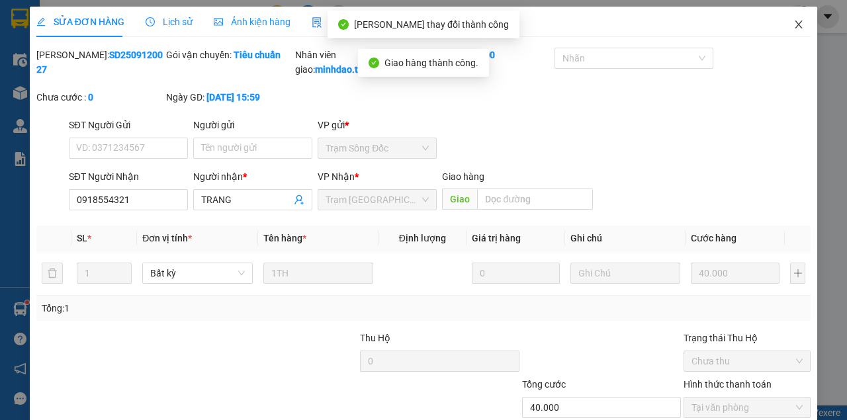
click at [793, 21] on span "Close" at bounding box center [798, 25] width 37 height 37
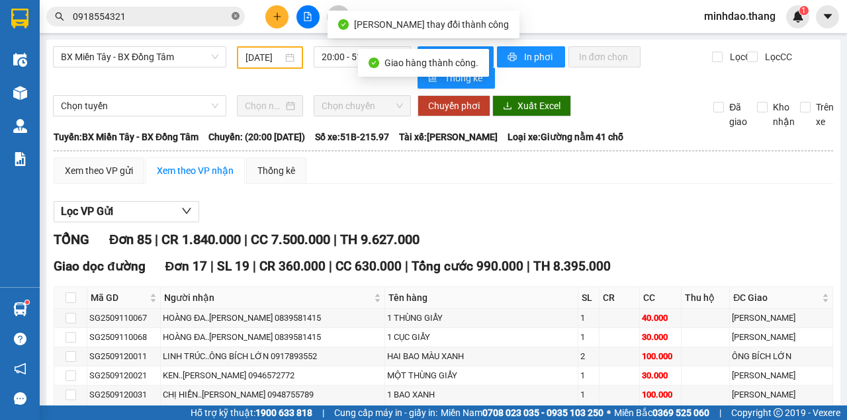
click at [234, 17] on icon "close-circle" at bounding box center [236, 16] width 8 height 8
click at [216, 17] on input "text" at bounding box center [151, 16] width 156 height 15
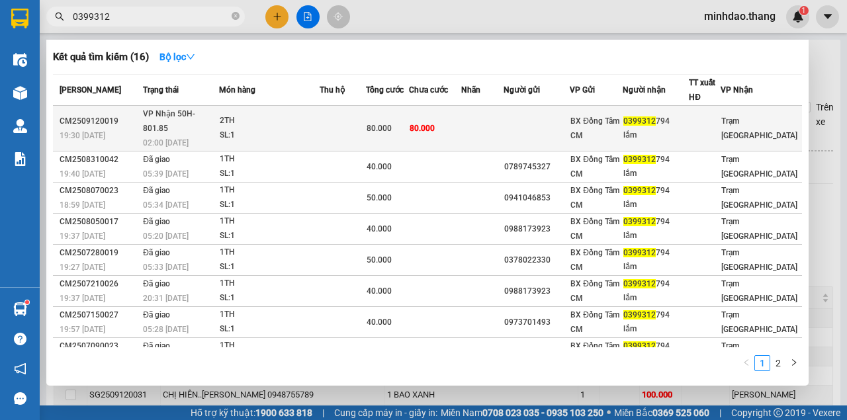
type input "0399312"
click at [406, 121] on div "80.000" at bounding box center [387, 128] width 41 height 15
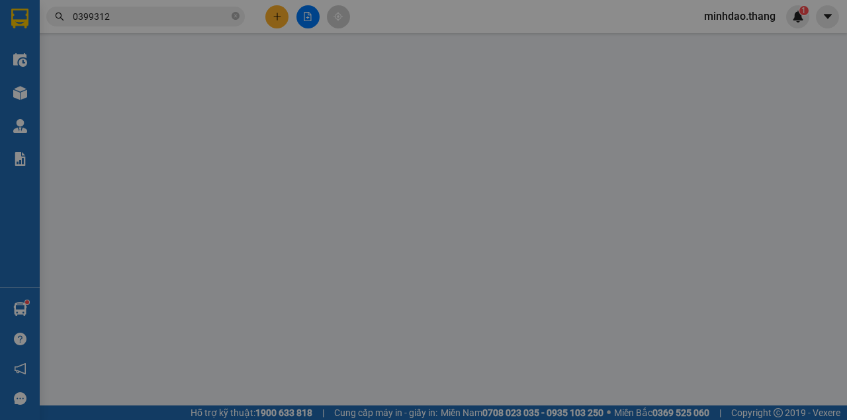
type input "0399312794"
type input "lắm"
type input "80.000"
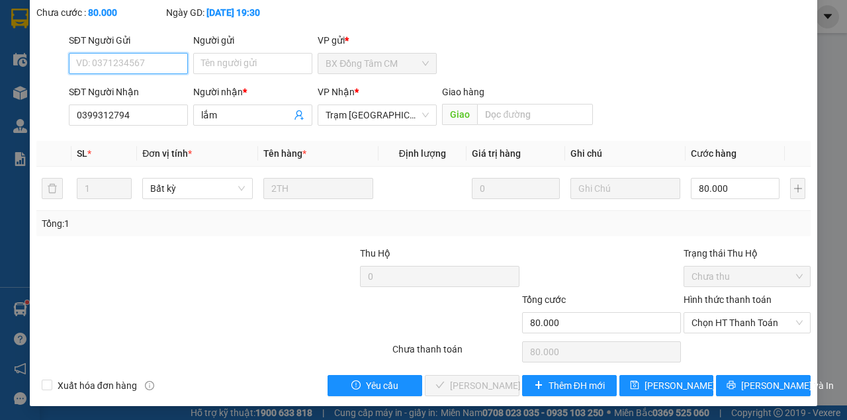
scroll to position [85, 0]
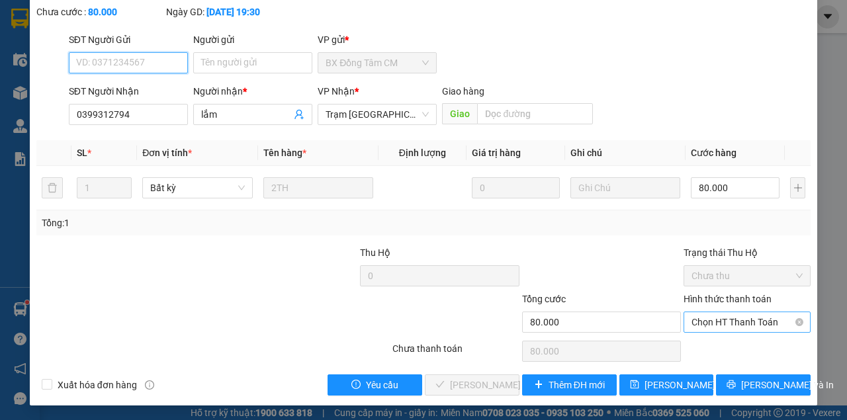
click at [736, 331] on span "Chọn HT Thanh Toán" at bounding box center [747, 322] width 111 height 20
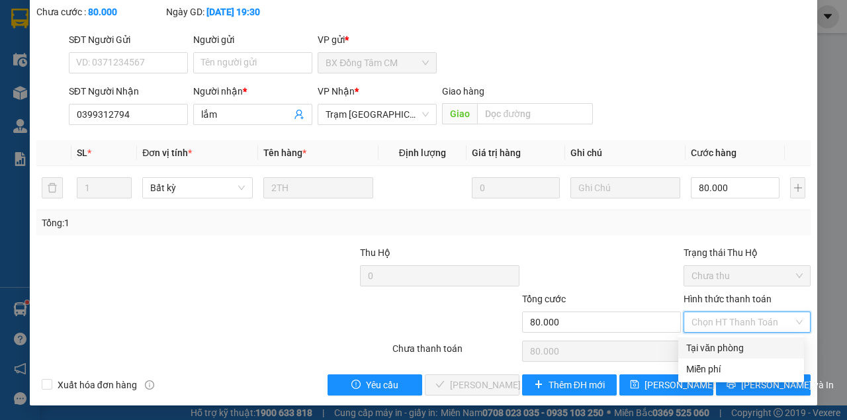
drag, startPoint x: 723, startPoint y: 345, endPoint x: 646, endPoint y: 369, distance: 81.0
click at [720, 346] on div "Tại văn phòng" at bounding box center [741, 348] width 110 height 15
type input "0"
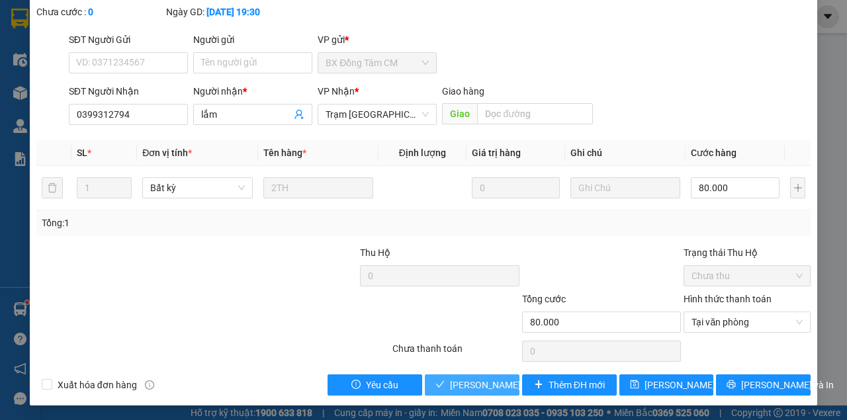
click at [490, 385] on span "[PERSON_NAME] và Giao hàng" at bounding box center [513, 385] width 127 height 15
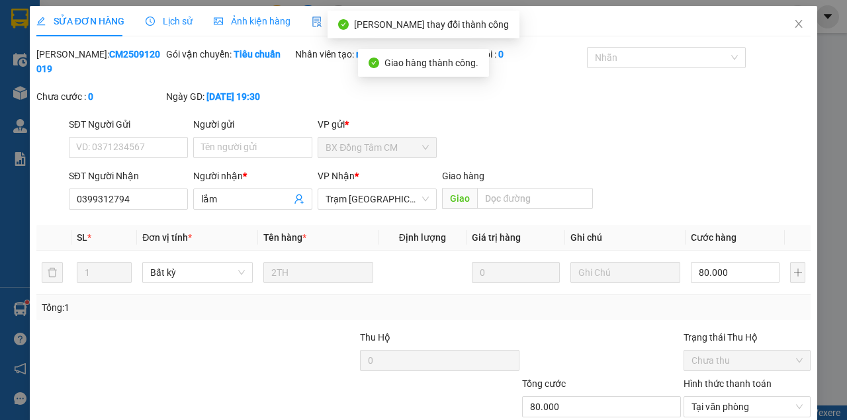
scroll to position [0, 0]
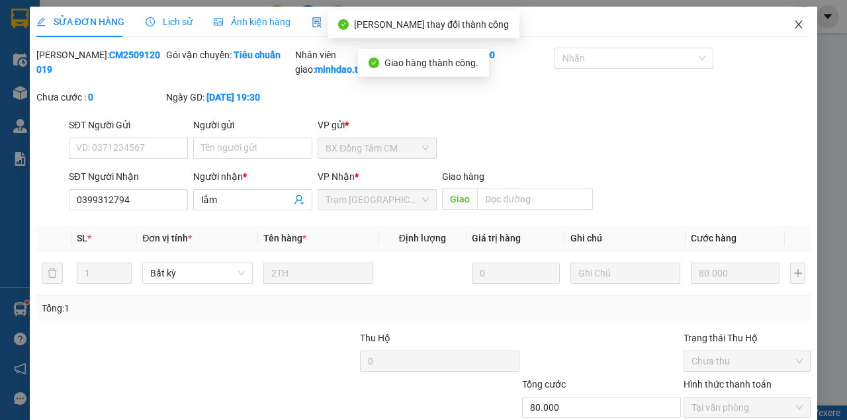
drag, startPoint x: 788, startPoint y: 24, endPoint x: 156, endPoint y: 28, distance: 632.1
click at [794, 25] on icon "close" at bounding box center [799, 24] width 11 height 11
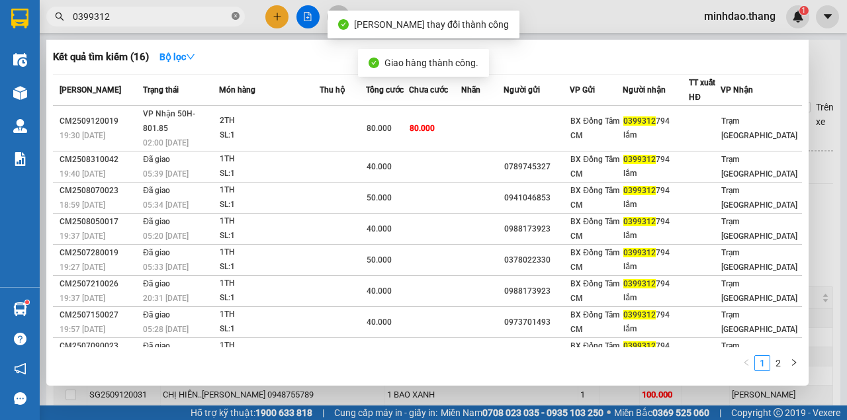
click at [233, 15] on icon "close-circle" at bounding box center [236, 16] width 8 height 8
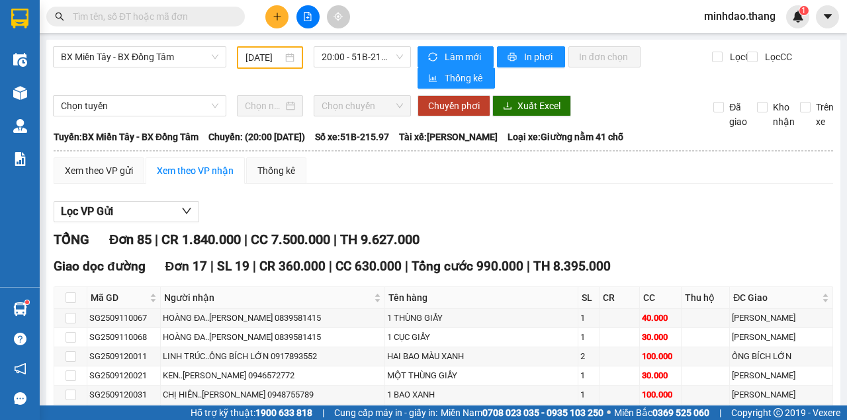
click at [209, 23] on input "text" at bounding box center [151, 16] width 156 height 15
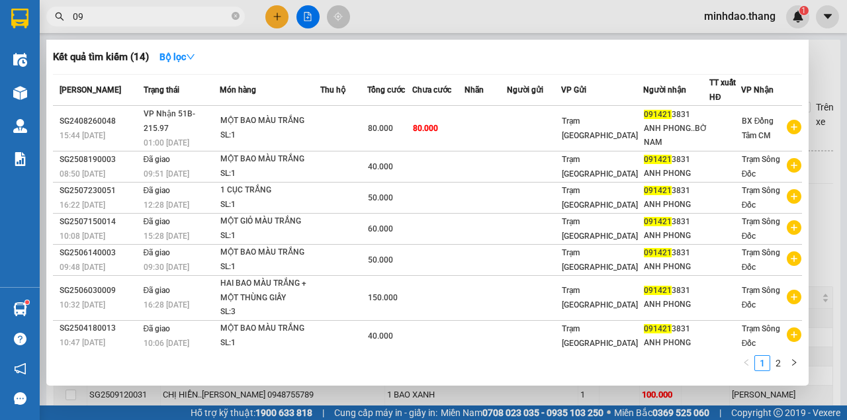
type input "0"
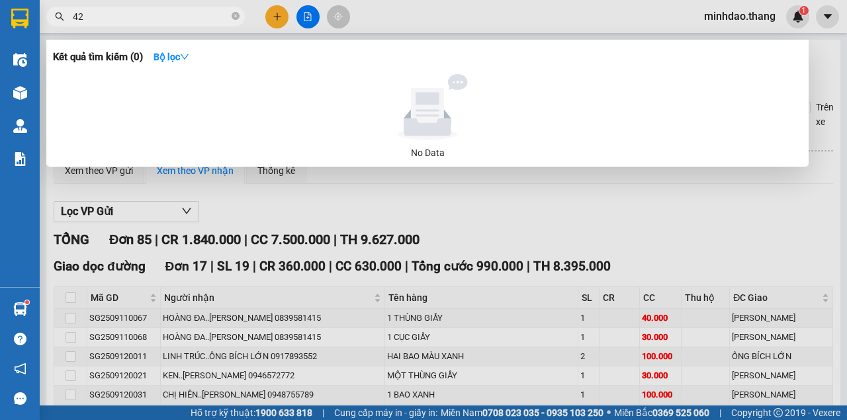
type input "4"
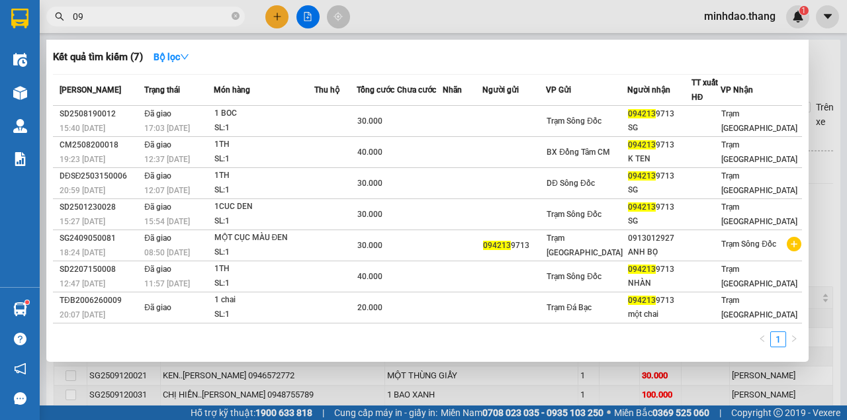
type input "0"
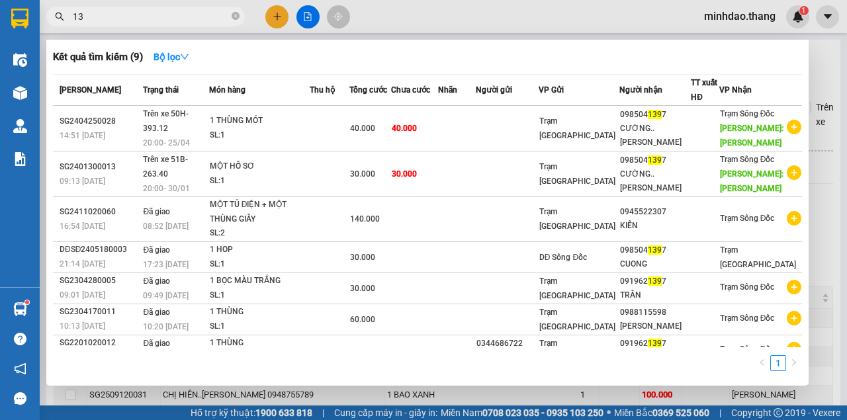
type input "1"
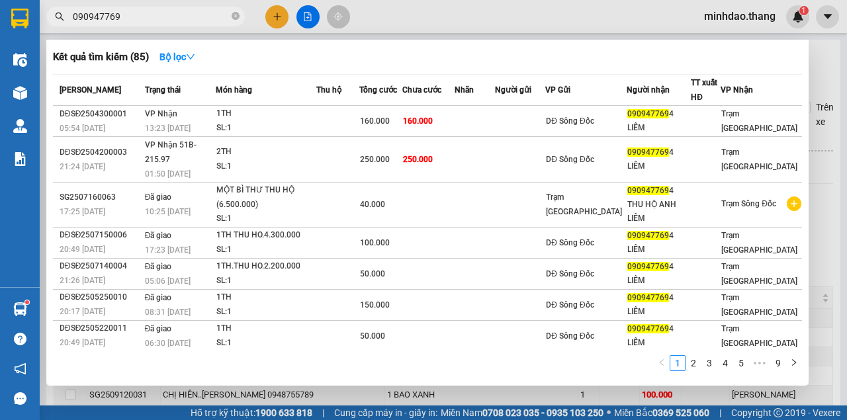
type input "0909477694"
click at [233, 19] on icon "close-circle" at bounding box center [236, 16] width 8 height 8
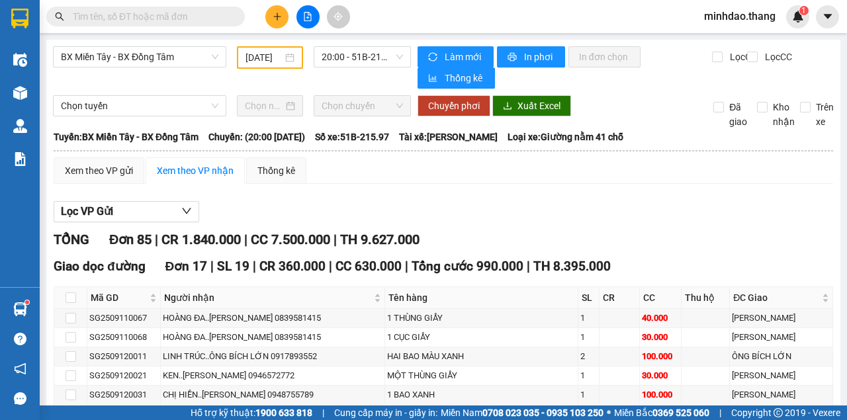
drag, startPoint x: 222, startPoint y: 20, endPoint x: 216, endPoint y: 17, distance: 7.1
click at [220, 19] on input "text" at bounding box center [151, 16] width 156 height 15
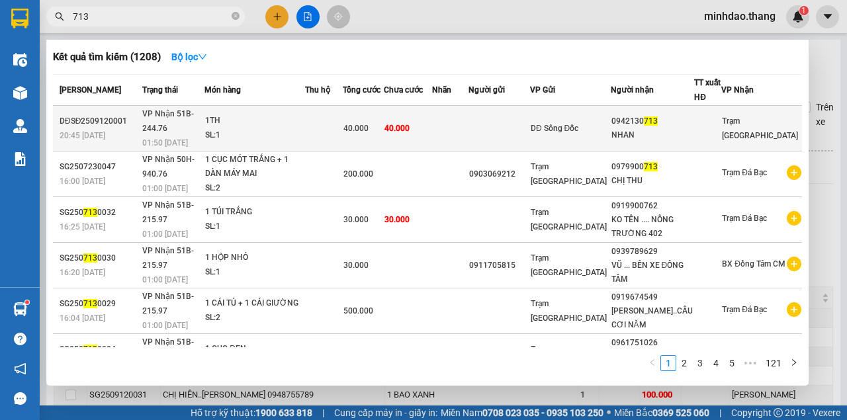
type input "713"
click at [530, 124] on td at bounding box center [500, 129] width 62 height 46
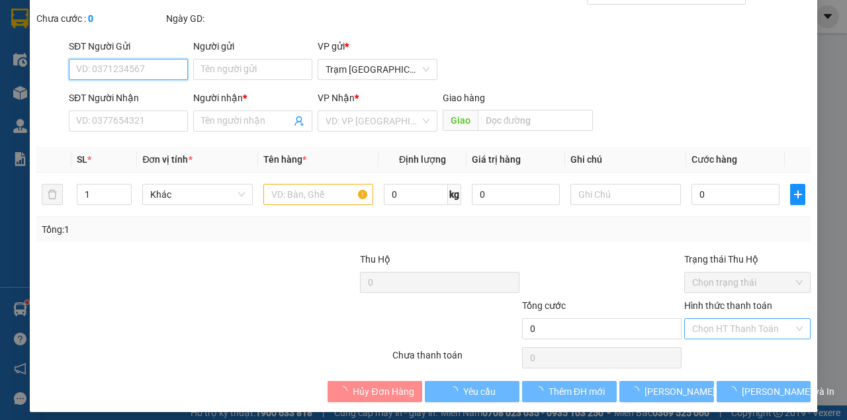
type input "0942130713"
type input "NHAN"
type input "40.000"
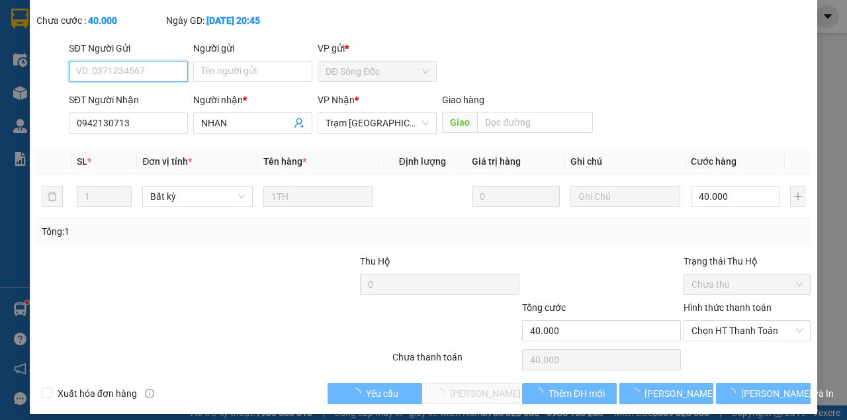
scroll to position [85, 0]
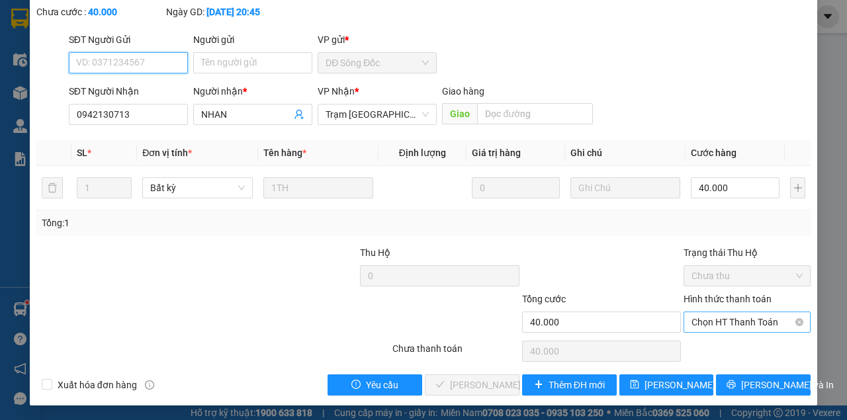
click at [737, 324] on span "Chọn HT Thanh Toán" at bounding box center [747, 322] width 111 height 20
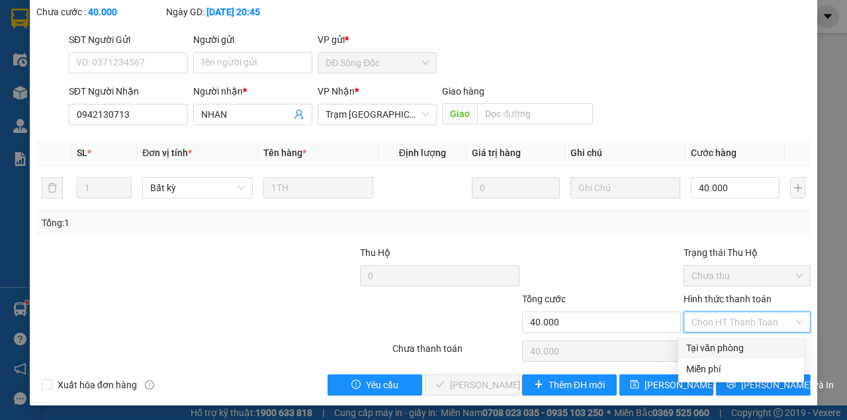
drag, startPoint x: 726, startPoint y: 348, endPoint x: 712, endPoint y: 357, distance: 16.3
click at [725, 349] on div "Tại văn phòng" at bounding box center [741, 348] width 110 height 15
type input "0"
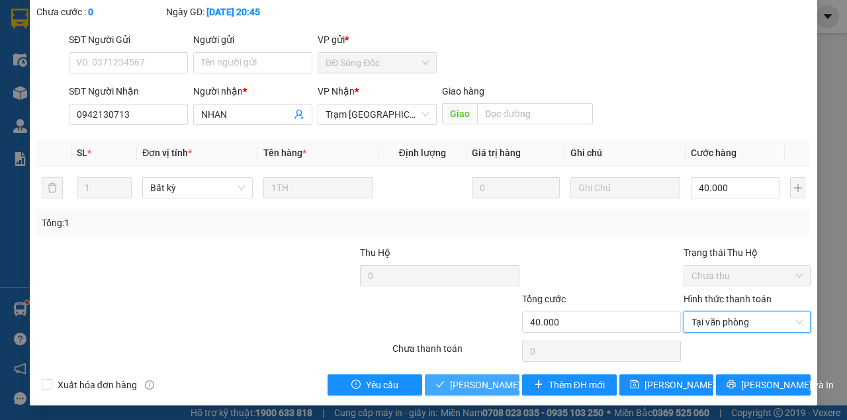
click at [425, 375] on button "[PERSON_NAME] và Giao hàng" at bounding box center [472, 385] width 95 height 21
click at [473, 384] on span "[PERSON_NAME] và Giao hàng" at bounding box center [513, 385] width 127 height 15
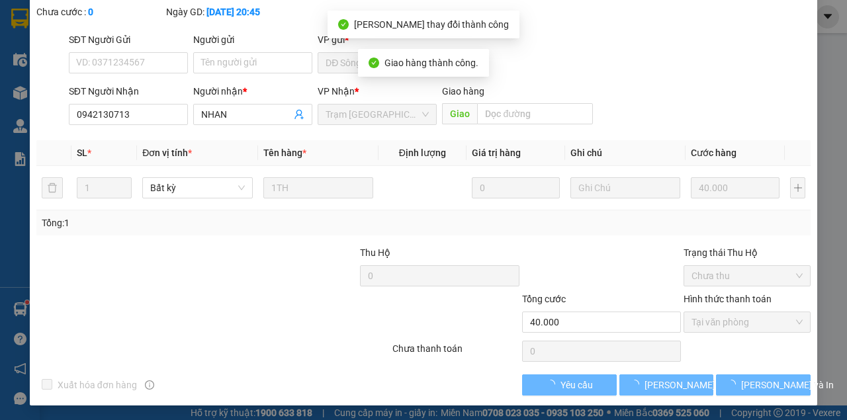
scroll to position [0, 0]
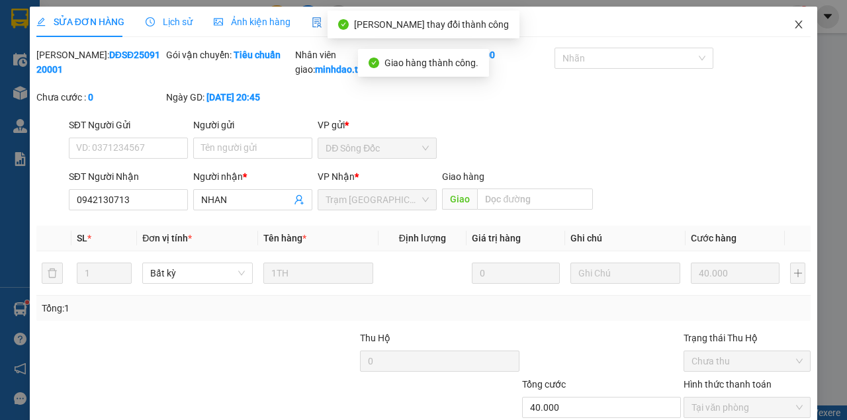
drag, startPoint x: 799, startPoint y: 22, endPoint x: 291, endPoint y: 15, distance: 509.0
click at [792, 26] on span "Close" at bounding box center [798, 25] width 37 height 37
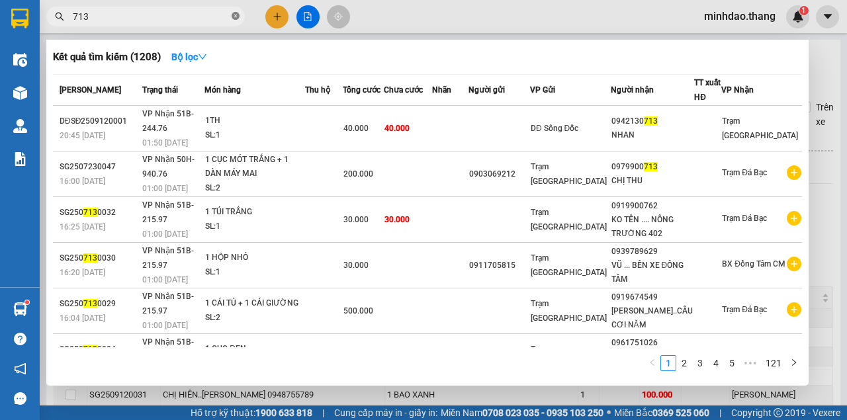
drag, startPoint x: 240, startPoint y: 17, endPoint x: 233, endPoint y: 19, distance: 6.9
click at [238, 17] on span "713" at bounding box center [145, 17] width 199 height 20
click at [233, 19] on icon "close-circle" at bounding box center [236, 16] width 8 height 8
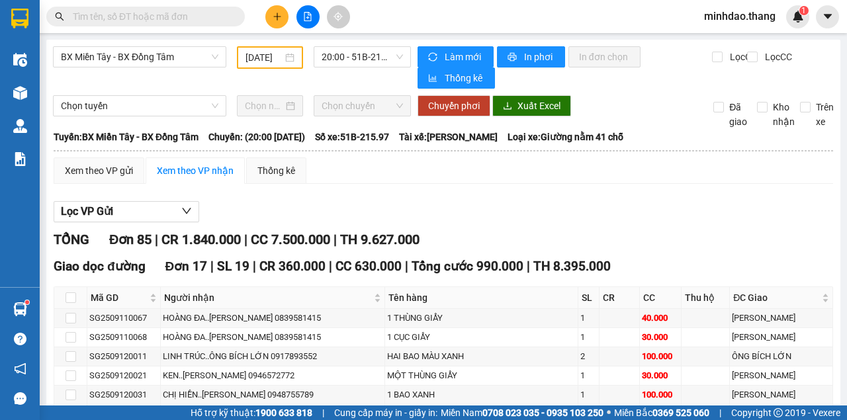
click at [210, 19] on input "text" at bounding box center [151, 16] width 156 height 15
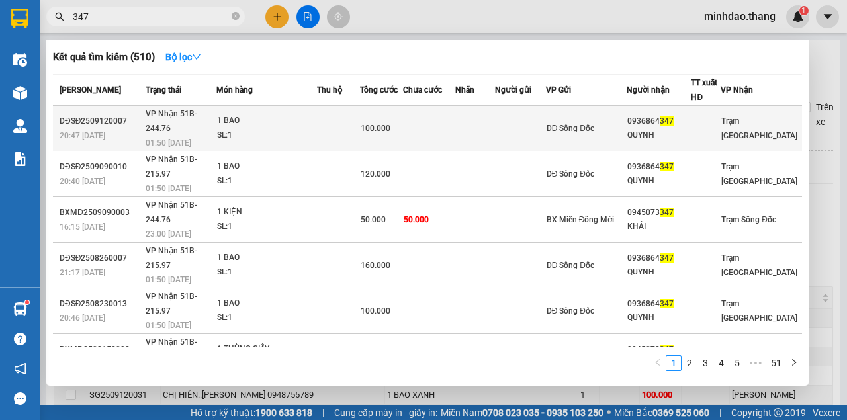
type input "347"
click at [403, 121] on div "100.000" at bounding box center [382, 128] width 42 height 15
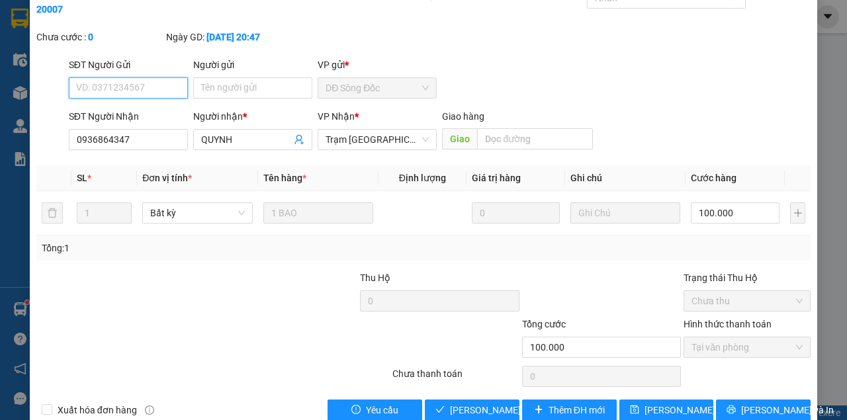
scroll to position [85, 0]
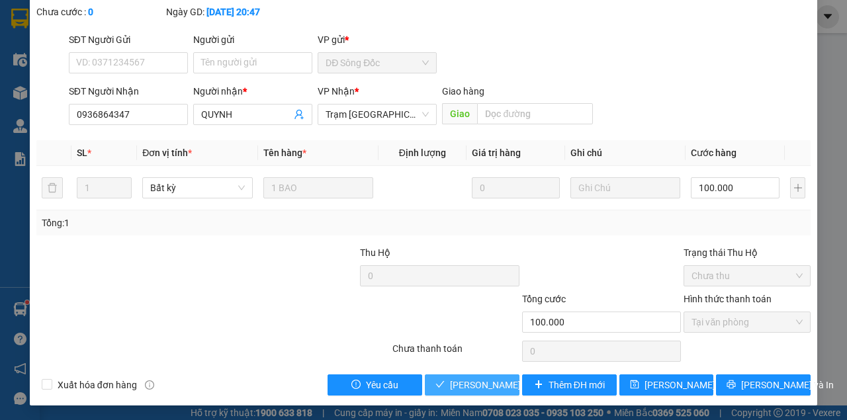
drag, startPoint x: 482, startPoint y: 389, endPoint x: 511, endPoint y: 352, distance: 47.1
click at [482, 390] on span "[PERSON_NAME] và Giao hàng" at bounding box center [513, 385] width 127 height 15
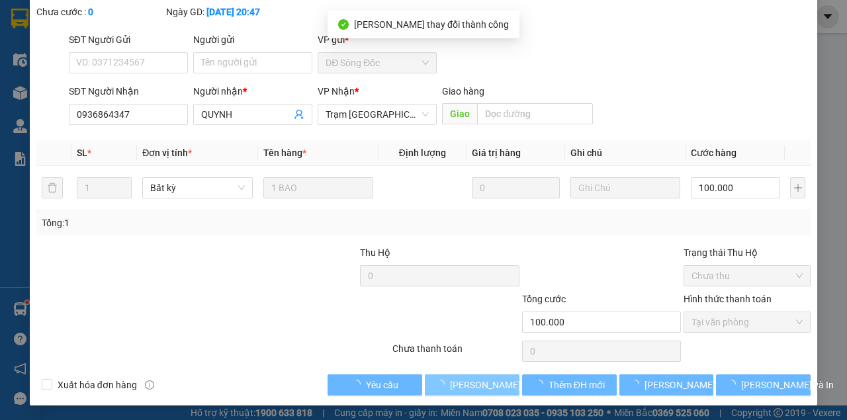
scroll to position [0, 0]
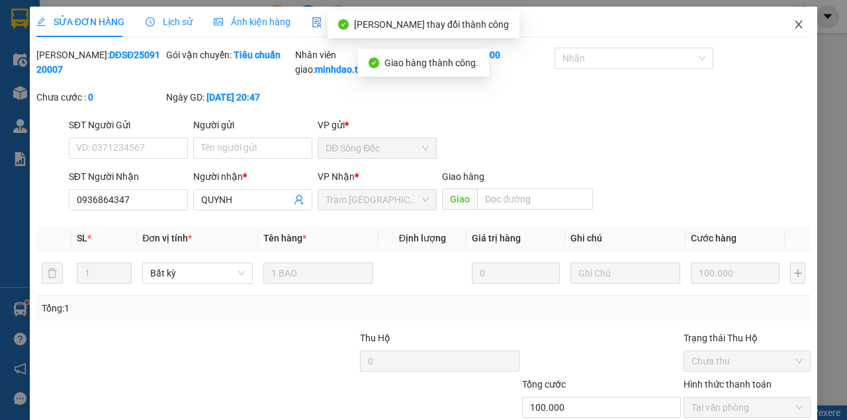
drag, startPoint x: 792, startPoint y: 30, endPoint x: 147, endPoint y: 33, distance: 644.6
click at [792, 30] on span "Close" at bounding box center [798, 25] width 37 height 37
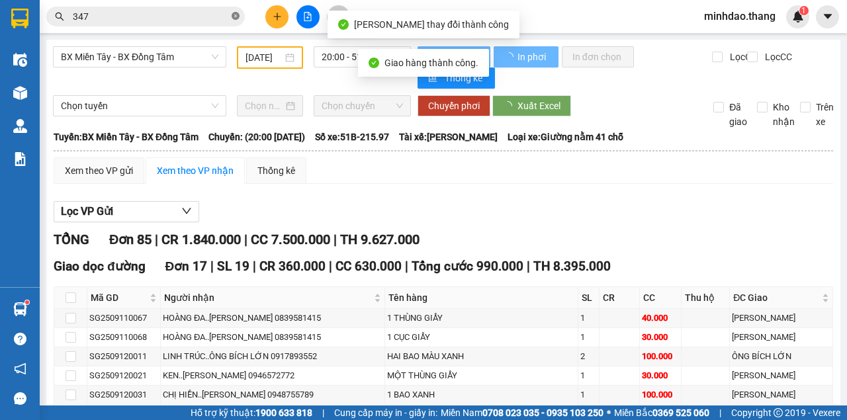
click at [235, 18] on icon "close-circle" at bounding box center [236, 16] width 8 height 8
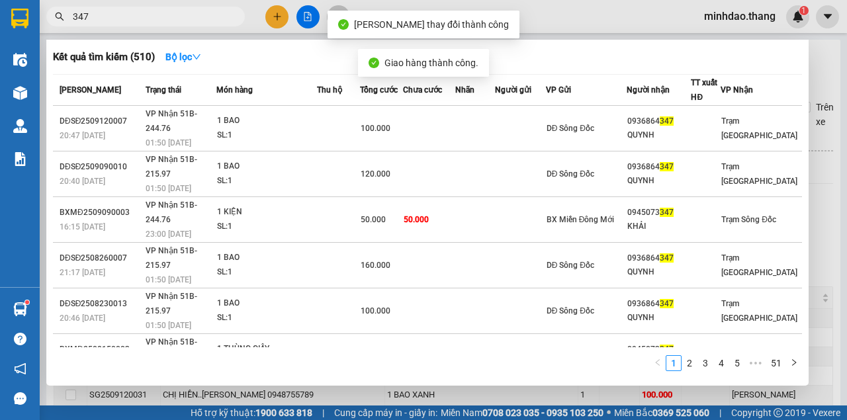
click at [213, 19] on input "347" at bounding box center [151, 16] width 156 height 15
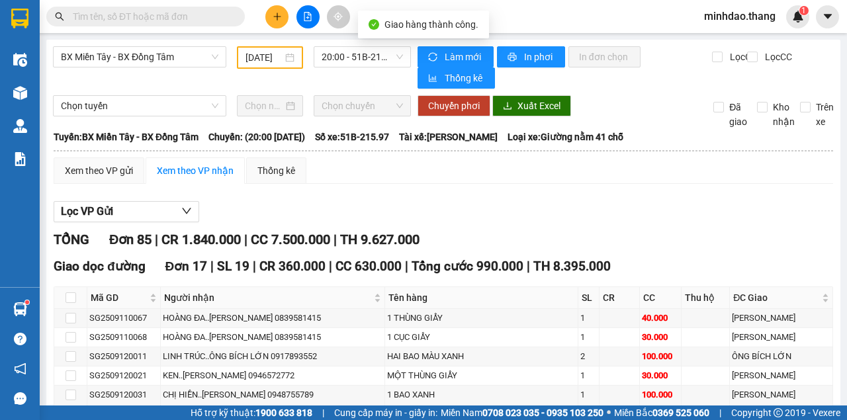
click at [211, 19] on input "text" at bounding box center [151, 16] width 156 height 15
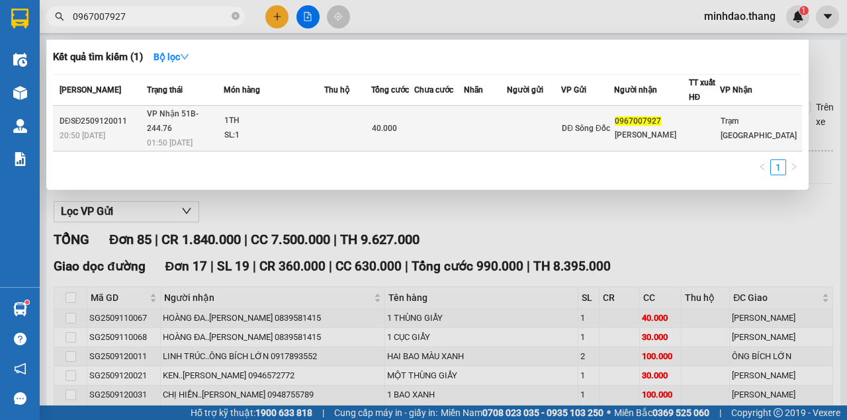
type input "0967007927"
click at [385, 128] on div "40.000" at bounding box center [393, 128] width 42 height 15
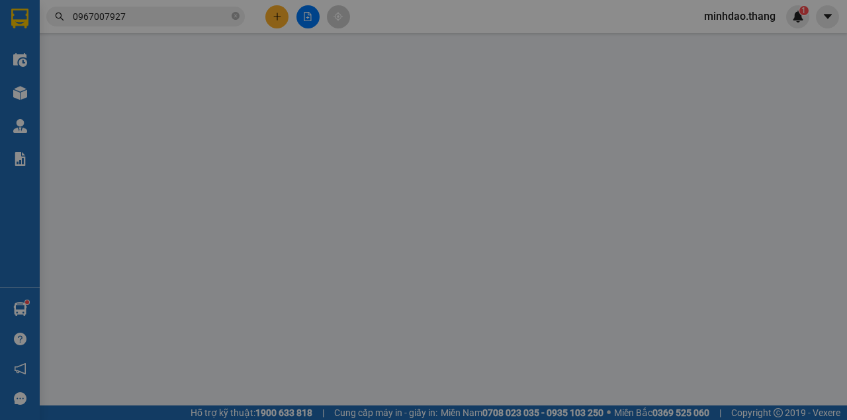
type input "0967007927"
type input "[PERSON_NAME]"
type input "40.000"
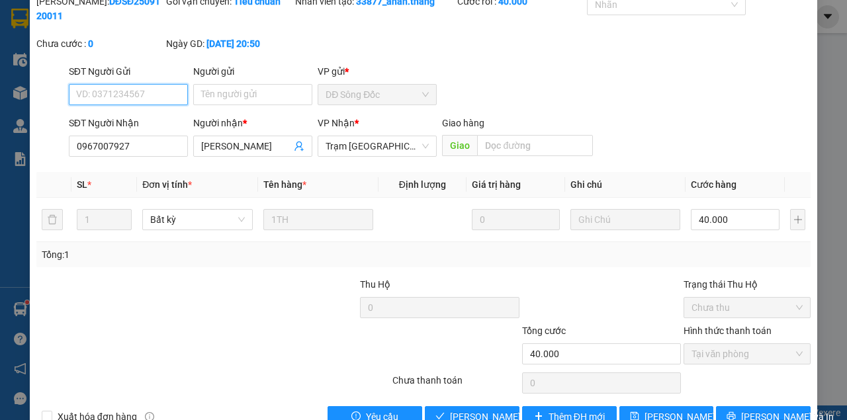
scroll to position [85, 0]
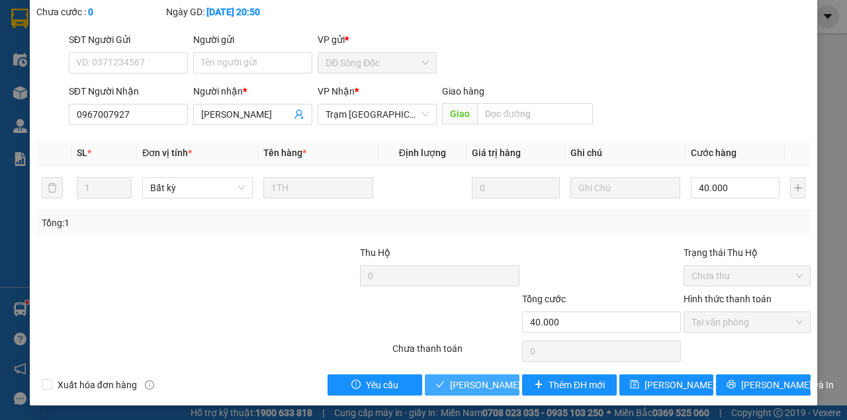
click at [451, 387] on span "[PERSON_NAME] và Giao hàng" at bounding box center [513, 385] width 127 height 15
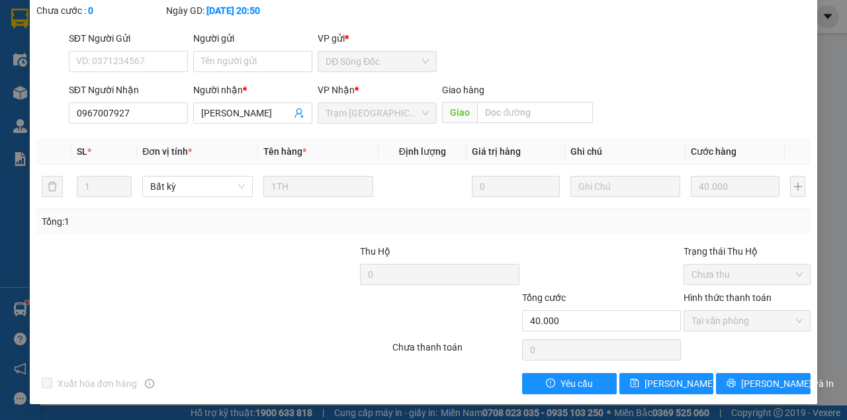
scroll to position [0, 0]
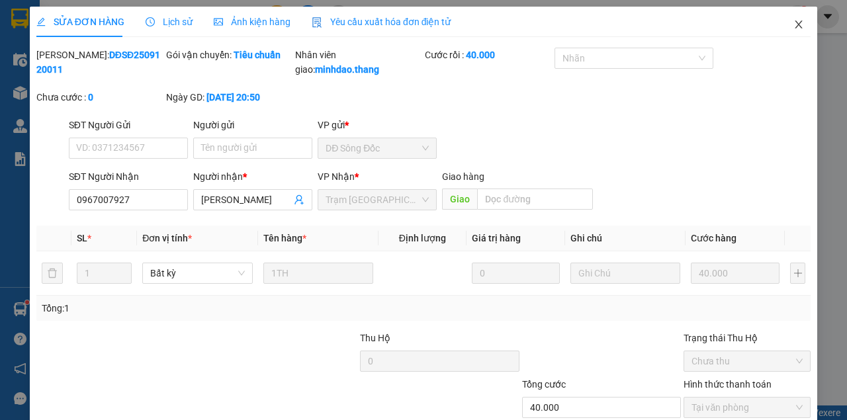
click at [796, 27] on icon "close" at bounding box center [799, 25] width 7 height 8
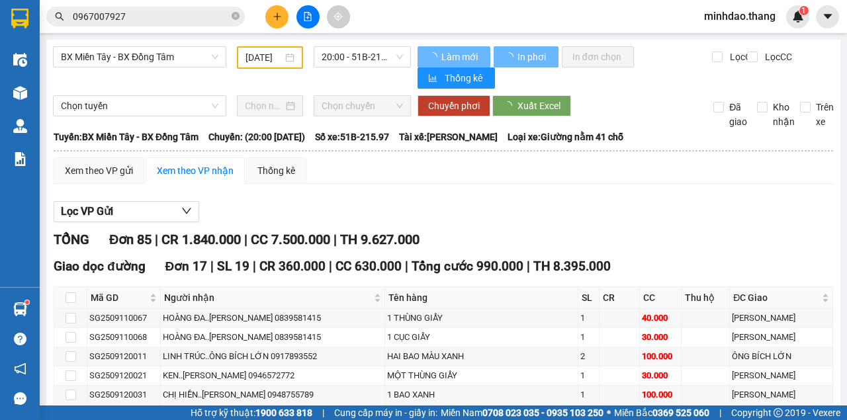
click at [238, 17] on icon "close-circle" at bounding box center [236, 16] width 8 height 8
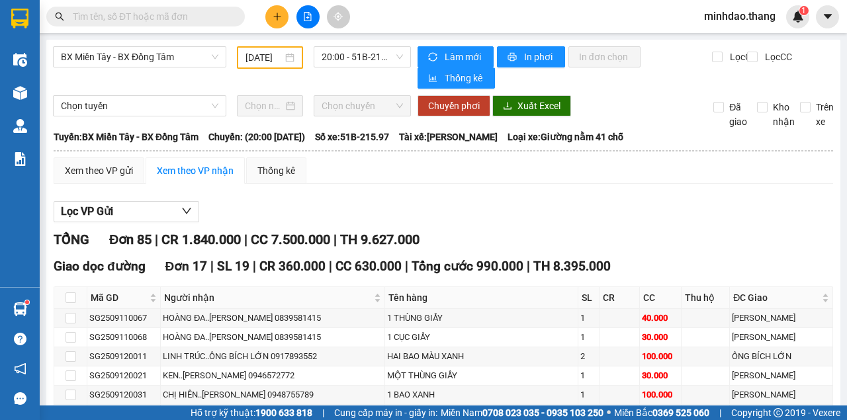
click at [215, 17] on input "text" at bounding box center [151, 16] width 156 height 15
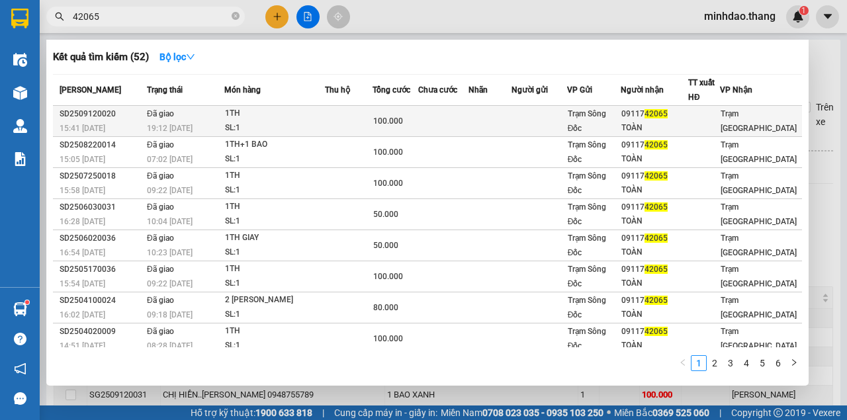
type input "42065"
click at [373, 124] on td at bounding box center [349, 121] width 48 height 31
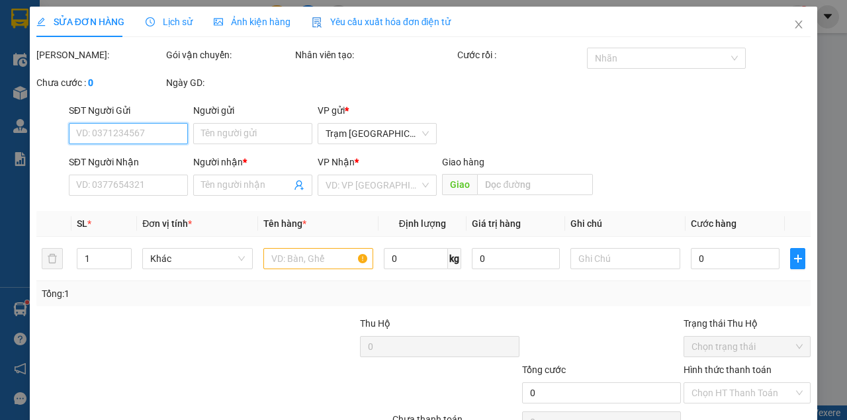
type input "0911742065"
type input "TOÀN"
type input "100.000"
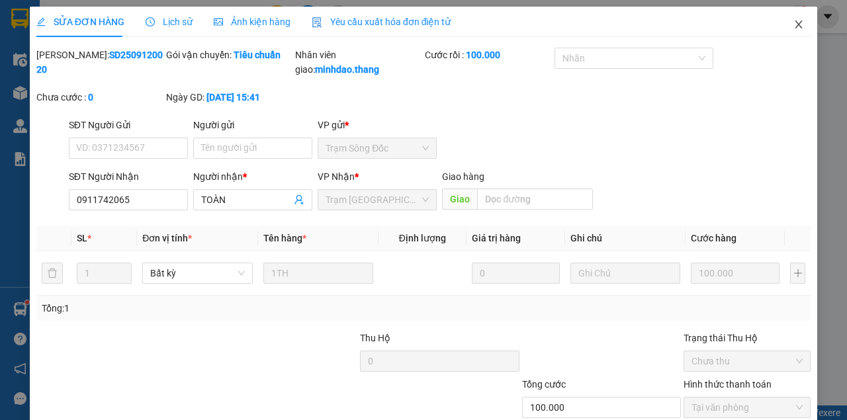
click at [796, 29] on icon "close" at bounding box center [799, 24] width 11 height 11
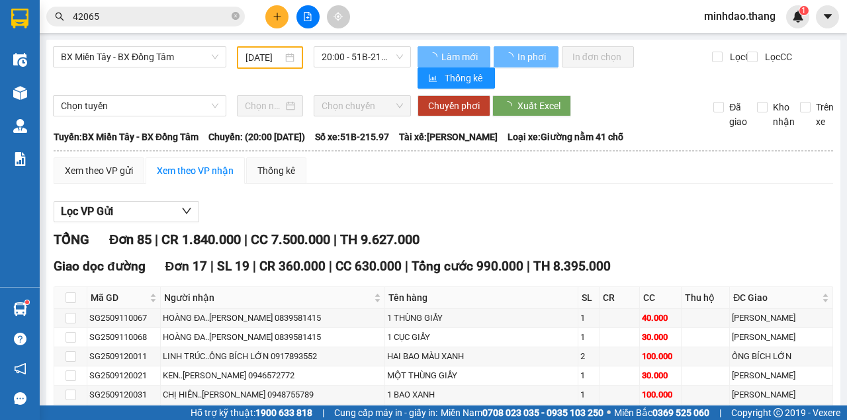
click at [234, 20] on icon "close-circle" at bounding box center [236, 16] width 8 height 8
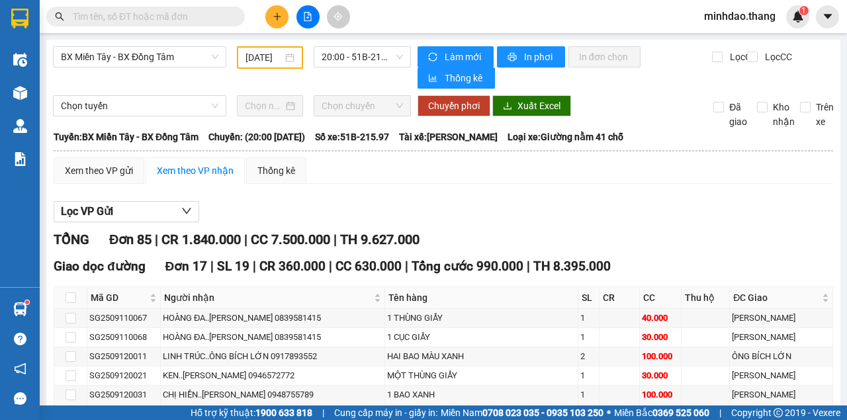
click at [209, 15] on input "text" at bounding box center [151, 16] width 156 height 15
click at [194, 10] on input "text" at bounding box center [151, 16] width 156 height 15
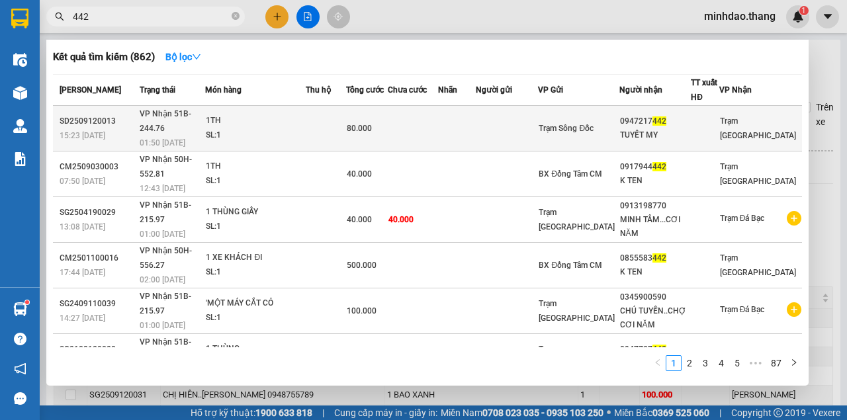
type input "442"
click at [388, 123] on div "80.000" at bounding box center [367, 128] width 41 height 15
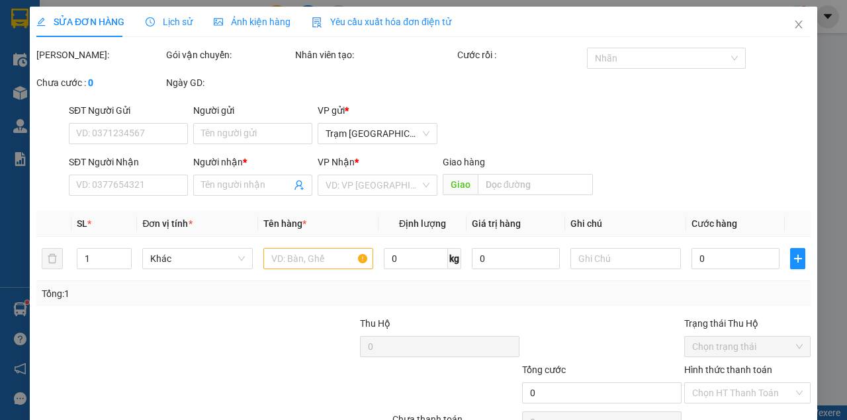
type input "0947217442"
type input "TUYẾT MY"
type input "80.000"
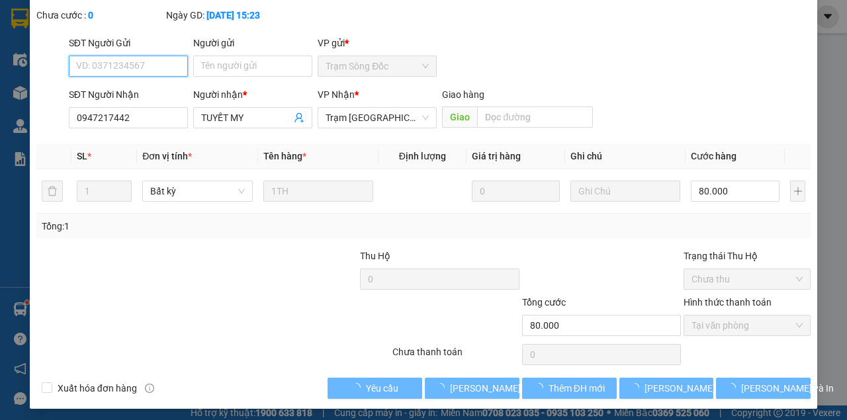
scroll to position [85, 0]
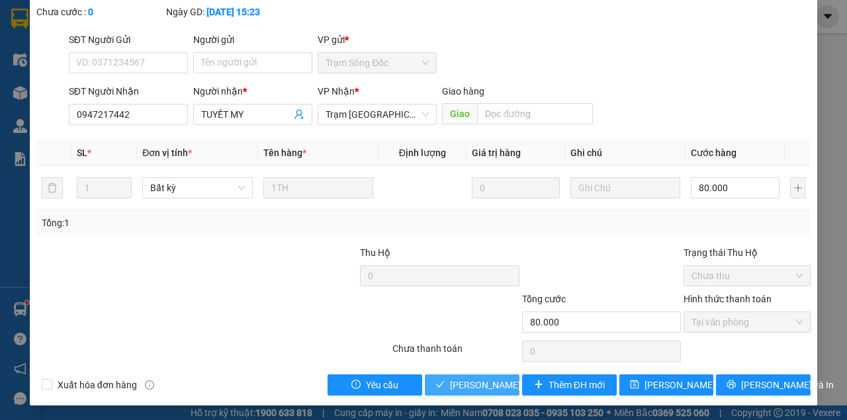
click at [476, 390] on span "[PERSON_NAME] và Giao hàng" at bounding box center [513, 385] width 127 height 15
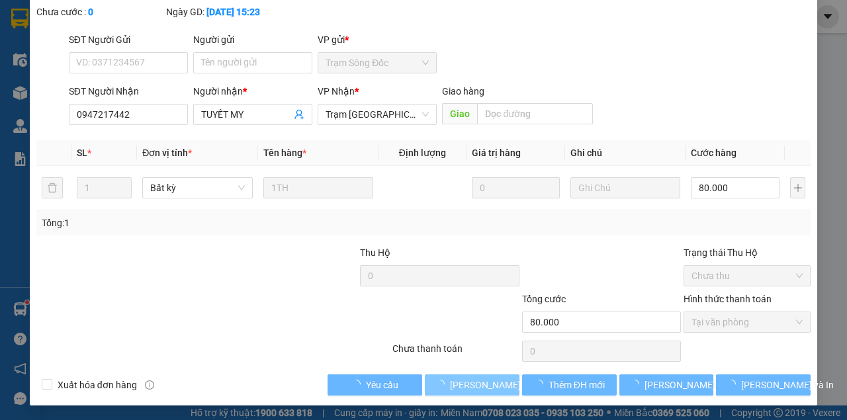
click at [476, 390] on span "[PERSON_NAME] và Giao hàng" at bounding box center [513, 385] width 127 height 15
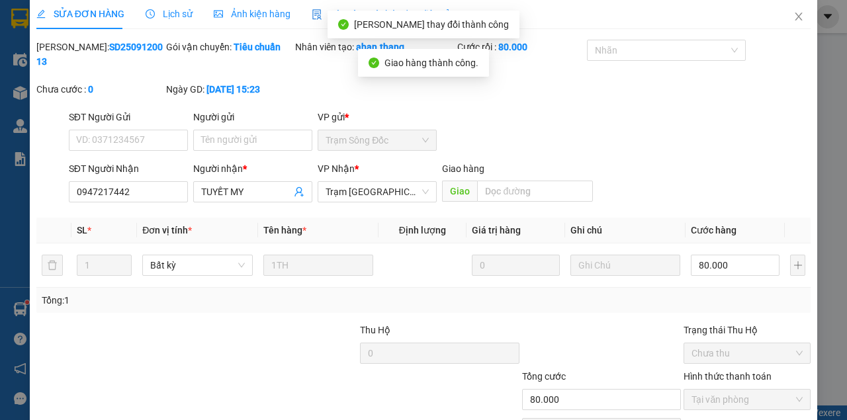
scroll to position [0, 0]
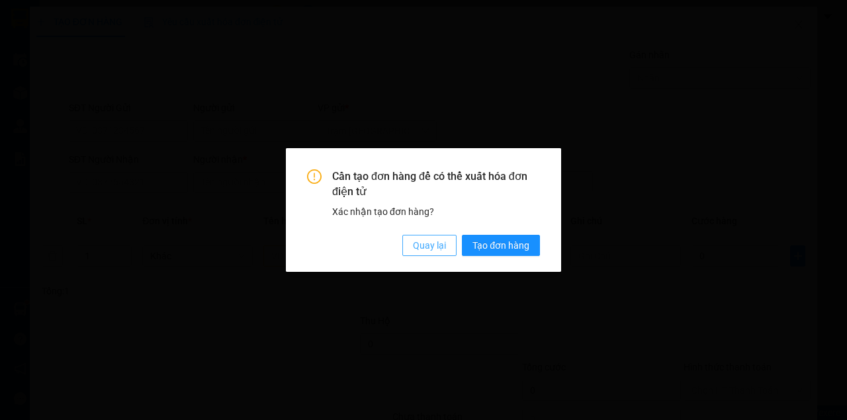
drag, startPoint x: 0, startPoint y: 0, endPoint x: 438, endPoint y: 246, distance: 502.6
click at [438, 246] on span "Quay lại" at bounding box center [429, 245] width 33 height 15
click at [437, 245] on span "Quay lại" at bounding box center [429, 245] width 33 height 15
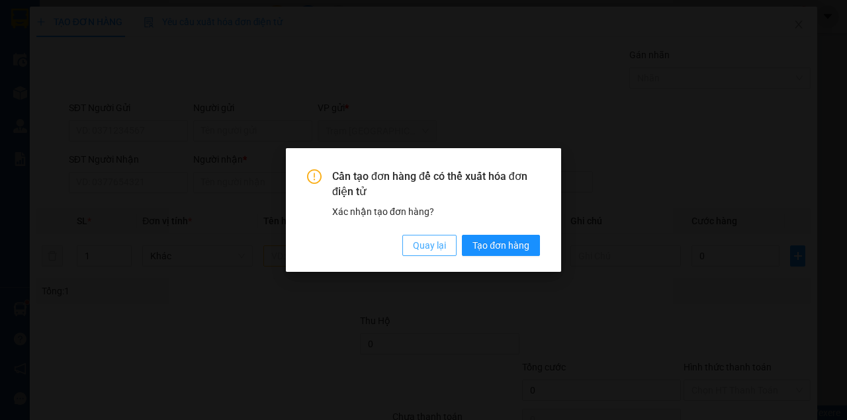
click at [437, 245] on span "Quay lại" at bounding box center [429, 245] width 33 height 15
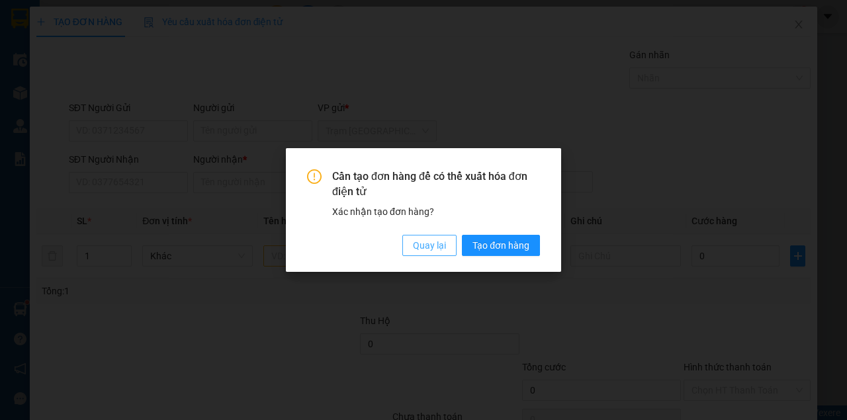
click at [437, 245] on span "Quay lại" at bounding box center [429, 245] width 33 height 15
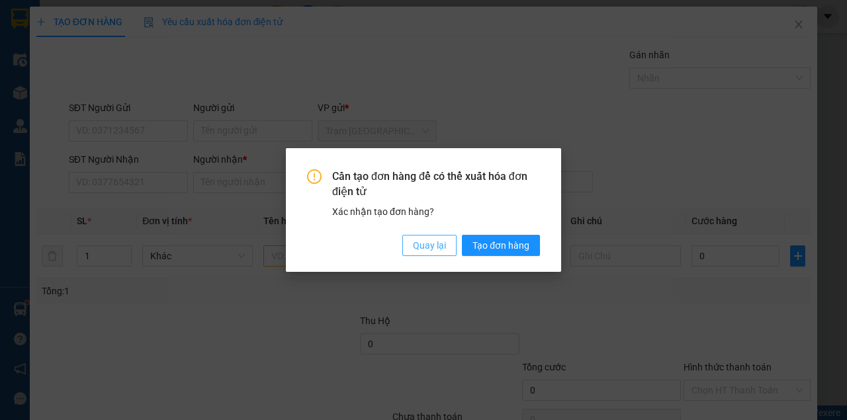
click at [437, 244] on span "Quay lại" at bounding box center [429, 245] width 33 height 15
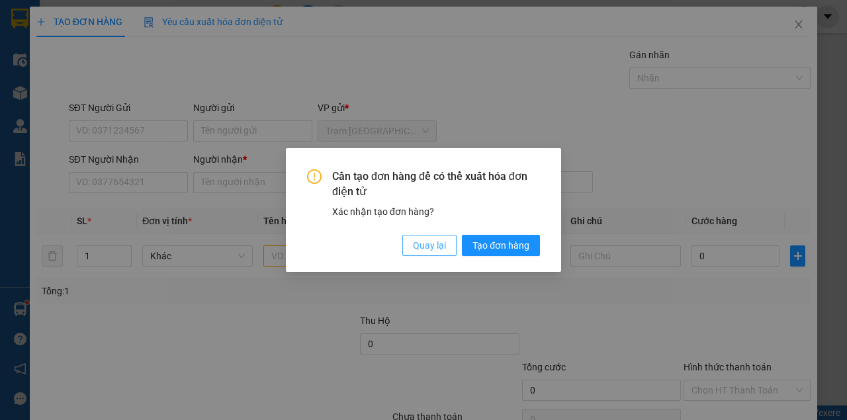
click at [437, 244] on span "Quay lại" at bounding box center [429, 245] width 33 height 15
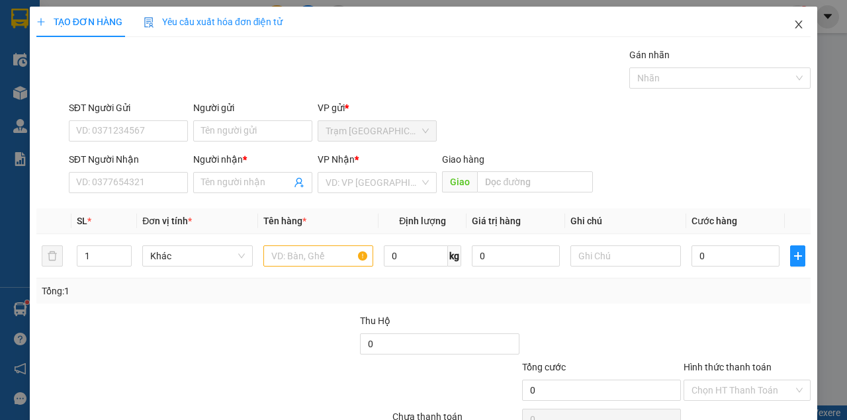
click at [794, 22] on icon "close" at bounding box center [799, 24] width 11 height 11
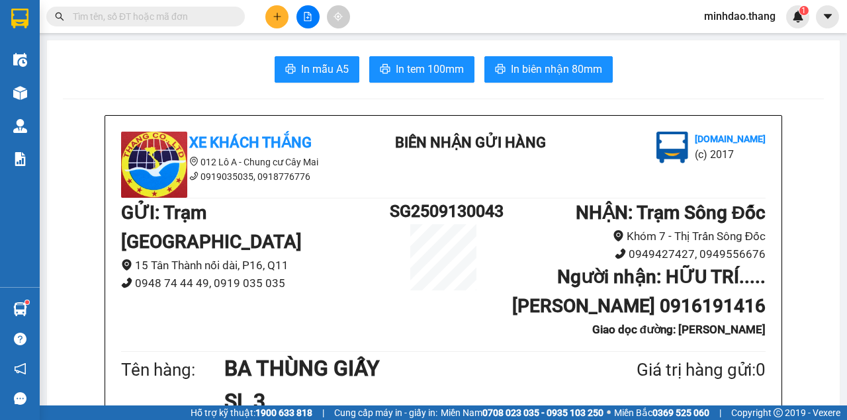
click at [284, 23] on button at bounding box center [276, 16] width 23 height 23
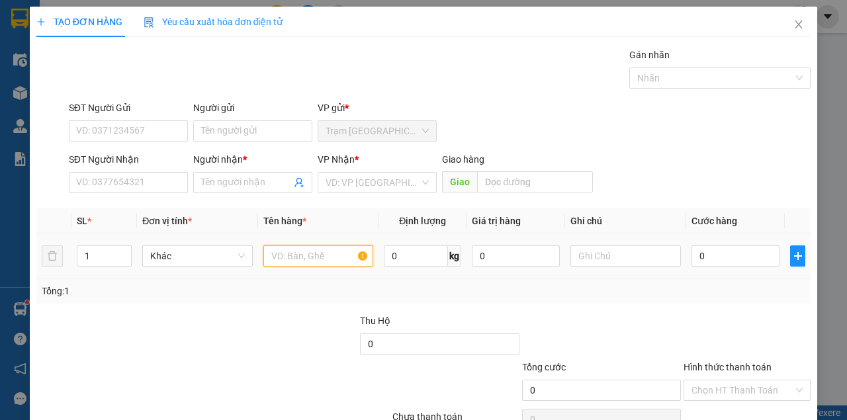
click at [333, 255] on input "text" at bounding box center [318, 256] width 111 height 21
type input "1 TÚI MÀU ĐỎ"
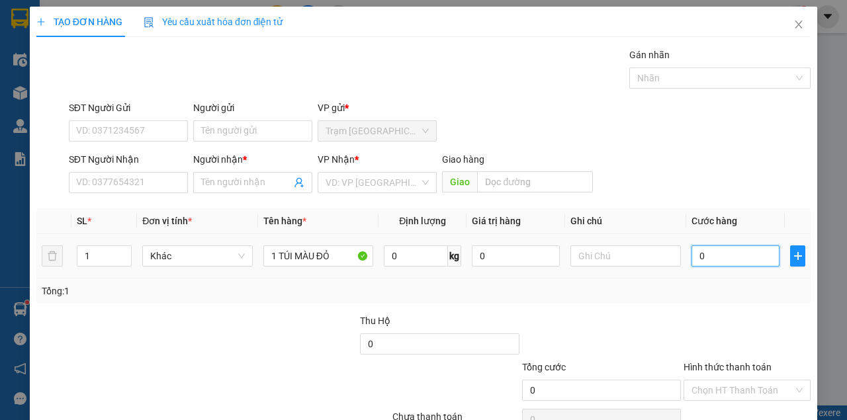
click at [750, 259] on input "0" at bounding box center [736, 256] width 88 height 21
type input "3"
type input "30"
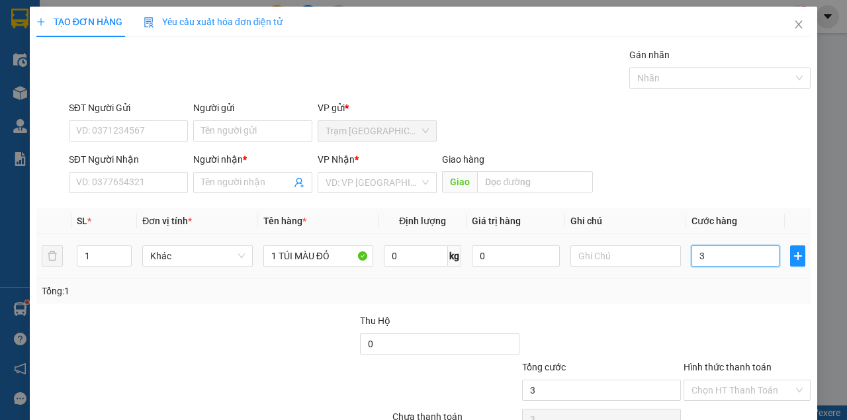
type input "30"
type input "30.000"
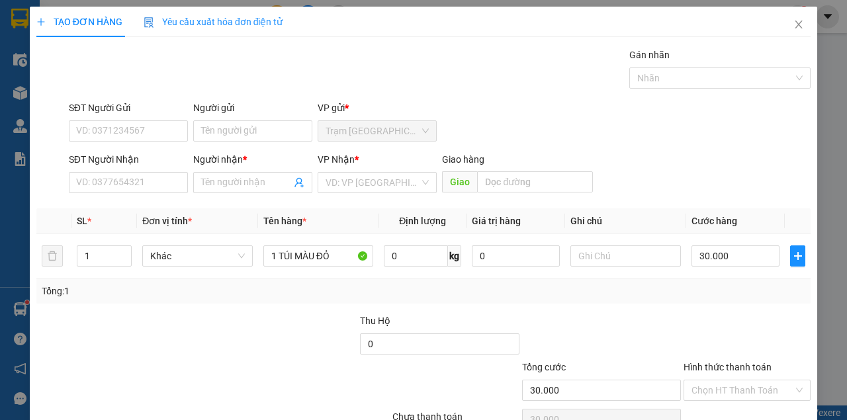
click at [511, 311] on div "Transit Pickup Surcharge Ids Transit Deliver Surcharge Ids Transit Deliver Surc…" at bounding box center [423, 256] width 774 height 416
click at [106, 177] on input "SĐT Người Nhận" at bounding box center [128, 182] width 119 height 21
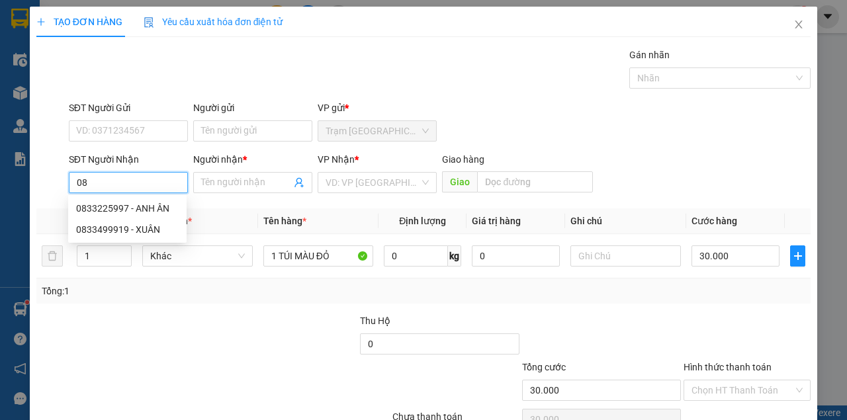
type input "0"
click at [119, 212] on div "0943172737 - PHÚ" at bounding box center [127, 208] width 103 height 15
type input "0943172737"
type input "PHÚ"
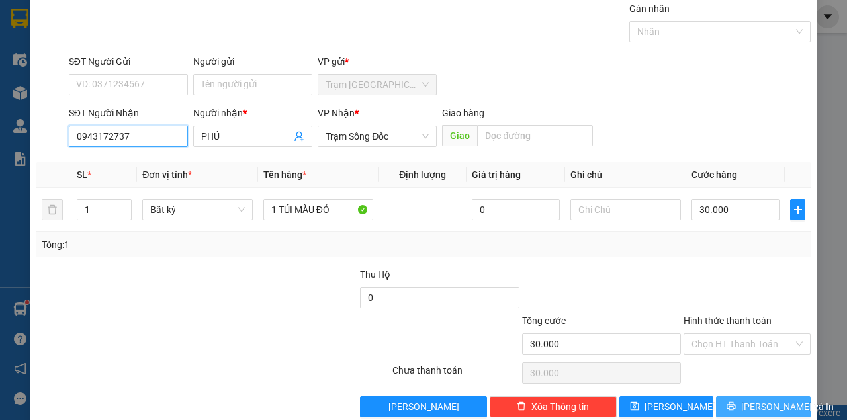
scroll to position [68, 0]
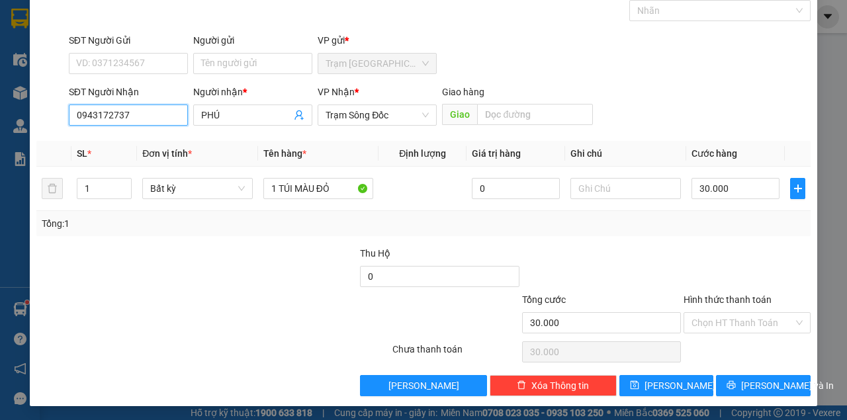
type input "0943172737"
click at [716, 246] on div at bounding box center [747, 269] width 130 height 46
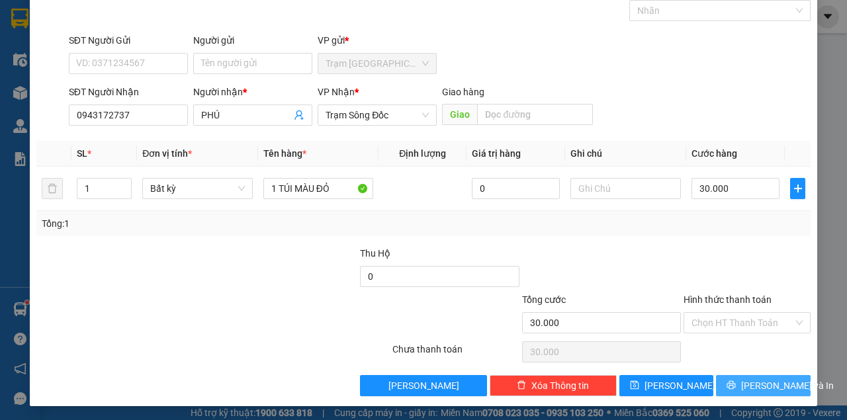
click at [777, 381] on span "[PERSON_NAME] và In" at bounding box center [787, 386] width 93 height 15
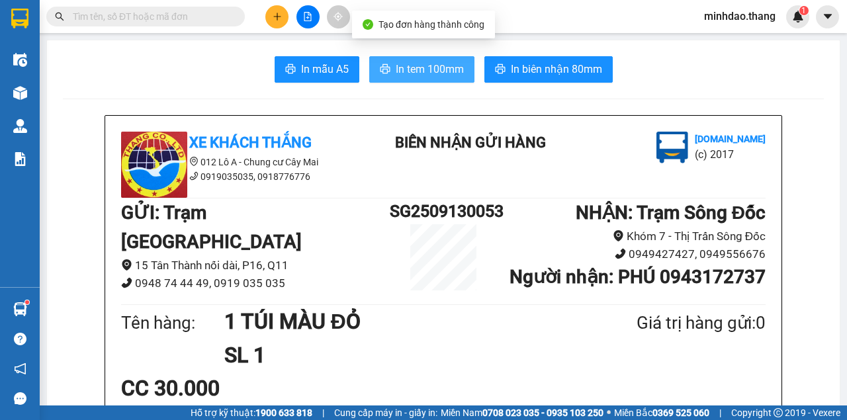
click at [424, 71] on span "In tem 100mm" at bounding box center [430, 69] width 68 height 17
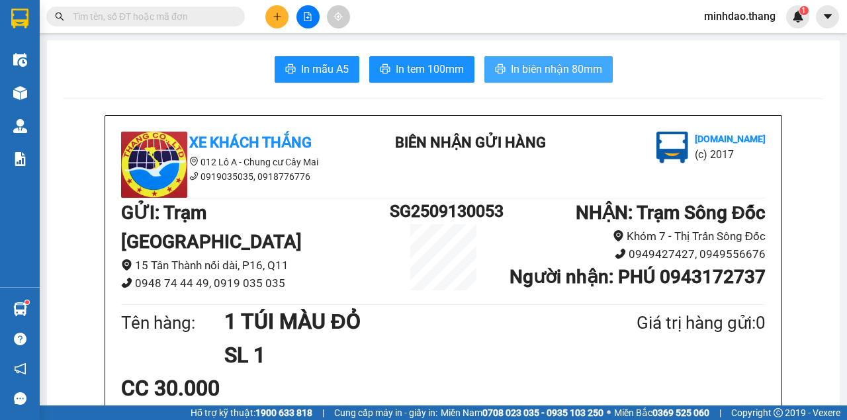
click at [523, 73] on span "In biên nhận 80mm" at bounding box center [556, 69] width 91 height 17
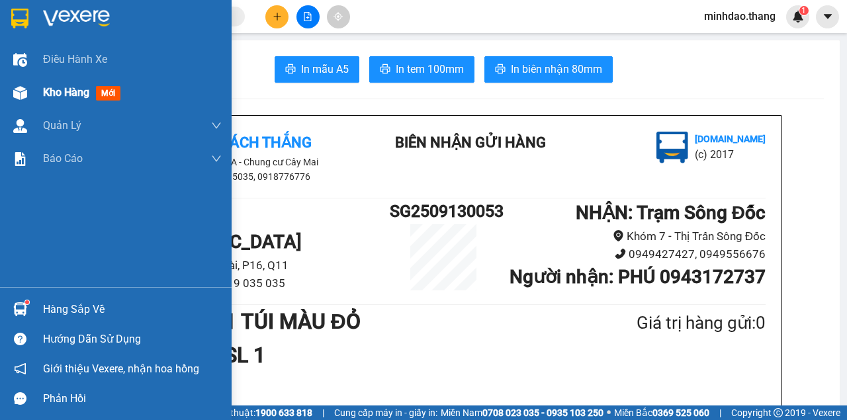
click at [24, 95] on img at bounding box center [20, 93] width 14 height 14
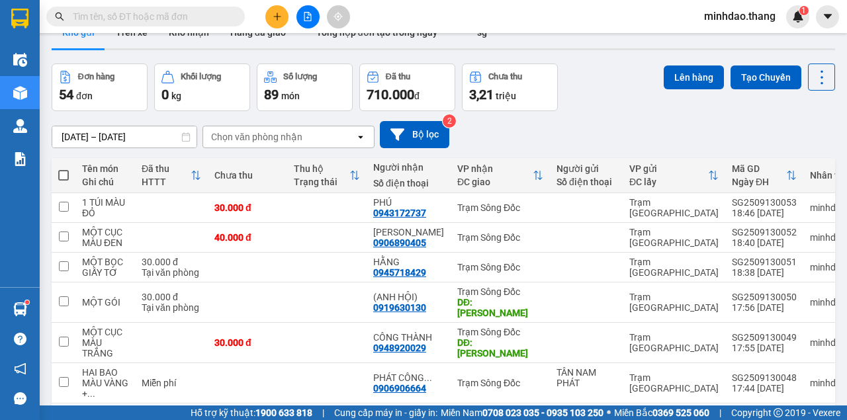
scroll to position [44, 0]
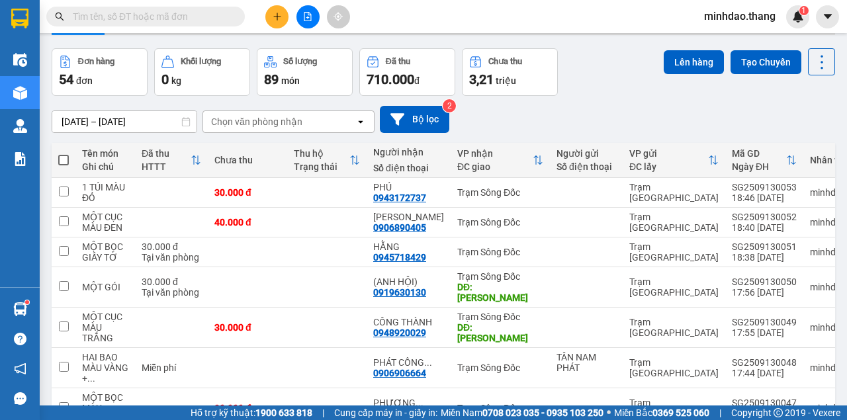
click at [63, 157] on span at bounding box center [63, 160] width 11 height 11
click at [64, 154] on input "checkbox" at bounding box center [64, 154] width 0 height 0
checkbox input "true"
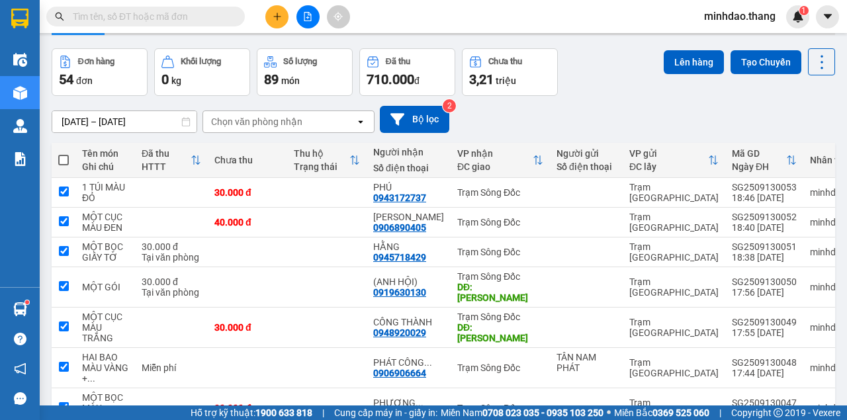
checkbox input "true"
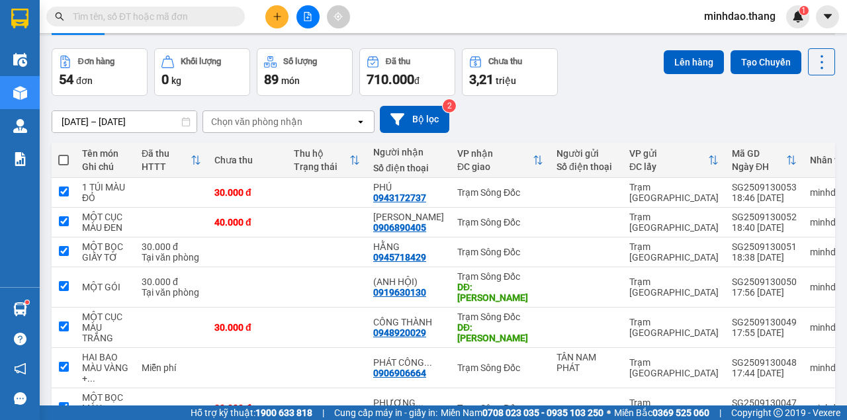
checkbox input "true"
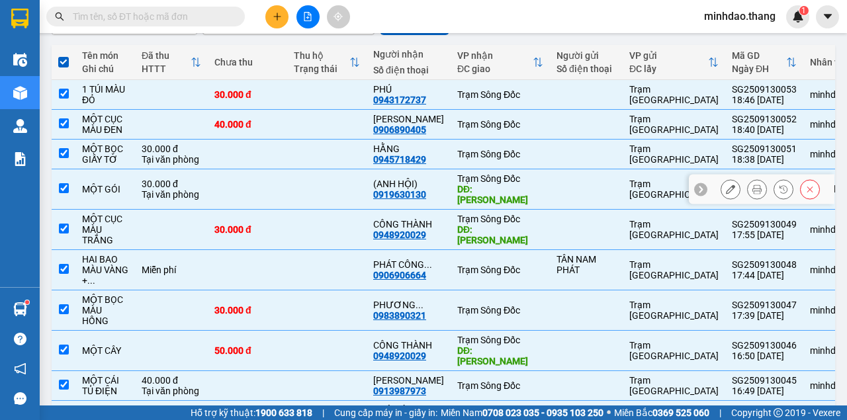
scroll to position [228, 0]
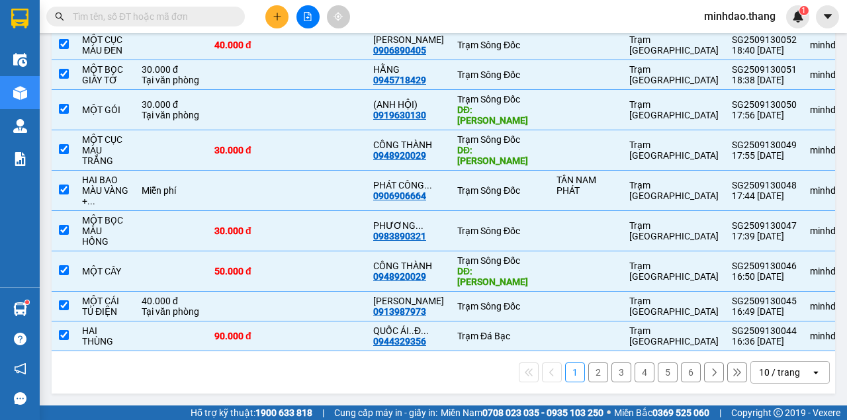
click at [759, 369] on div "10 / trang" at bounding box center [779, 372] width 41 height 13
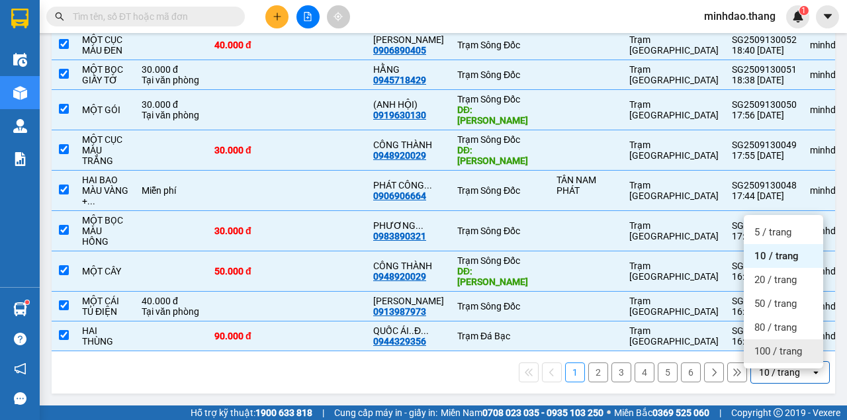
click at [766, 348] on span "100 / trang" at bounding box center [778, 351] width 48 height 13
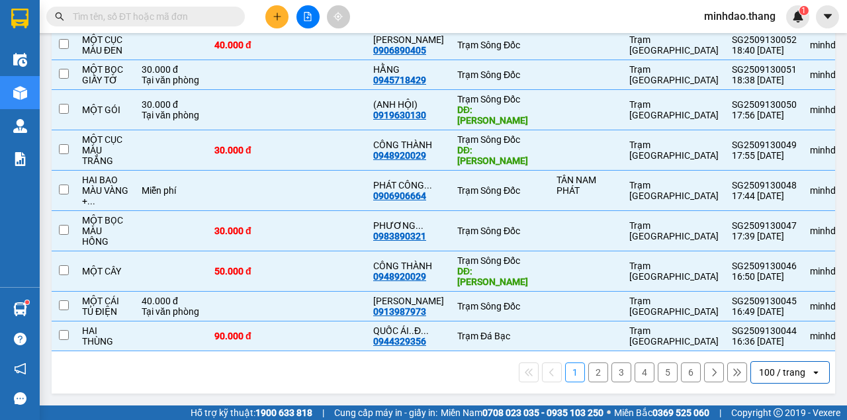
checkbox input "false"
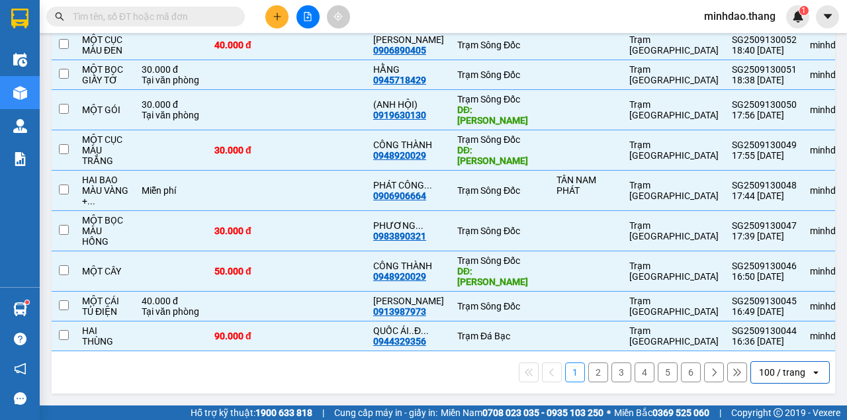
checkbox input "false"
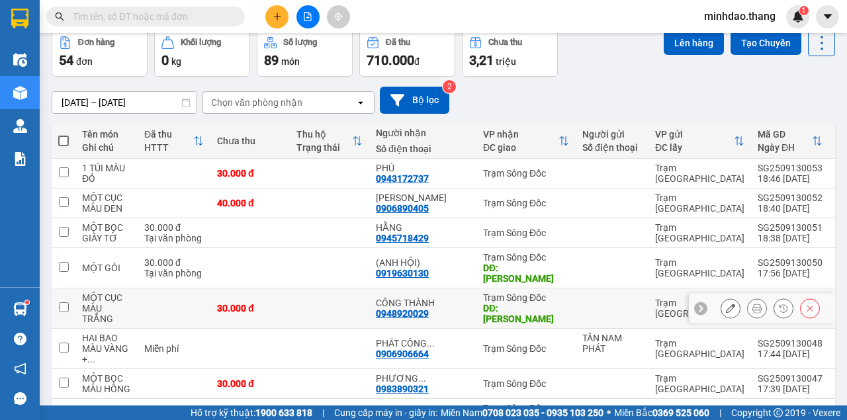
scroll to position [0, 0]
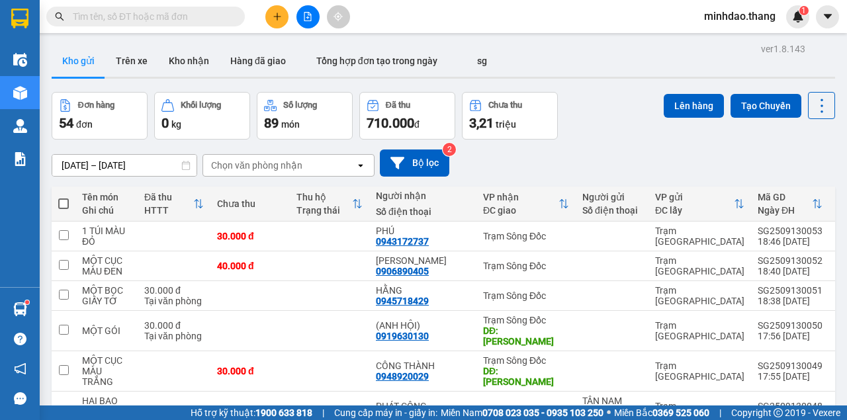
click at [274, 19] on icon "plus" at bounding box center [277, 16] width 9 height 9
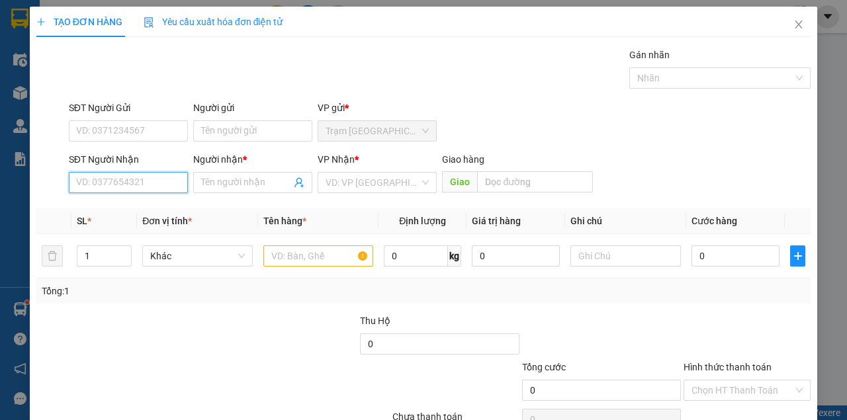
click at [148, 188] on input "SĐT Người Nhận" at bounding box center [128, 182] width 119 height 21
type input "0913699157"
drag, startPoint x: 138, startPoint y: 208, endPoint x: 193, endPoint y: 248, distance: 68.3
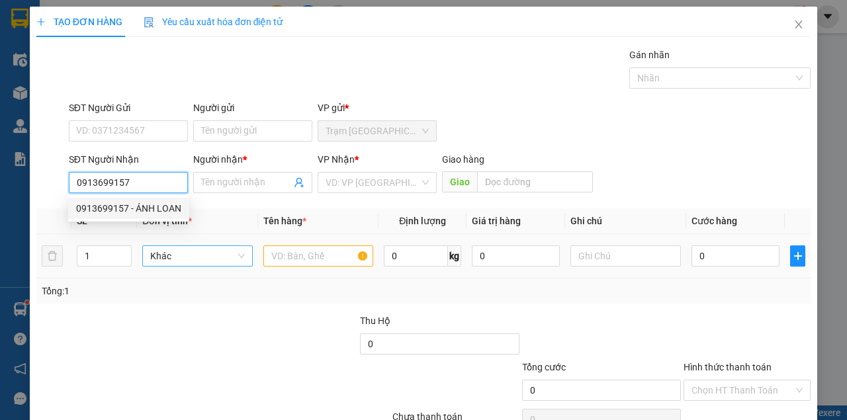
click at [138, 208] on div "0913699157 - ÁNH LOAN" at bounding box center [128, 208] width 105 height 15
type input "ÁNH LOAN"
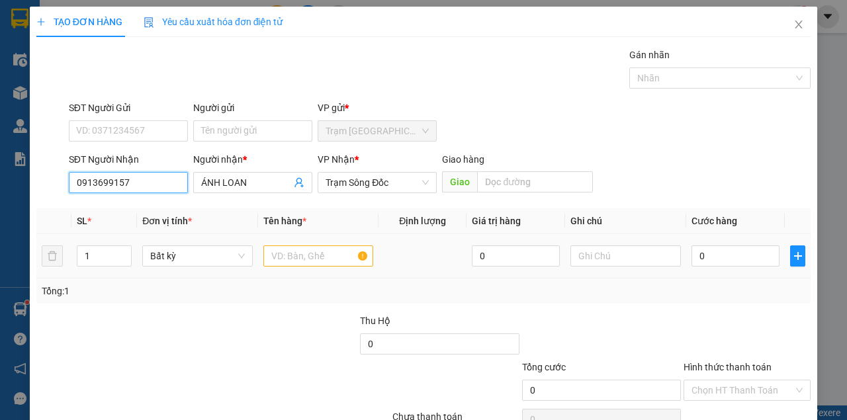
type input "0913699157"
click at [277, 261] on input "text" at bounding box center [318, 256] width 111 height 21
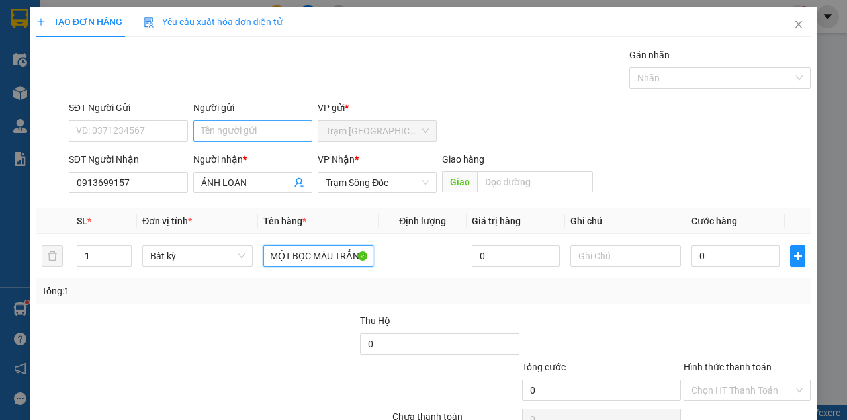
scroll to position [0, 1]
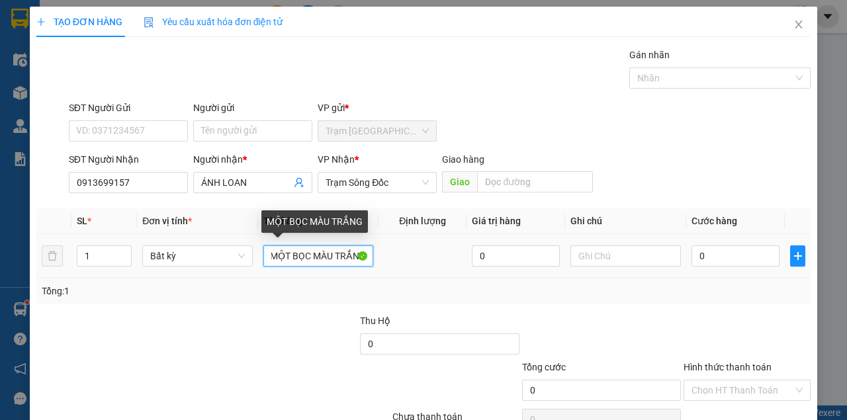
click at [353, 258] on input "MỘT BỌC MÀU TRẮNG" at bounding box center [318, 256] width 111 height 21
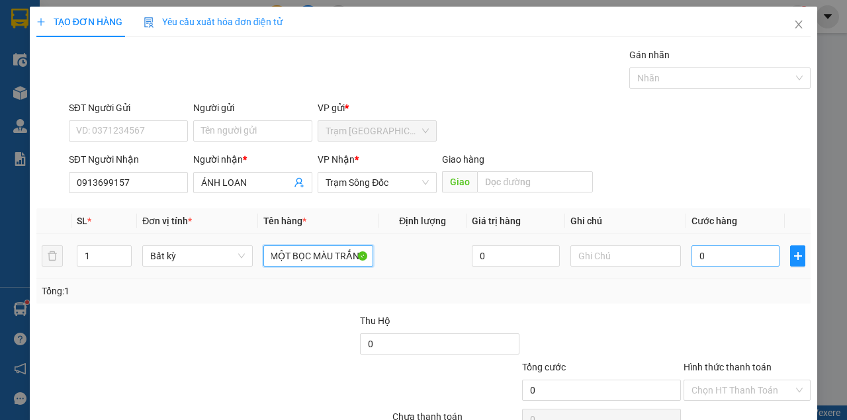
type input "MỘT BỌC MÀU TRẮNG"
click at [709, 251] on input "0" at bounding box center [736, 256] width 88 height 21
type input "3"
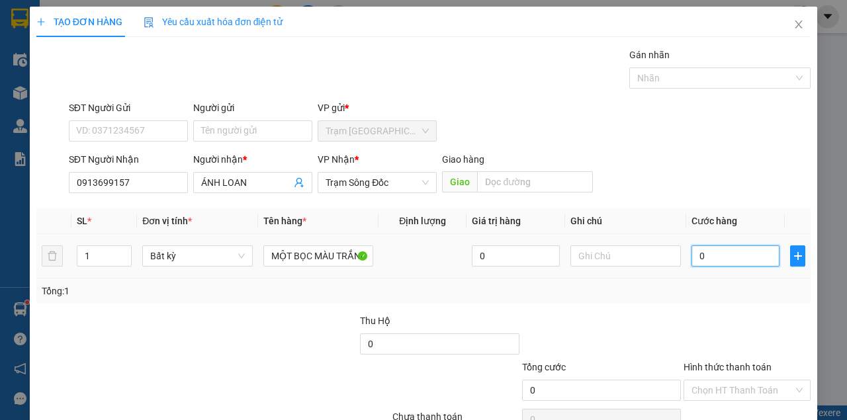
type input "3"
type input "30"
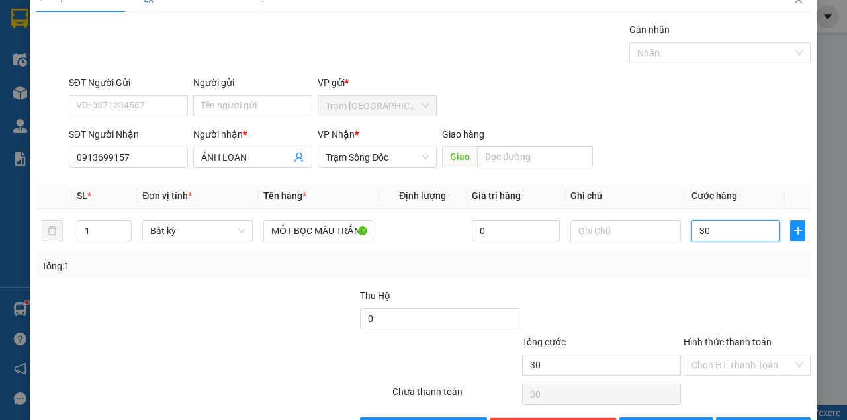
scroll to position [68, 0]
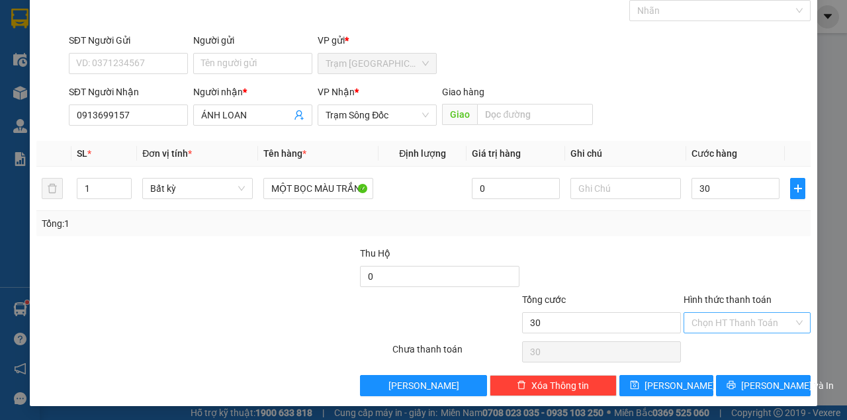
type input "30.000"
drag, startPoint x: 713, startPoint y: 325, endPoint x: 721, endPoint y: 349, distance: 25.3
click at [713, 327] on input "Hình thức thanh toán" at bounding box center [743, 323] width 102 height 20
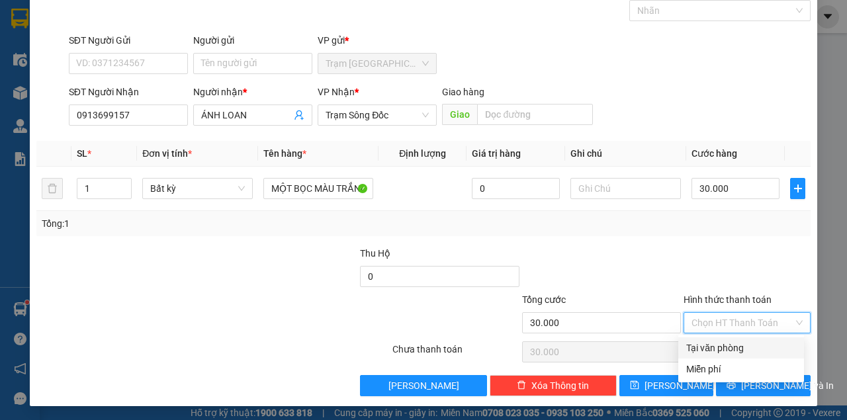
click at [724, 353] on div "Tại văn phòng" at bounding box center [741, 348] width 110 height 15
type input "0"
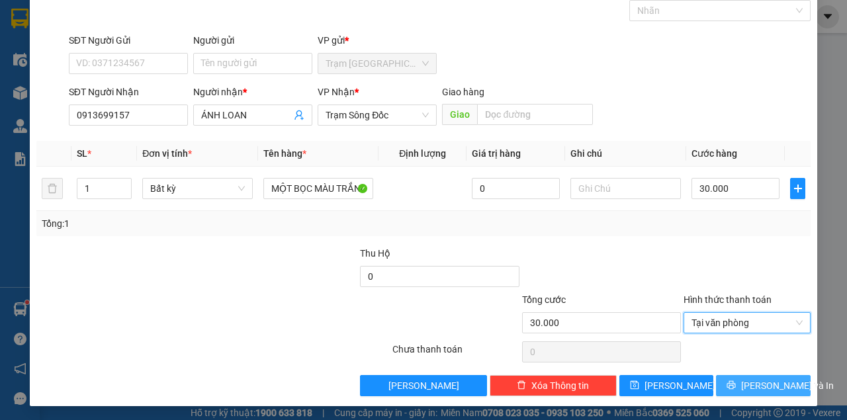
click at [743, 376] on button "[PERSON_NAME] và In" at bounding box center [763, 385] width 95 height 21
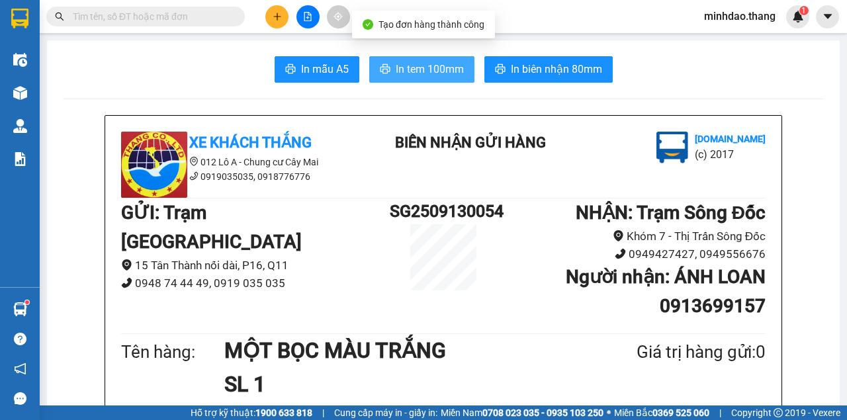
click at [430, 73] on span "In tem 100mm" at bounding box center [430, 69] width 68 height 17
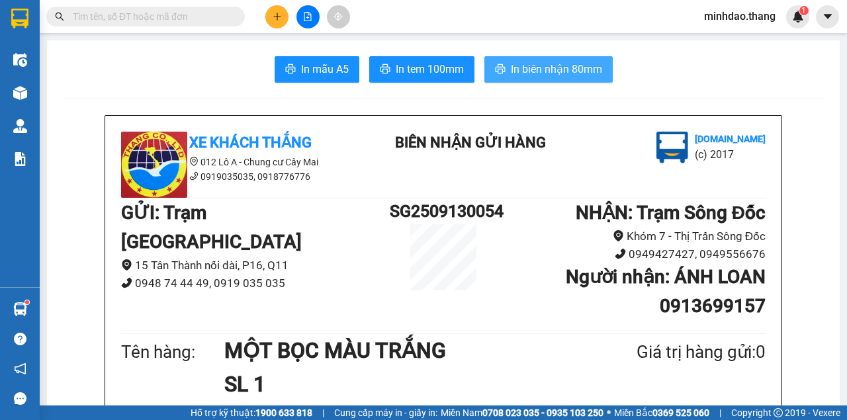
click at [531, 71] on span "In biên nhận 80mm" at bounding box center [556, 69] width 91 height 17
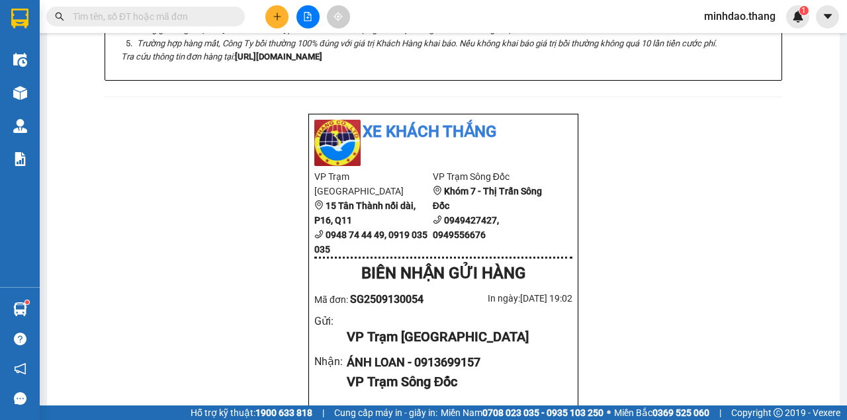
scroll to position [265, 0]
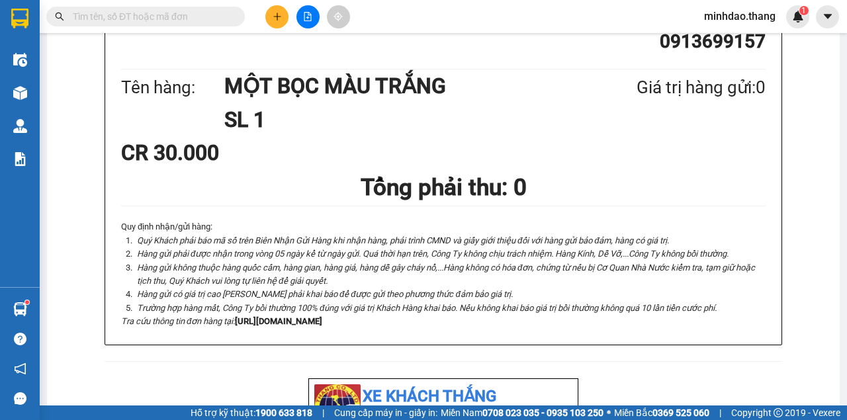
click at [36, 99] on section "Kết quả tìm kiếm ( 168 ) Bộ lọc Mã ĐH Trạng thái Món hàng Thu hộ Tổng cước Chưa…" at bounding box center [423, 210] width 847 height 420
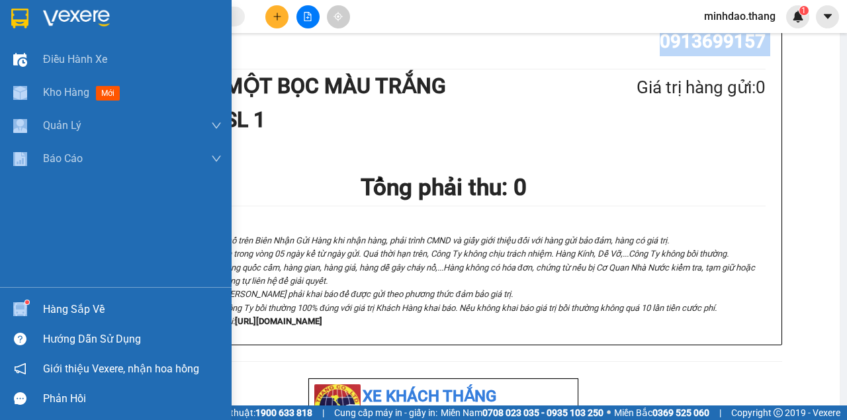
click at [21, 93] on img at bounding box center [20, 93] width 14 height 14
click at [25, 93] on img at bounding box center [20, 93] width 14 height 14
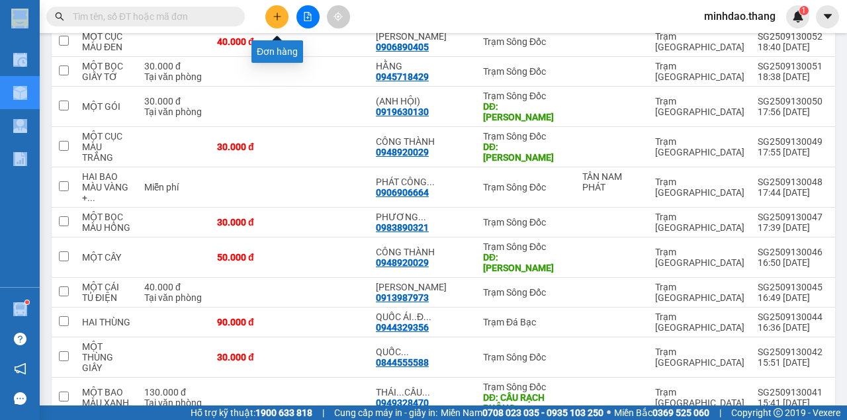
click at [279, 23] on button at bounding box center [276, 16] width 23 height 23
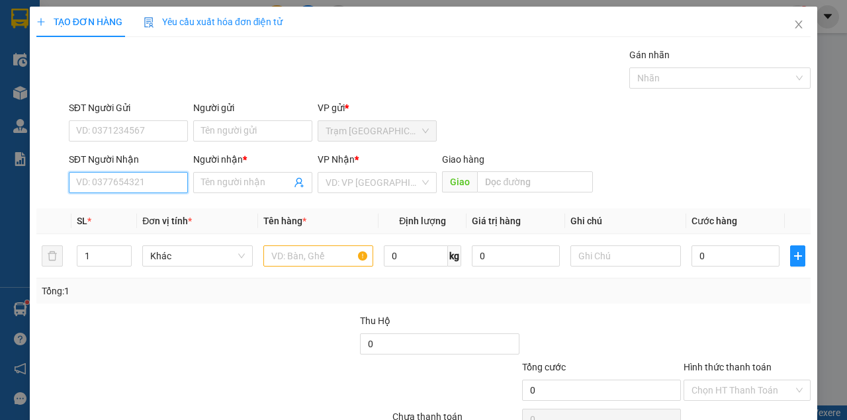
click at [151, 182] on input "SĐT Người Nhận" at bounding box center [128, 182] width 119 height 21
click at [133, 183] on input "0944046725" at bounding box center [128, 182] width 119 height 21
type input "09440"
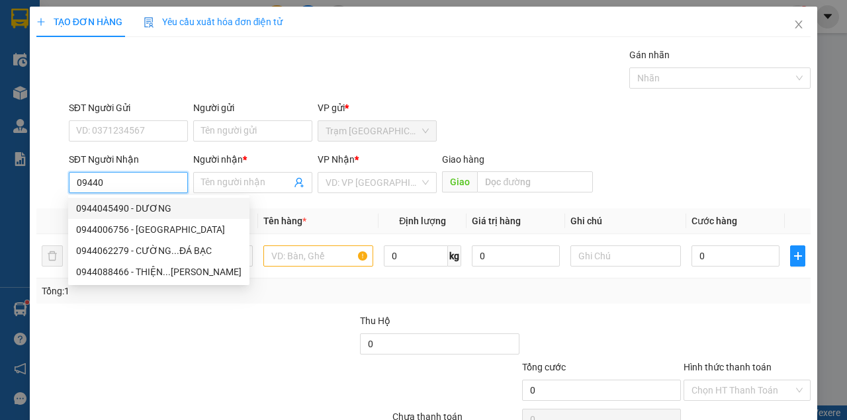
drag, startPoint x: 122, startPoint y: 180, endPoint x: 33, endPoint y: 177, distance: 88.7
click at [33, 177] on div "TẠO ĐƠN HÀNG Yêu cầu xuất hóa đơn điện tử Transit Pickup Surcharge Ids Transit …" at bounding box center [424, 240] width 788 height 467
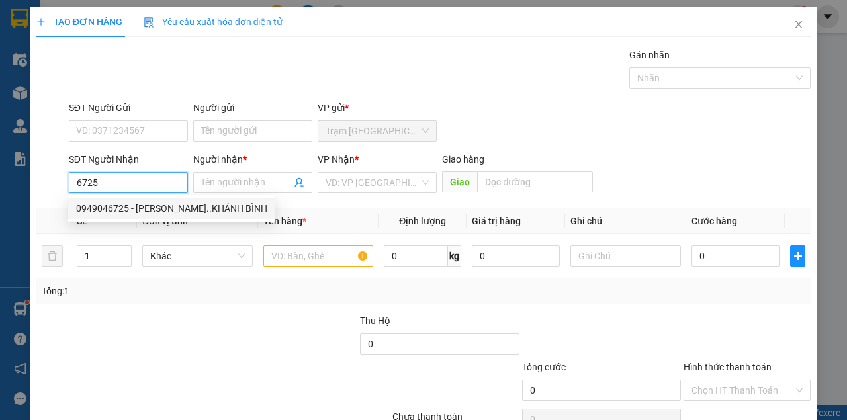
click at [126, 212] on div "0949046725 - HOÀNG NGHIỆP..KHÁNH BÌNH" at bounding box center [171, 208] width 191 height 15
type input "0949046725"
type input "HOÀNG NGHIỆP..KHÁNH BÌNH"
type input ".[GEOGRAPHIC_DATA]"
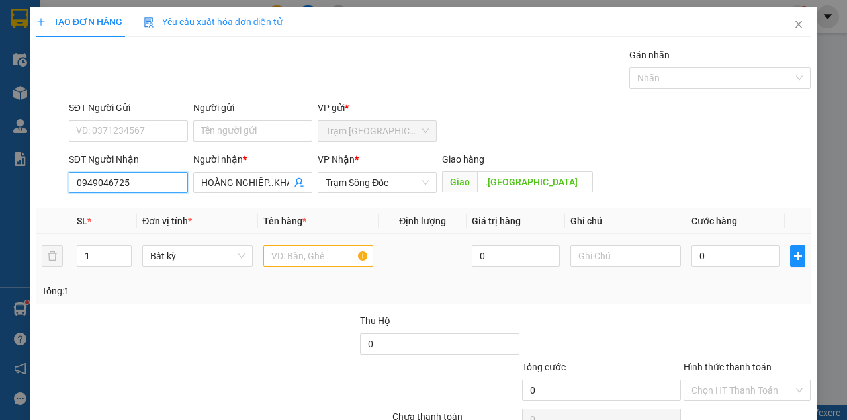
type input "0949046725"
click at [333, 260] on input "text" at bounding box center [318, 256] width 111 height 21
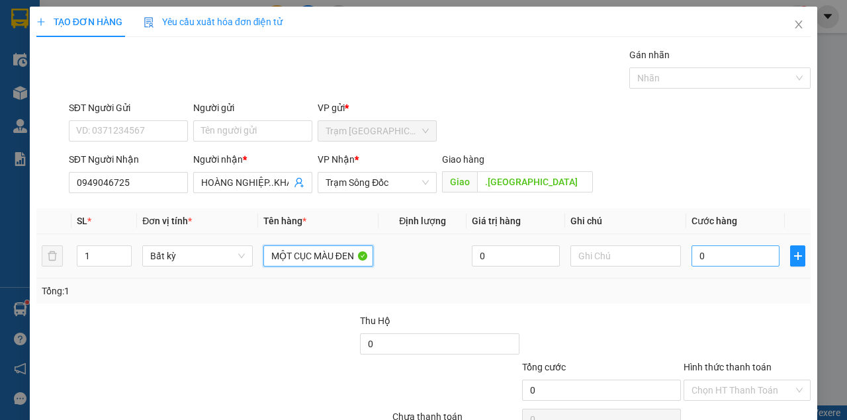
type input "MỘT CỤC MÀU ĐEN"
click at [715, 258] on input "0" at bounding box center [736, 256] width 88 height 21
type input "2"
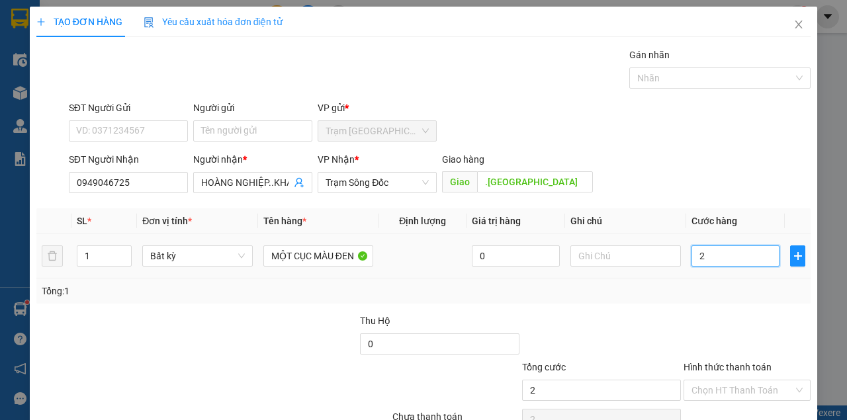
type input "0"
type input "03"
type input "3"
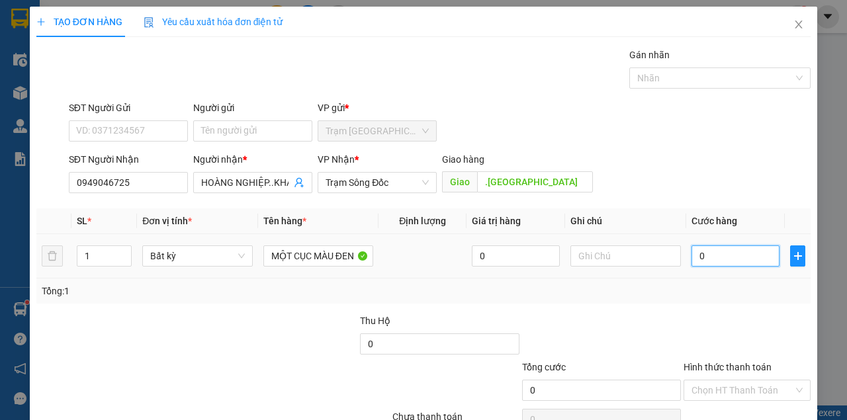
type input "3"
type input "030"
type input "30"
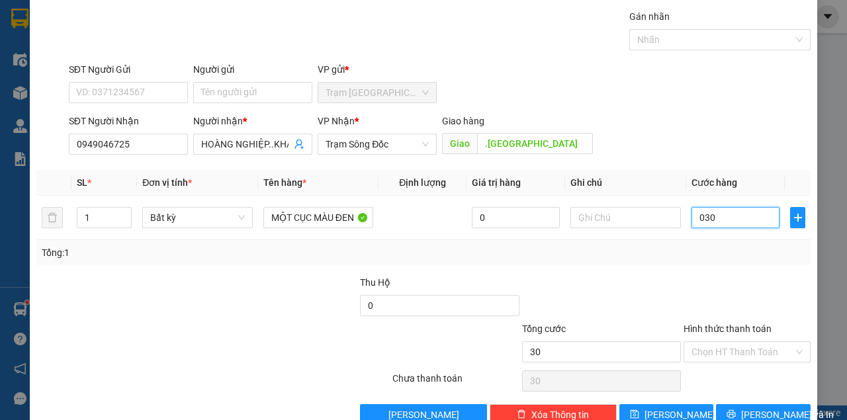
scroll to position [68, 0]
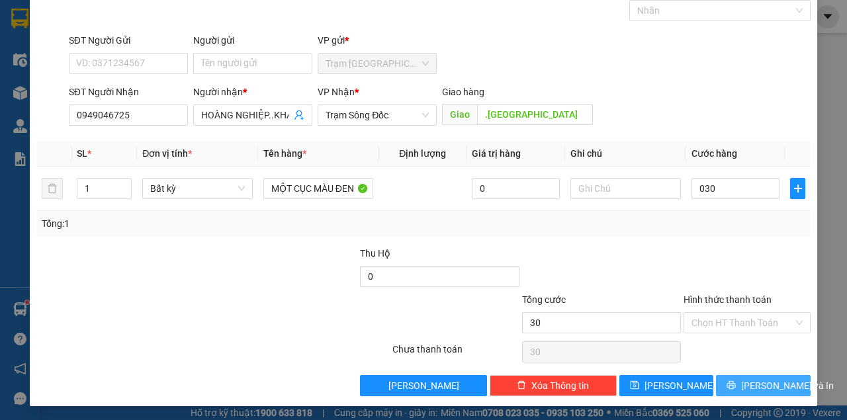
type input "30.000"
click at [735, 384] on icon "printer" at bounding box center [731, 385] width 9 height 9
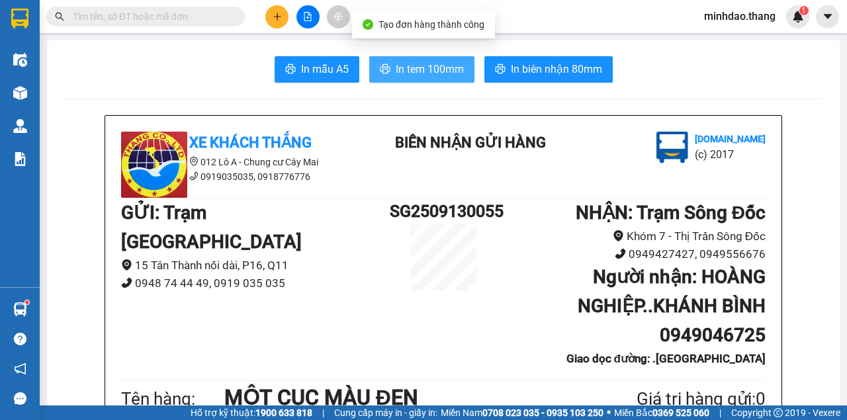
click at [433, 66] on span "In tem 100mm" at bounding box center [430, 69] width 68 height 17
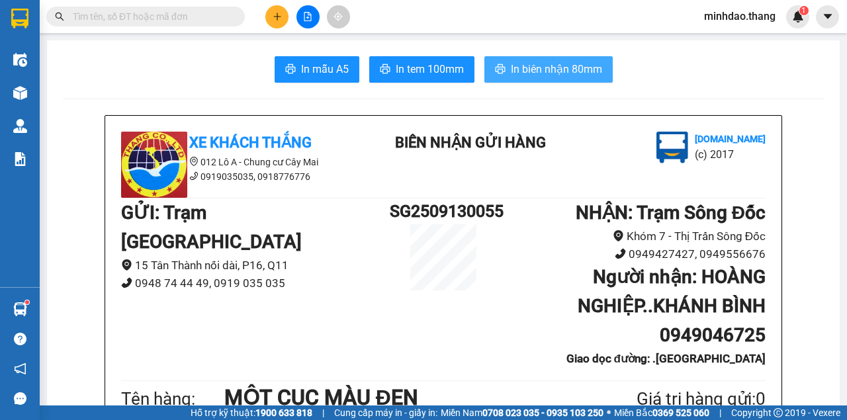
click at [548, 73] on span "In biên nhận 80mm" at bounding box center [556, 69] width 91 height 17
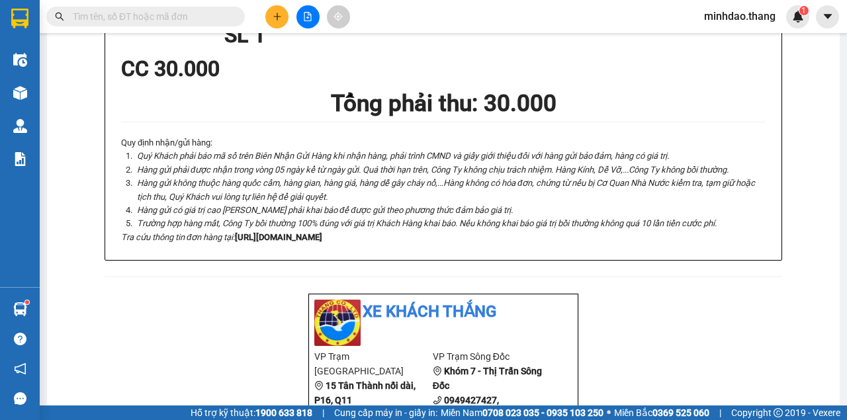
scroll to position [441, 0]
